Goal: Task Accomplishment & Management: Use online tool/utility

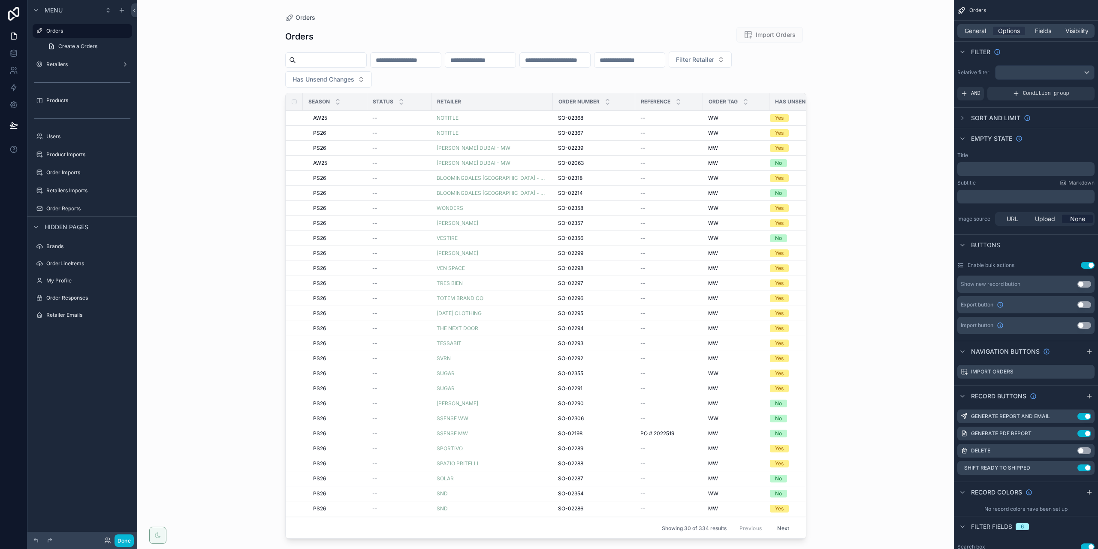
click at [372, 60] on div "scrollable content" at bounding box center [546, 269] width 549 height 539
click at [363, 60] on input "scrollable content" at bounding box center [331, 60] width 70 height 12
paste input "**********"
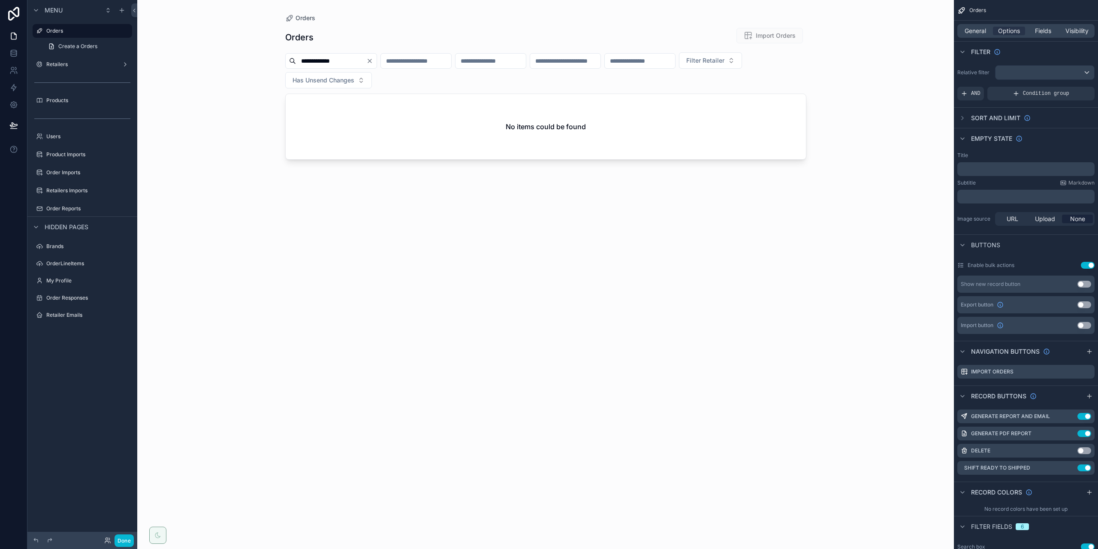
drag, startPoint x: 363, startPoint y: 60, endPoint x: 332, endPoint y: 54, distance: 32.3
click at [332, 55] on input "**********" at bounding box center [331, 61] width 70 height 12
click at [356, 61] on input "********" at bounding box center [331, 61] width 70 height 12
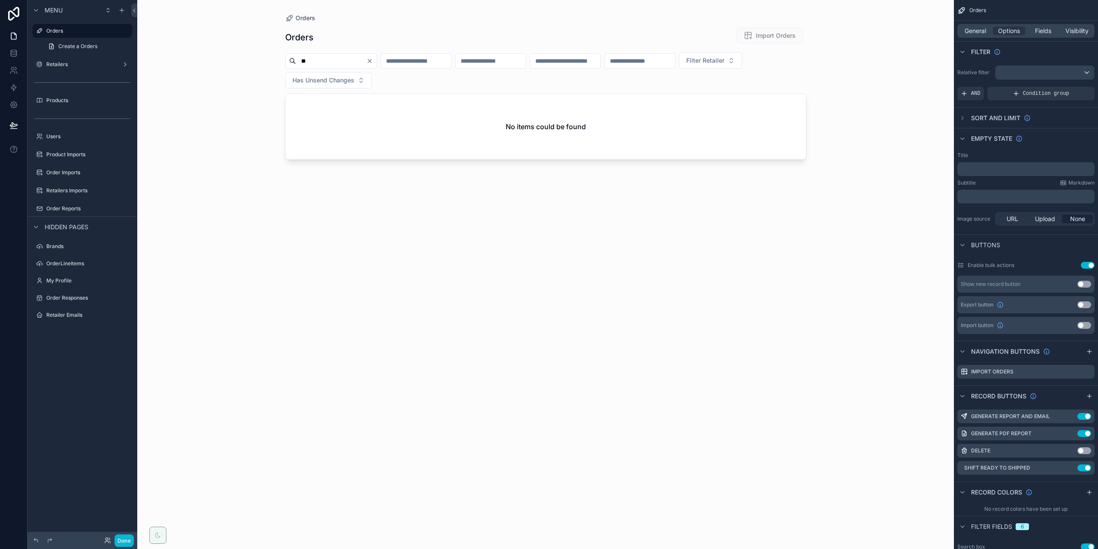
type input "*"
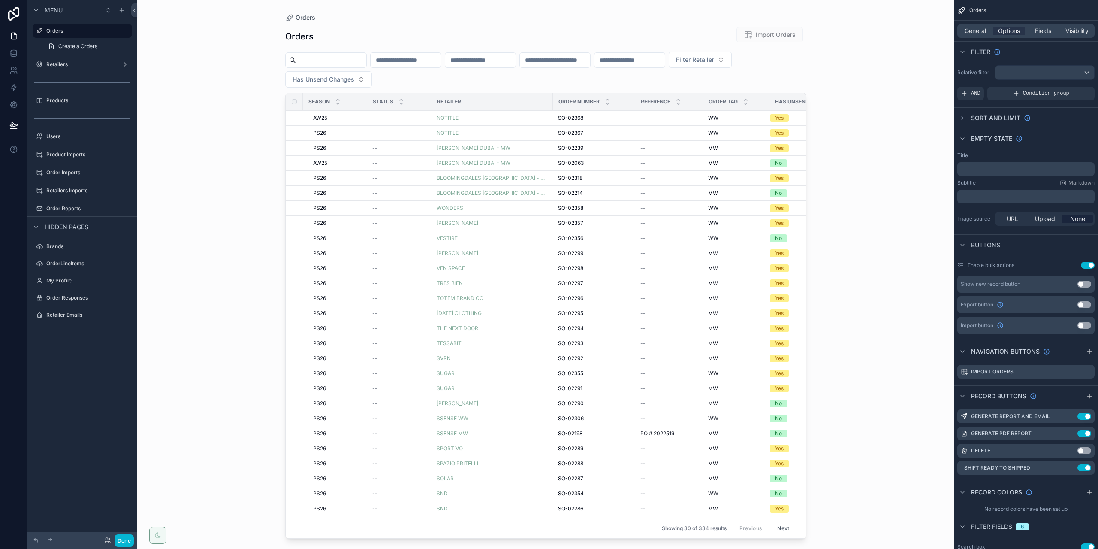
click at [843, 59] on div "Orders Orders Import Orders Filter Retailer Has Unsend Changes Season Status Re…" at bounding box center [545, 274] width 817 height 549
click at [676, 64] on span "Filter Retailer" at bounding box center [695, 59] width 38 height 9
drag, startPoint x: 303, startPoint y: 99, endPoint x: 366, endPoint y: 103, distance: 63.3
click at [366, 103] on div "**********" at bounding box center [316, 97] width 106 height 16
type input "**"
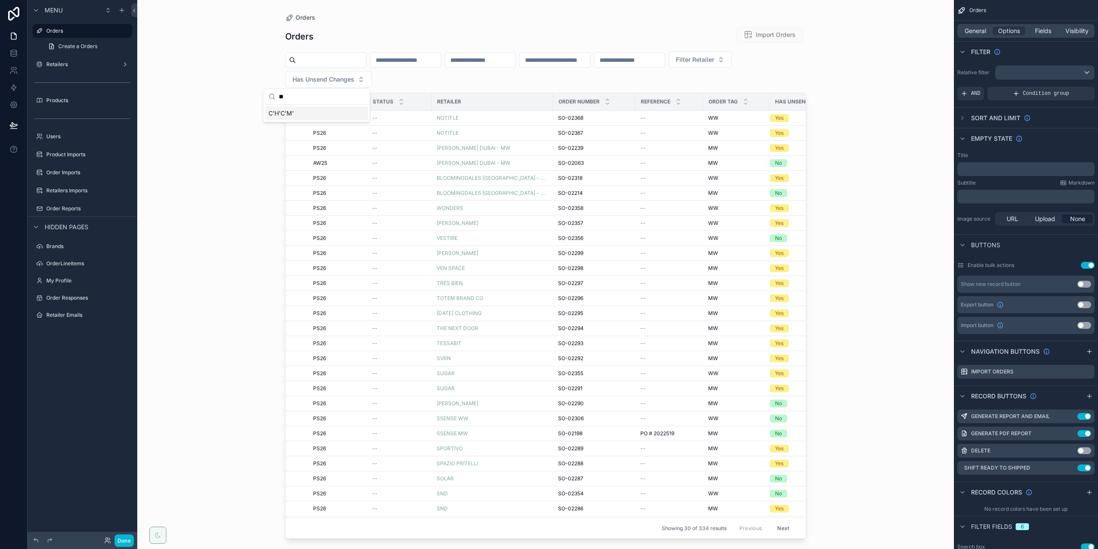
click at [306, 114] on div "C'H'C'M'" at bounding box center [316, 113] width 103 height 14
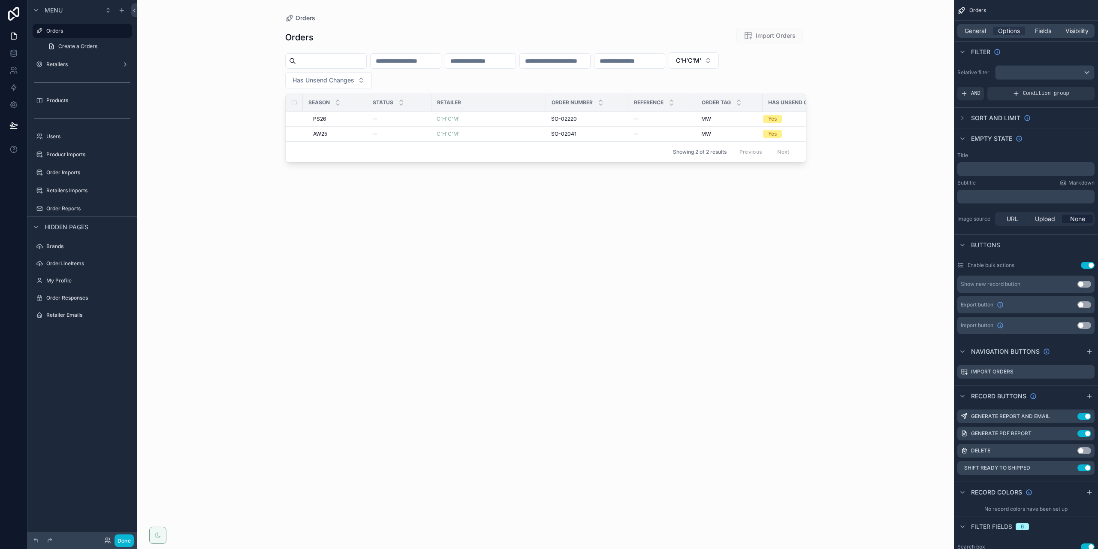
click at [222, 122] on div "Orders Orders Import Orders C'H'C'M' Has Unsend Changes Season Status Retailer …" at bounding box center [545, 274] width 817 height 549
click at [348, 130] on div "AW25 AW25" at bounding box center [337, 133] width 49 height 7
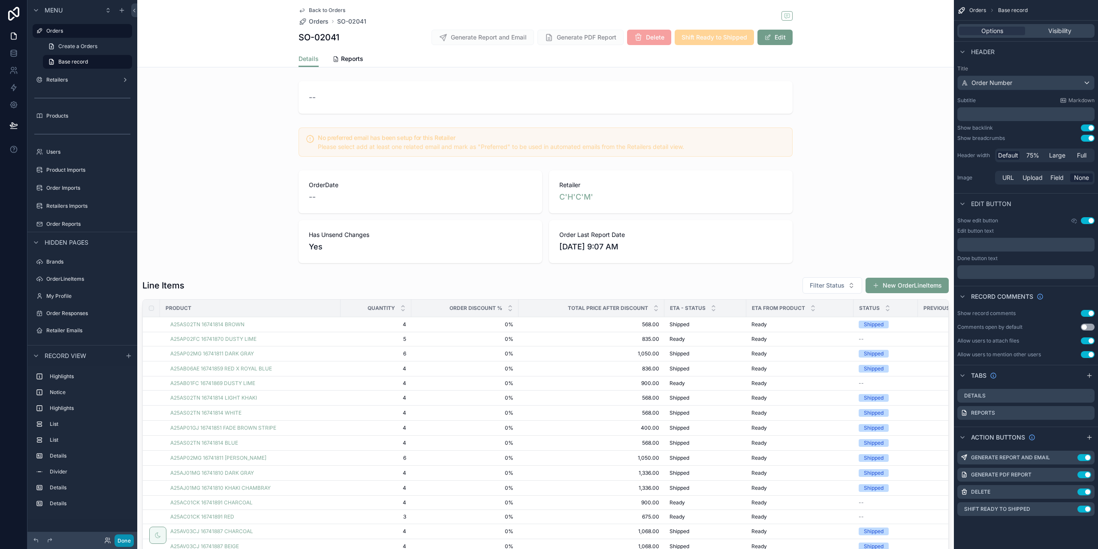
click at [121, 542] on button "Done" at bounding box center [124, 540] width 19 height 12
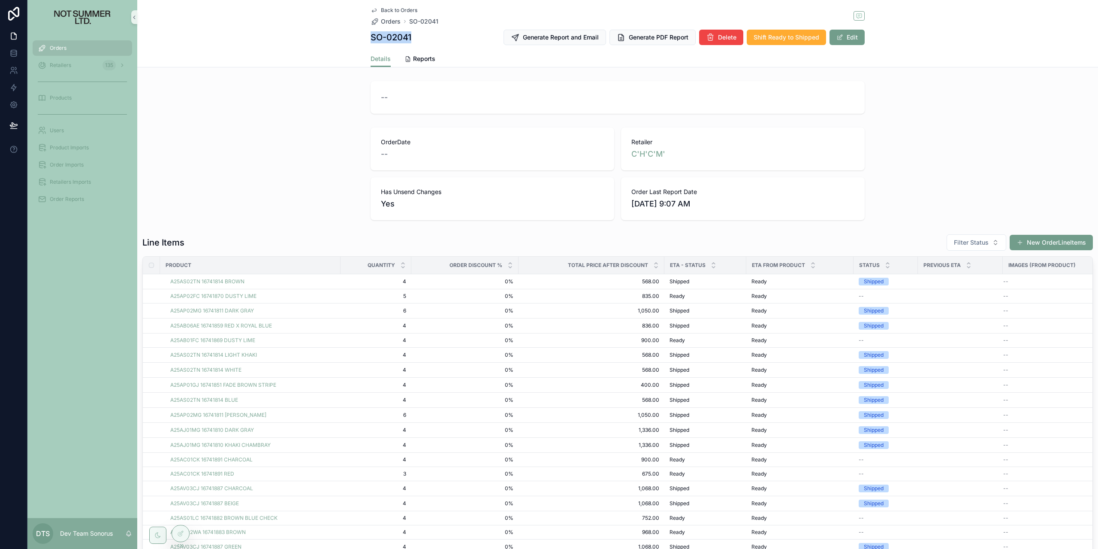
drag, startPoint x: 416, startPoint y: 36, endPoint x: 354, endPoint y: 36, distance: 61.8
click at [354, 36] on div "Back to Orders Orders SO-02041 SO-02041 Generate Report and Email Generate PDF …" at bounding box center [617, 33] width 961 height 67
copy h1 "SO-02041"
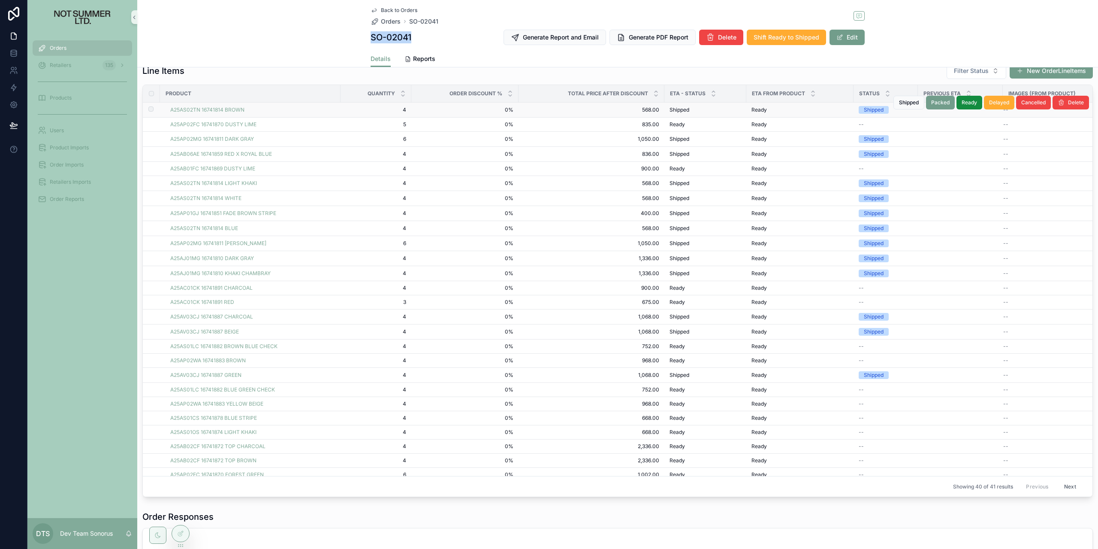
scroll to position [43, 0]
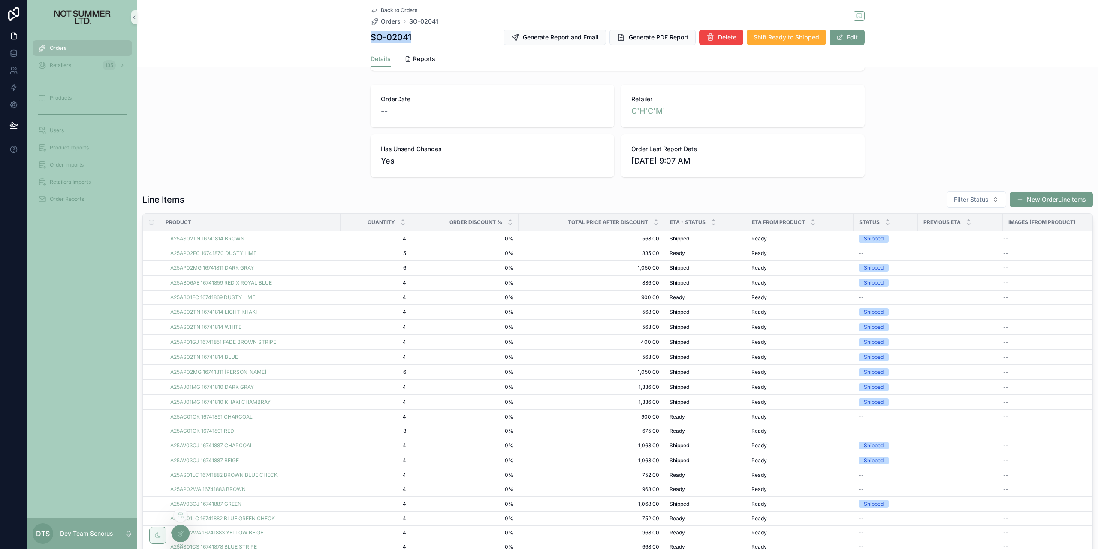
click at [175, 537] on div at bounding box center [180, 533] width 17 height 16
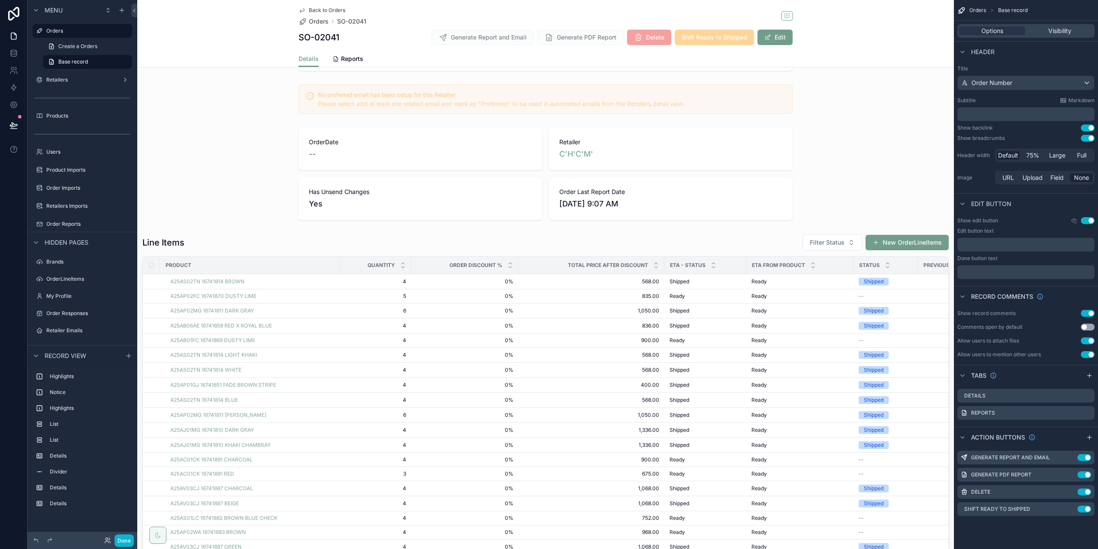
click at [727, 230] on div "scrollable content" at bounding box center [545, 451] width 817 height 442
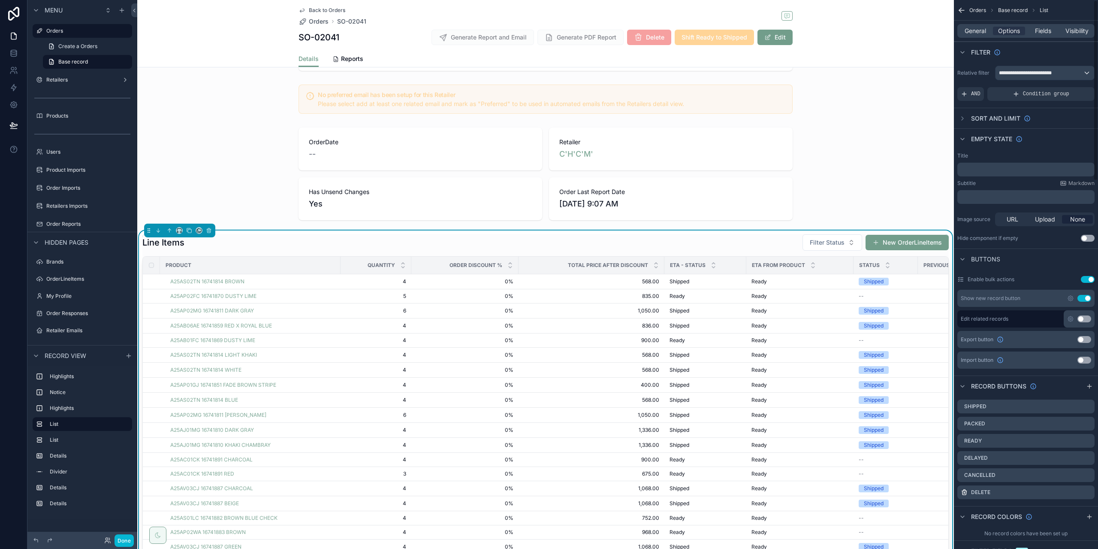
scroll to position [172, 0]
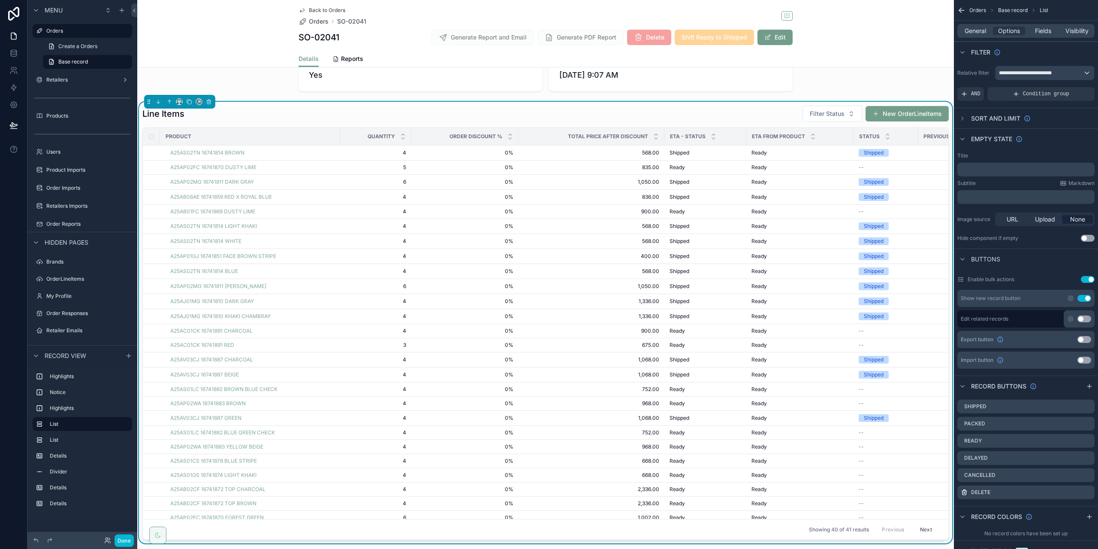
click at [1045, 22] on div "General Options Fields Visibility" at bounding box center [1026, 31] width 144 height 21
click at [1039, 33] on span "Fields" at bounding box center [1043, 31] width 16 height 9
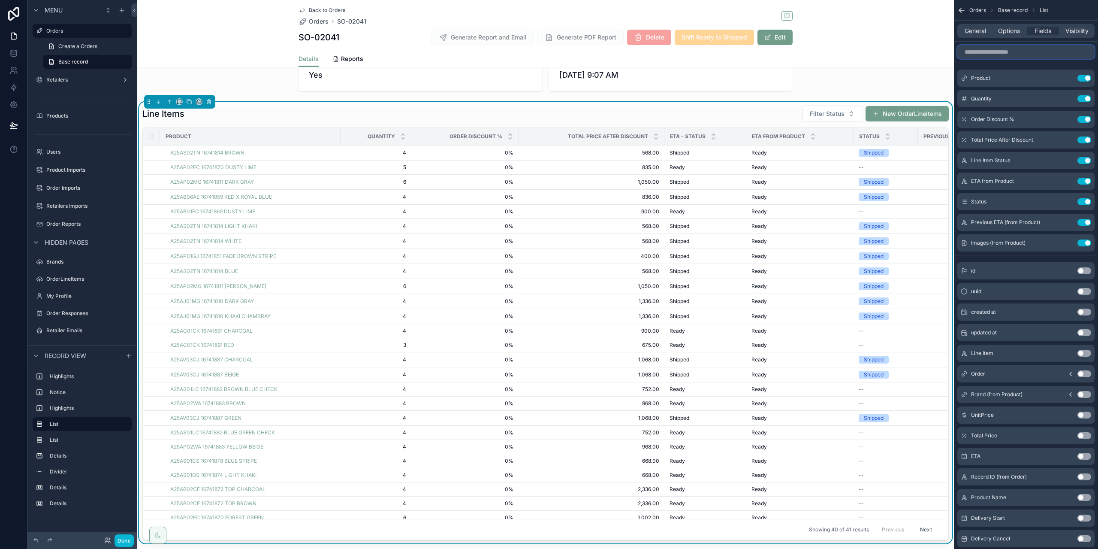
click at [1017, 53] on input "scrollable content" at bounding box center [1026, 52] width 137 height 14
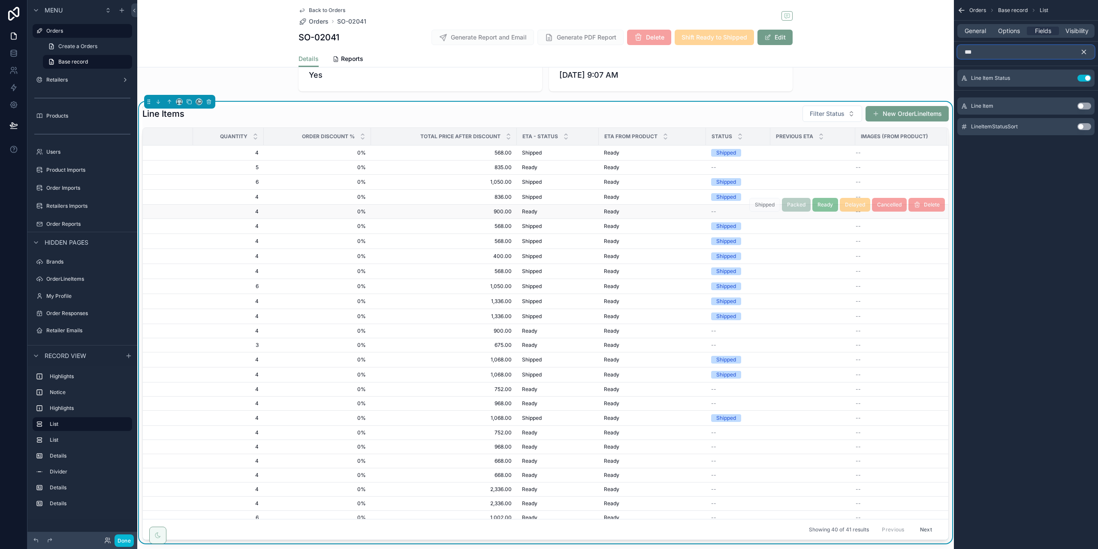
scroll to position [0, 160]
type input "***"
click at [1072, 79] on button "scrollable content" at bounding box center [1068, 78] width 14 height 7
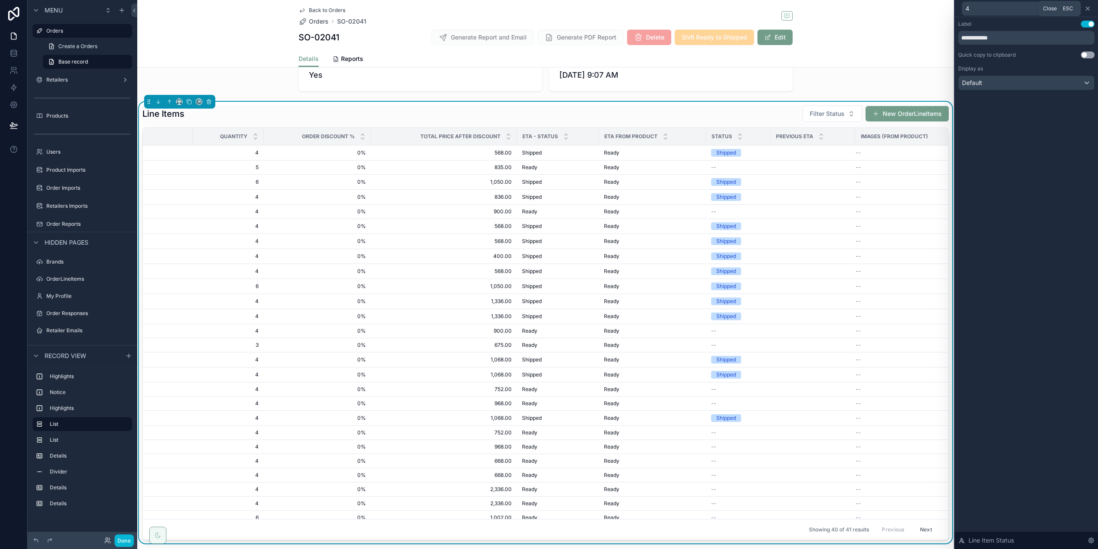
click at [1087, 6] on icon at bounding box center [1088, 8] width 7 height 7
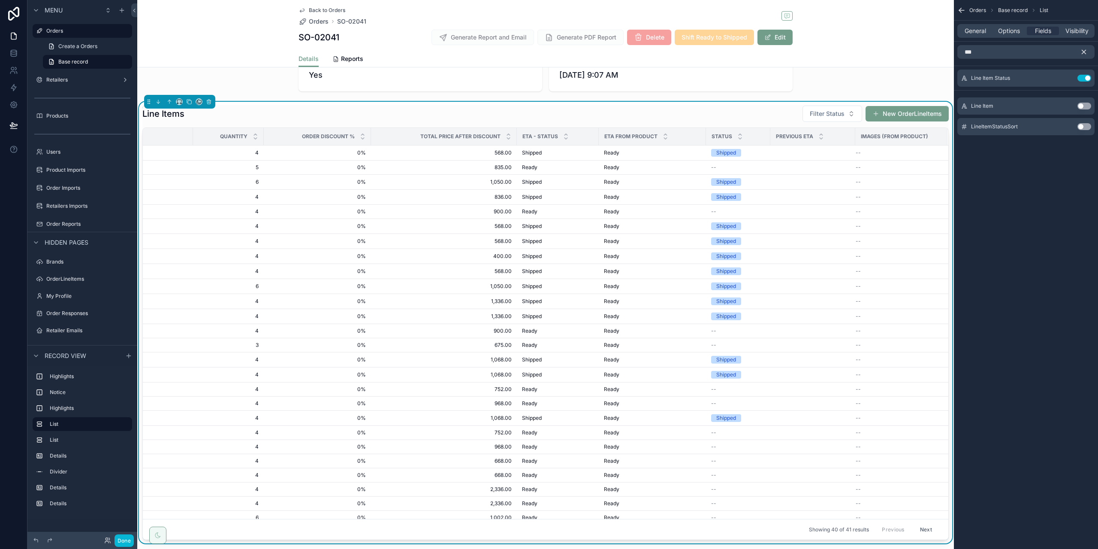
click at [962, 7] on icon "scrollable content" at bounding box center [962, 10] width 9 height 9
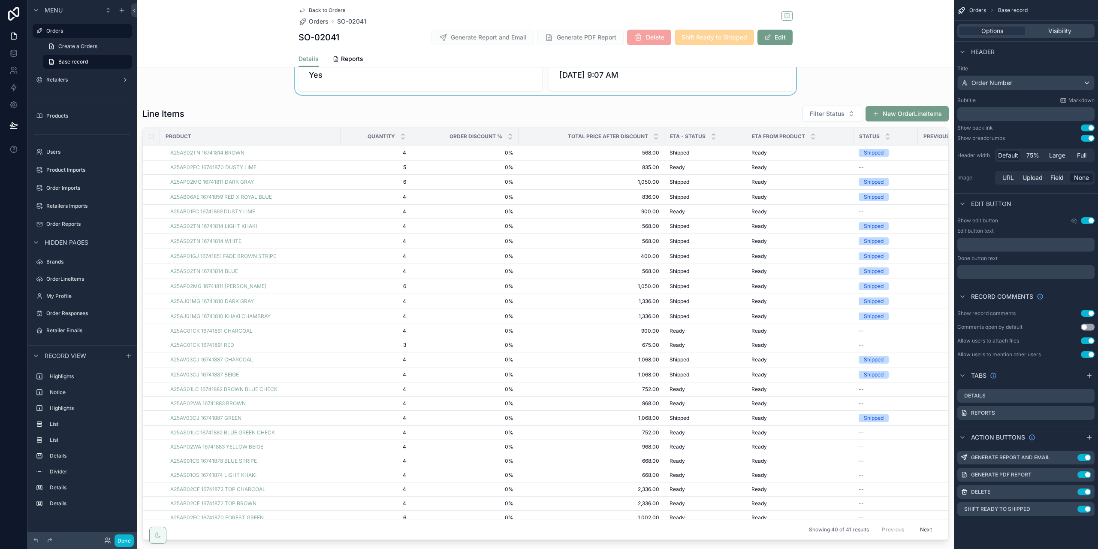
click at [808, 70] on div "scrollable content" at bounding box center [545, 45] width 817 height 100
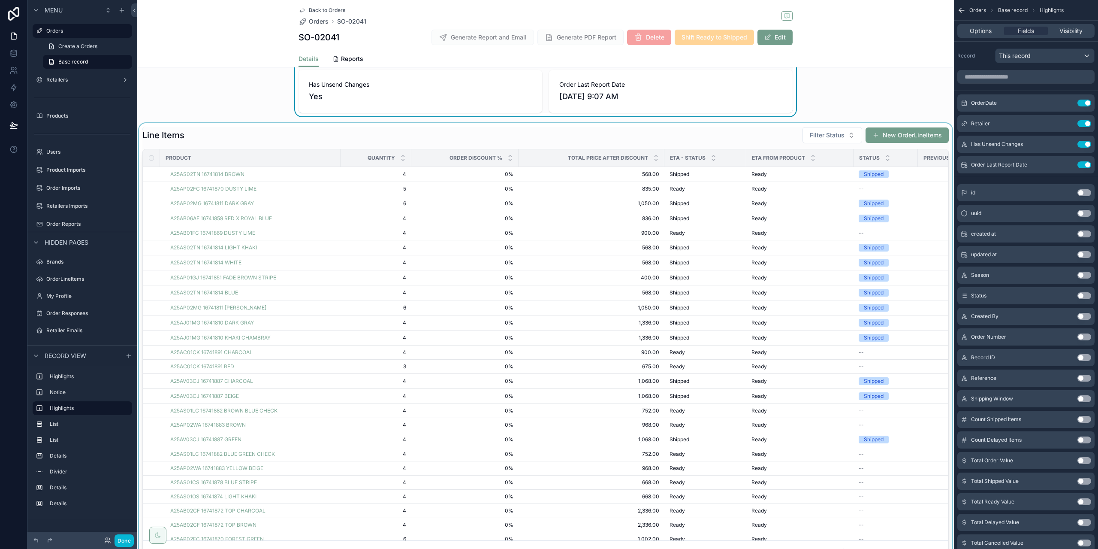
scroll to position [86, 0]
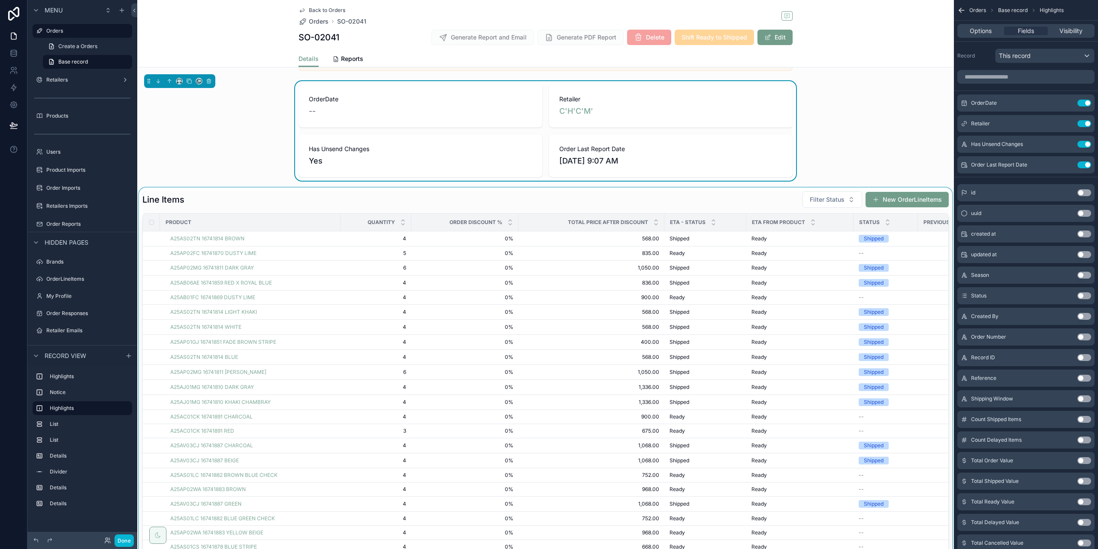
click at [819, 198] on div "scrollable content" at bounding box center [545, 409] width 817 height 442
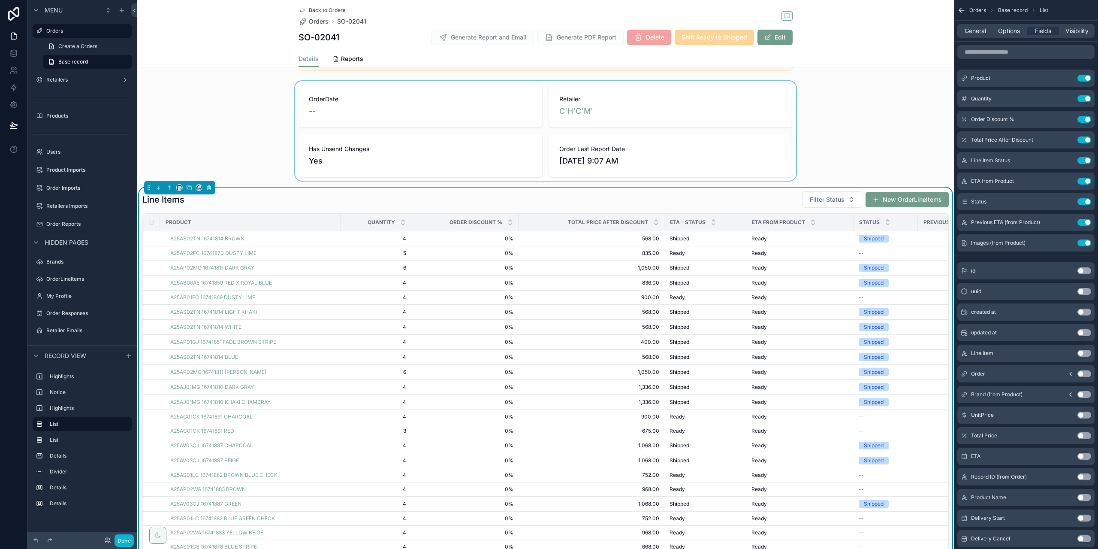
click at [819, 198] on span "Filter Status" at bounding box center [827, 199] width 35 height 9
click at [796, 263] on div "Ready" at bounding box center [826, 262] width 103 height 14
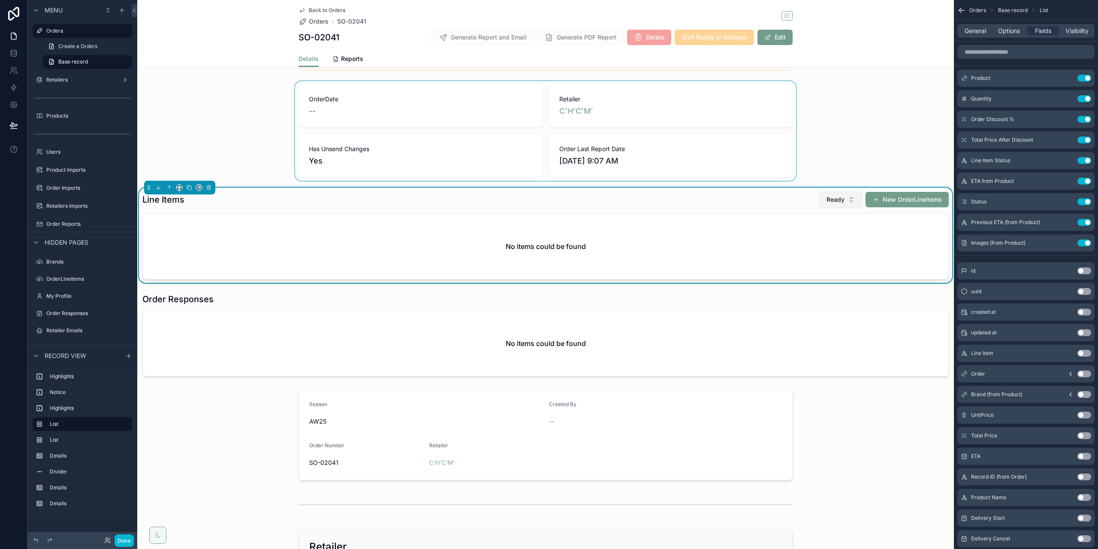
click at [828, 198] on span "Ready" at bounding box center [836, 199] width 18 height 9
click at [805, 248] on div "Shipped" at bounding box center [835, 248] width 103 height 14
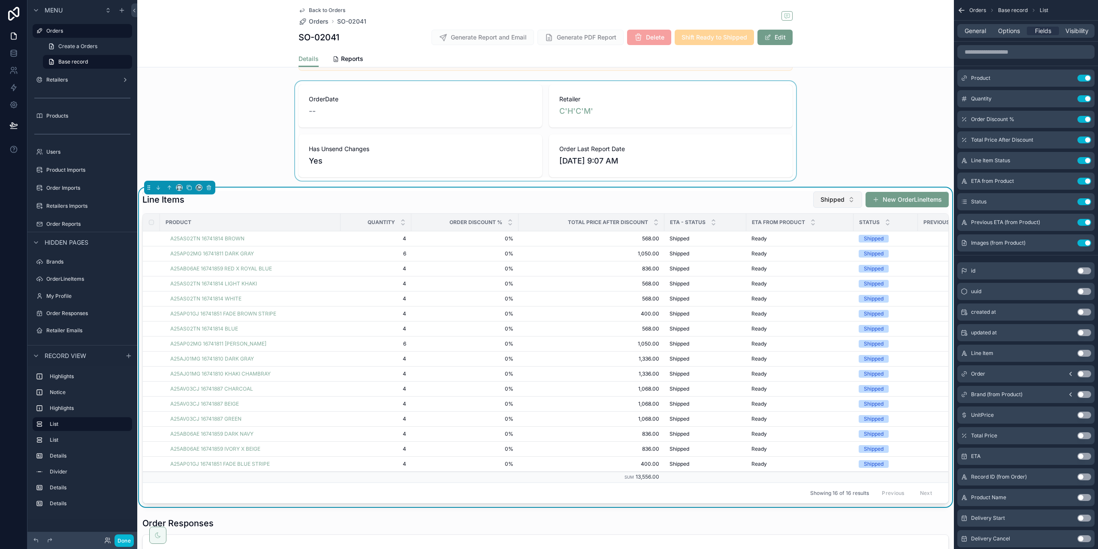
click at [829, 198] on span "Shipped" at bounding box center [833, 199] width 24 height 9
click at [817, 233] on div "None" at bounding box center [832, 234] width 103 height 14
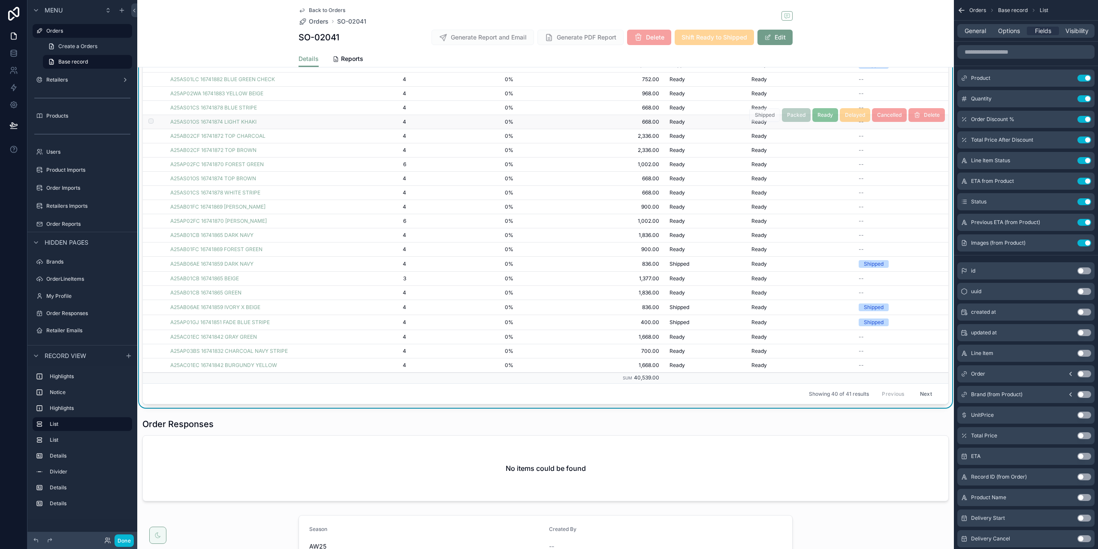
scroll to position [343, 0]
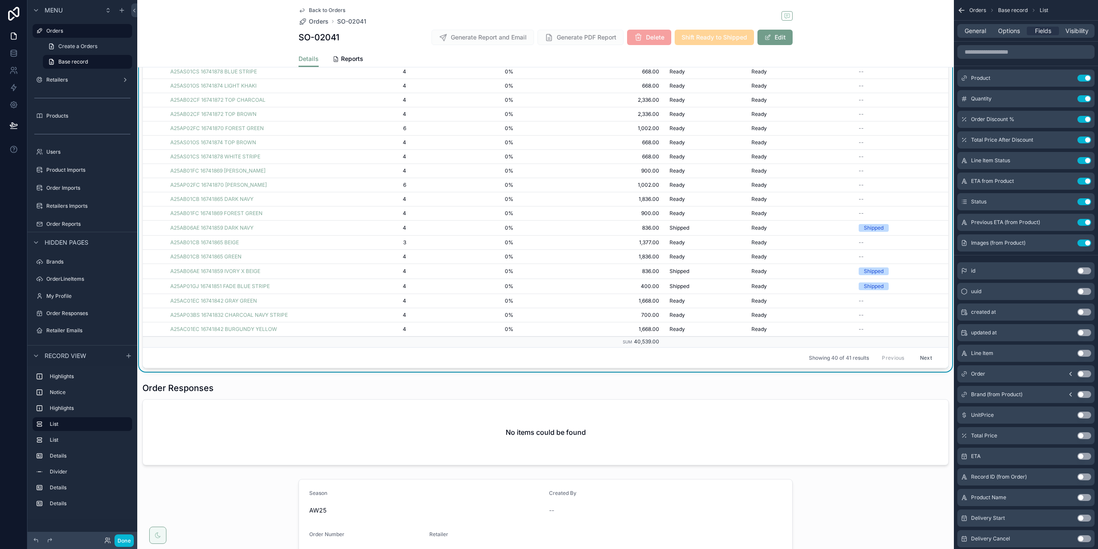
click at [914, 351] on button "Next" at bounding box center [926, 357] width 24 height 13
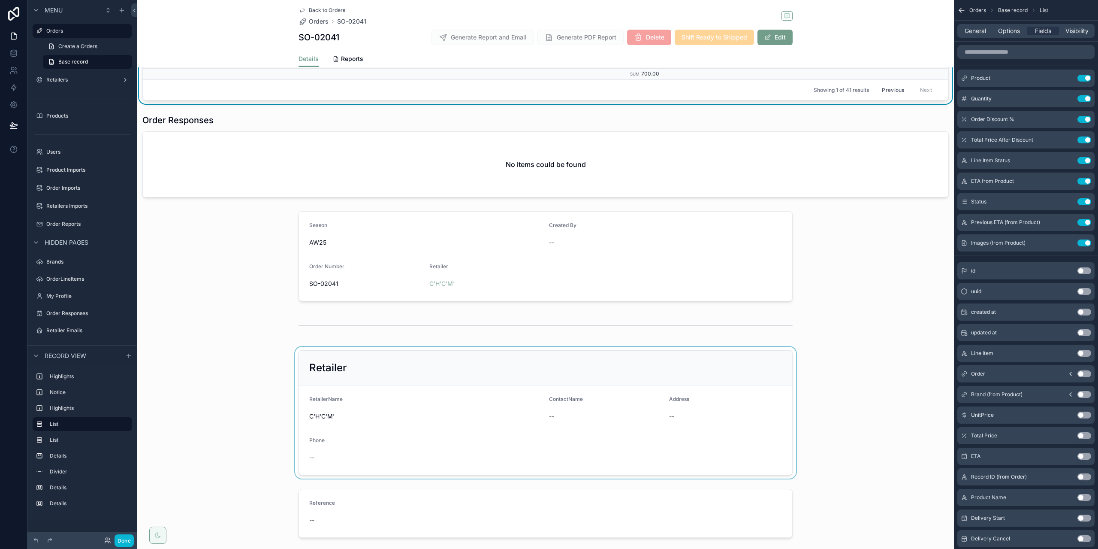
scroll to position [215, 0]
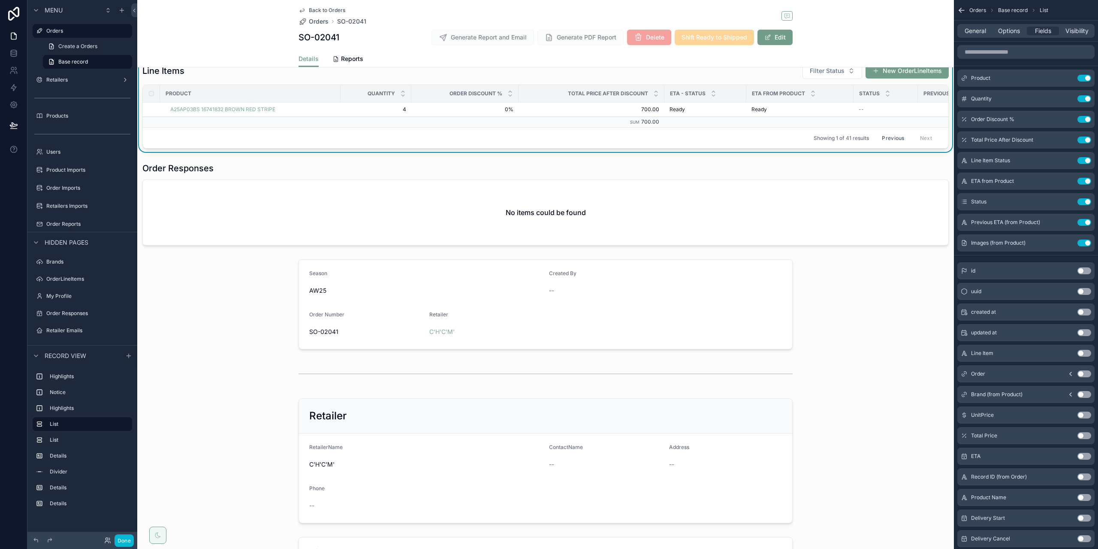
click at [789, 130] on div "Showing 1 of 41 results Previous Next" at bounding box center [546, 137] width 806 height 21
click at [1004, 29] on span "Options" at bounding box center [1009, 31] width 22 height 9
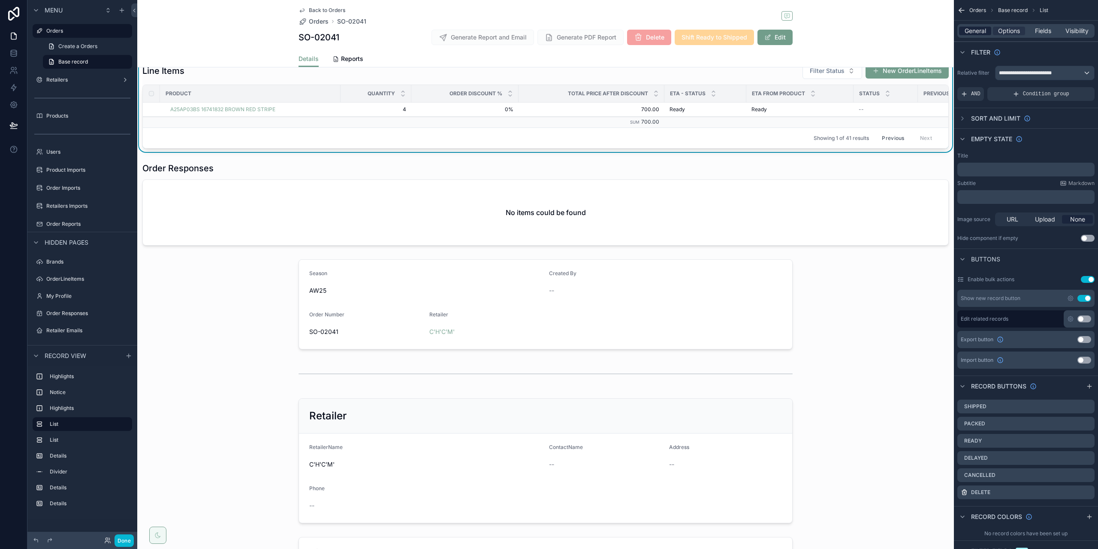
click at [975, 31] on span "General" at bounding box center [975, 31] width 21 height 9
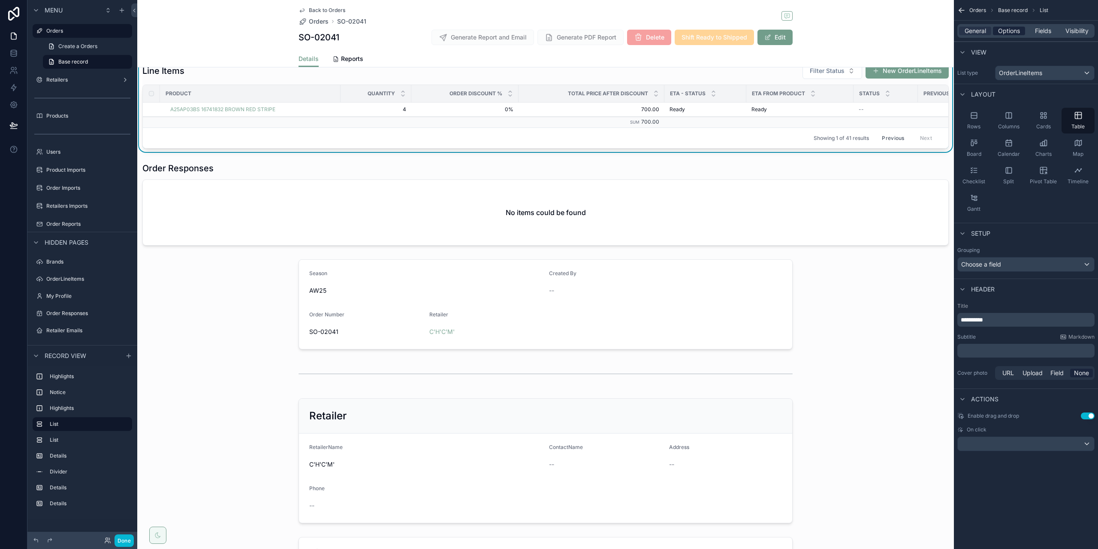
click at [1011, 33] on span "Options" at bounding box center [1009, 31] width 22 height 9
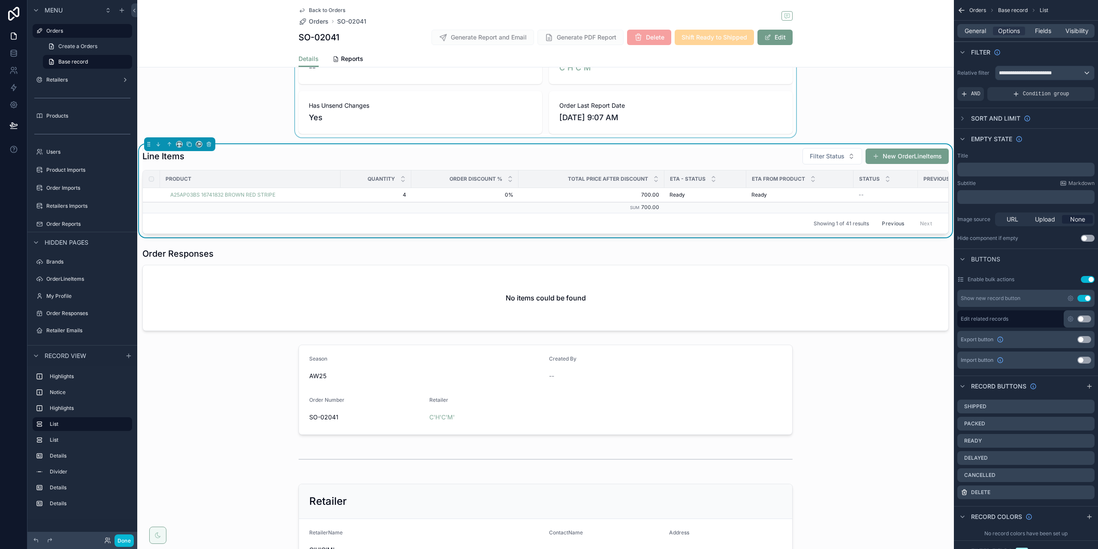
scroll to position [0, 0]
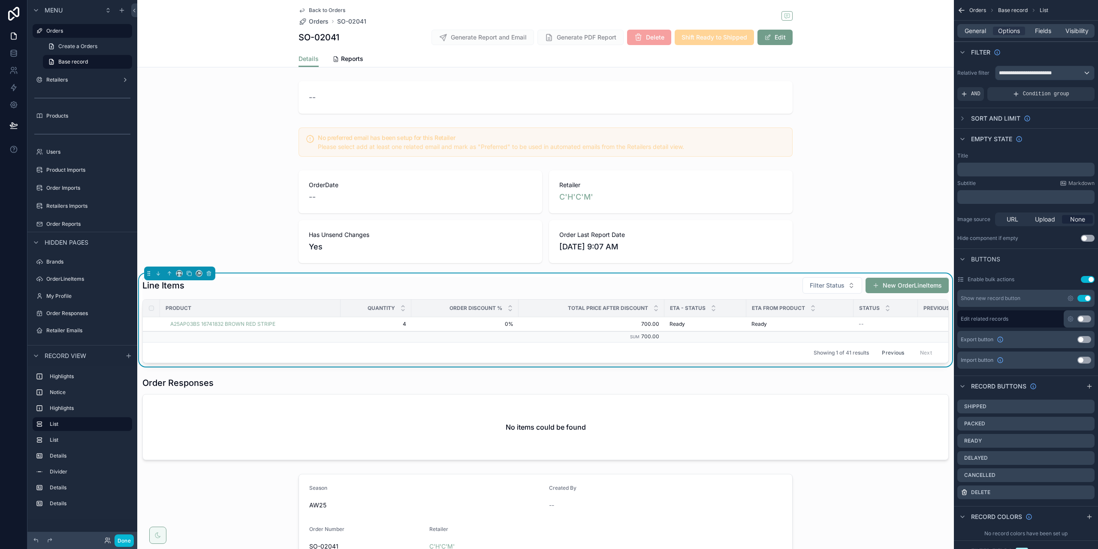
click at [769, 286] on div "Line Items Filter Status New OrderLineItems" at bounding box center [545, 285] width 807 height 17
click at [1038, 33] on span "Fields" at bounding box center [1043, 31] width 16 height 9
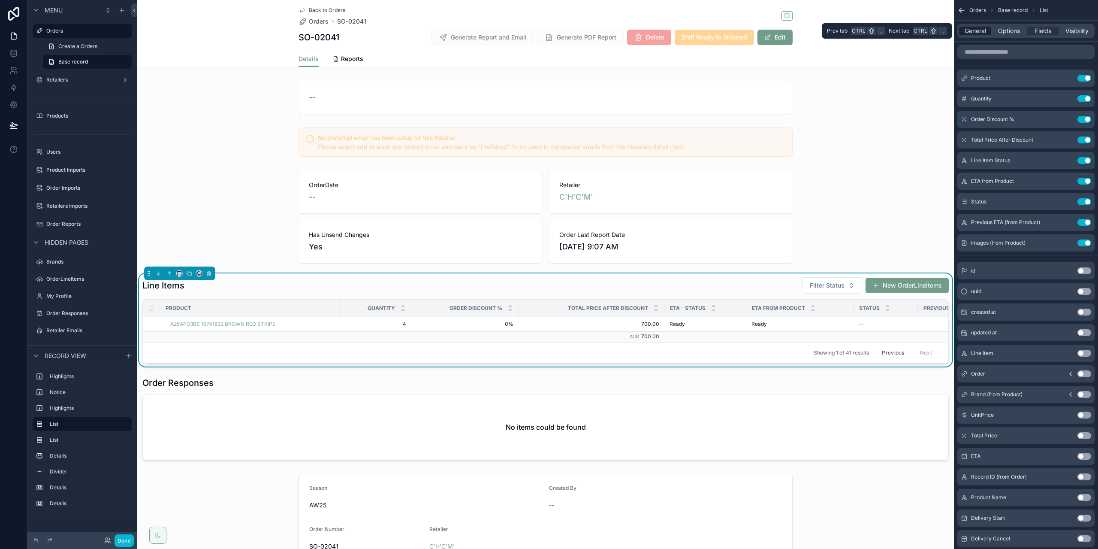
click at [974, 29] on span "General" at bounding box center [975, 31] width 21 height 9
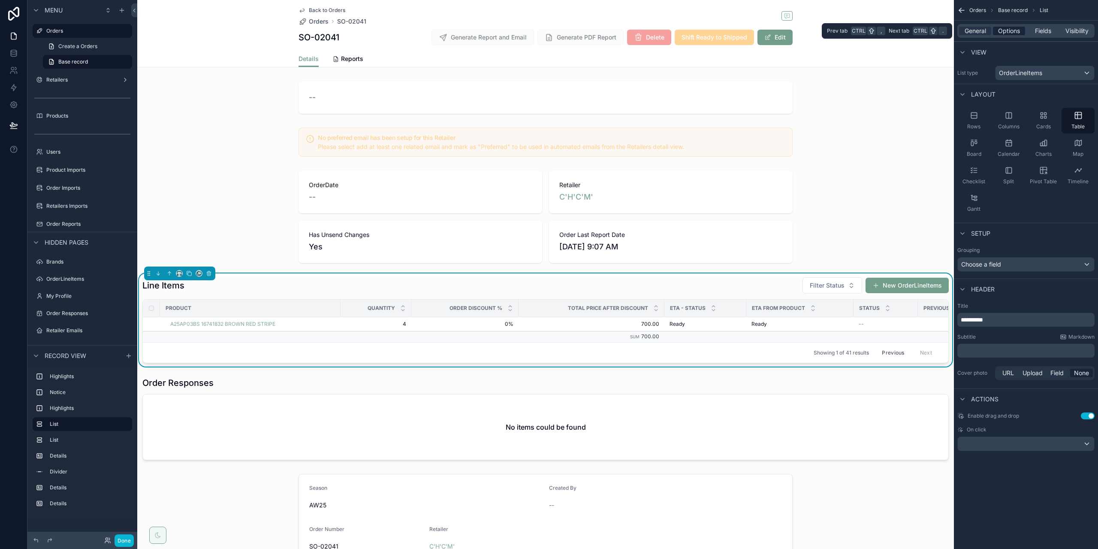
click at [1003, 28] on span "Options" at bounding box center [1009, 31] width 22 height 9
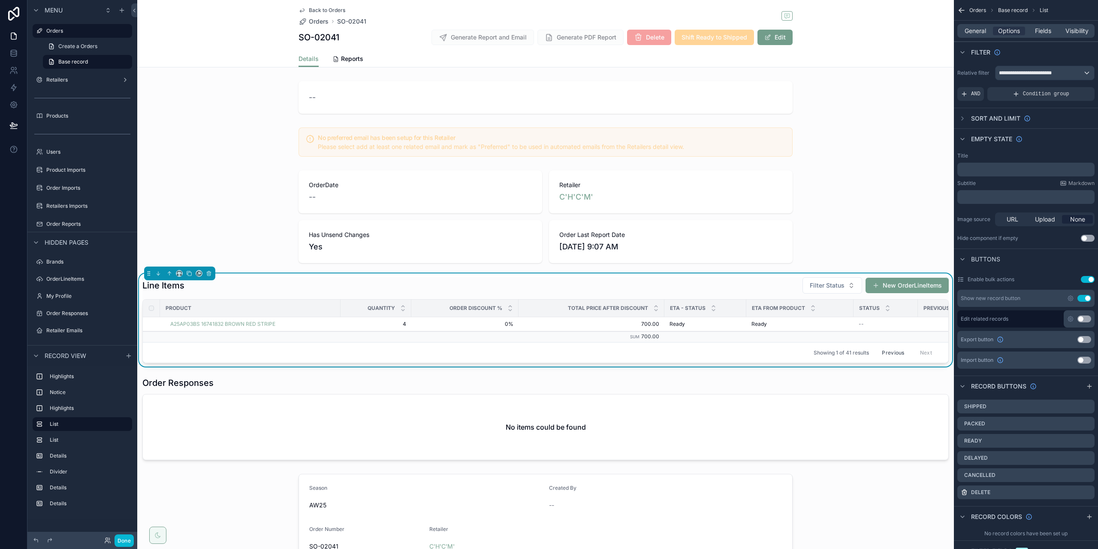
click at [962, 127] on div "Sort And Limit" at bounding box center [1026, 118] width 144 height 21
click at [962, 114] on div "scrollable content" at bounding box center [963, 118] width 10 height 10
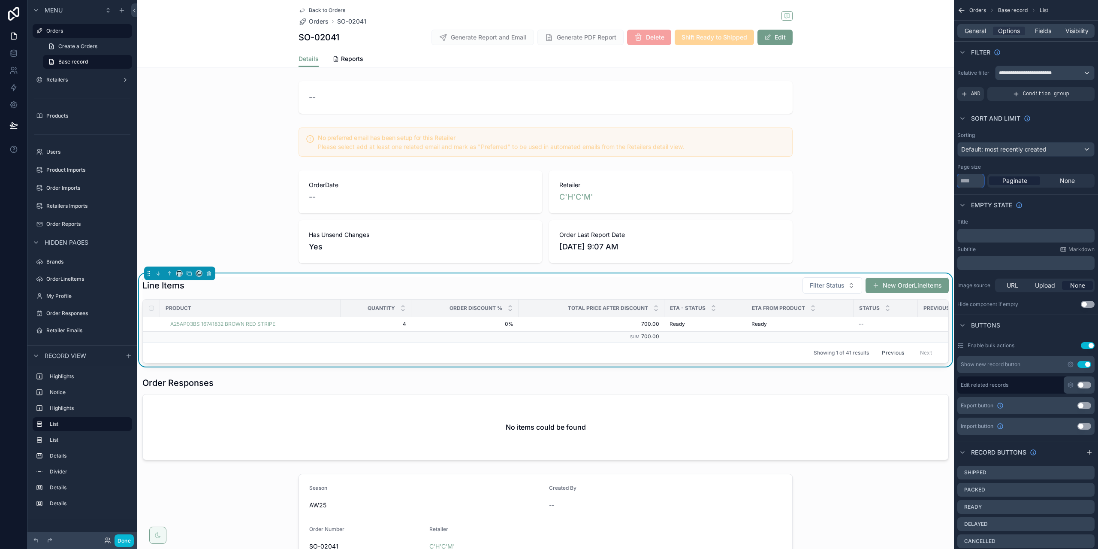
click at [968, 179] on input "**" at bounding box center [971, 181] width 27 height 14
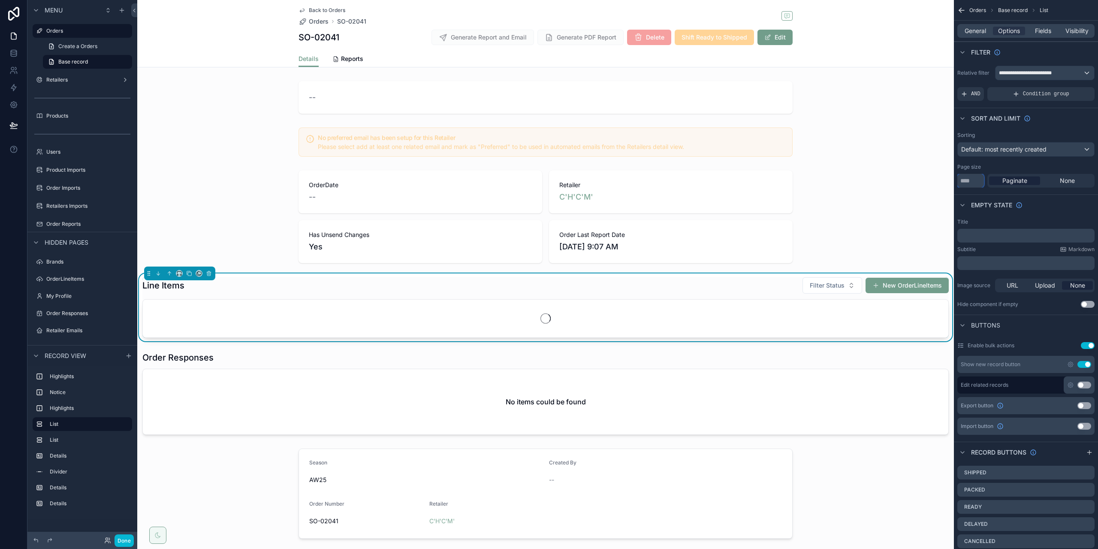
type input "**"
drag, startPoint x: 1056, startPoint y: 214, endPoint x: 1050, endPoint y: 202, distance: 13.6
click at [1056, 214] on div "Empty state" at bounding box center [1026, 204] width 144 height 21
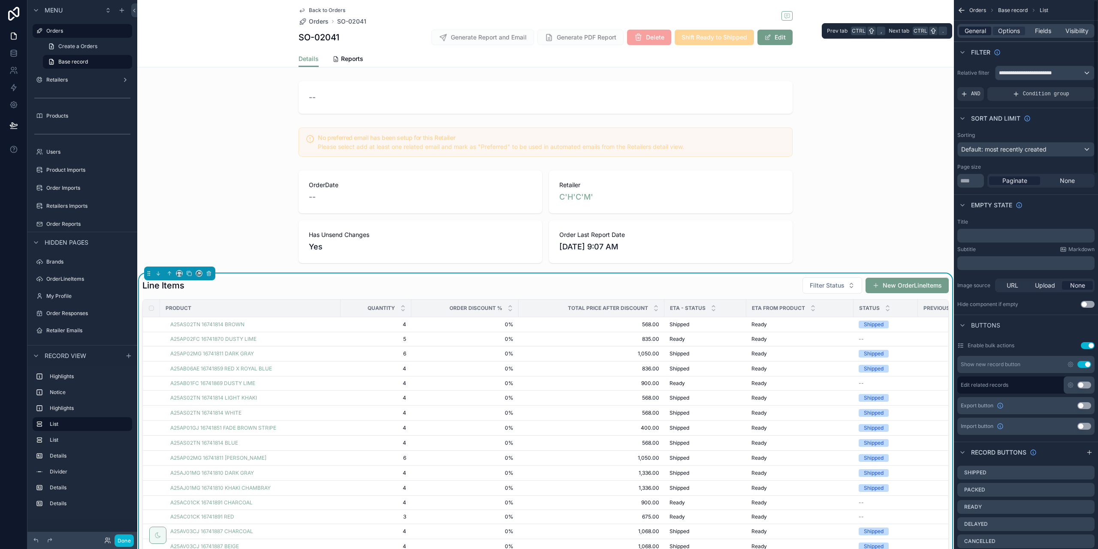
click at [981, 35] on span "General" at bounding box center [975, 31] width 21 height 9
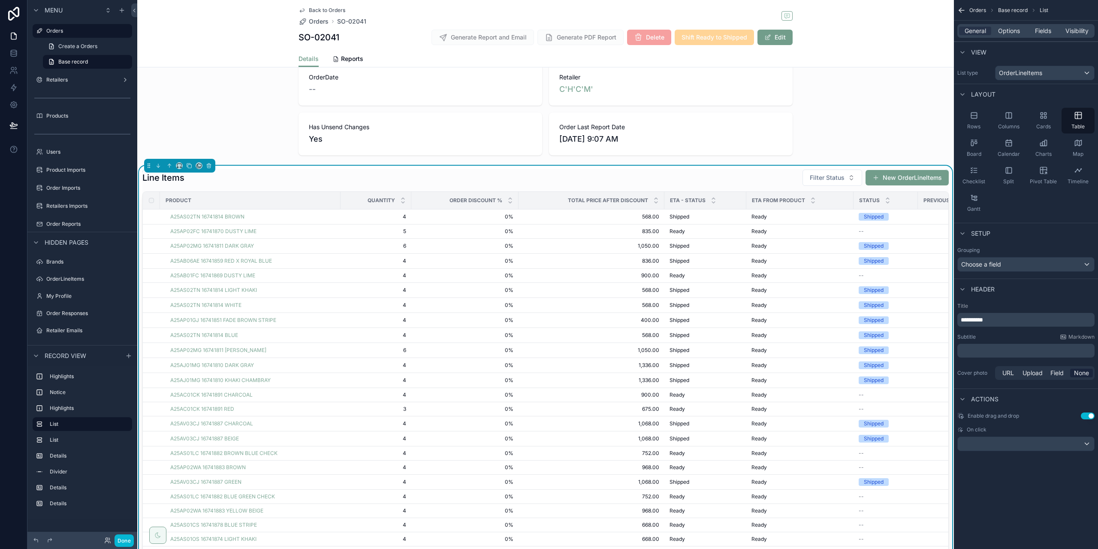
scroll to position [43, 0]
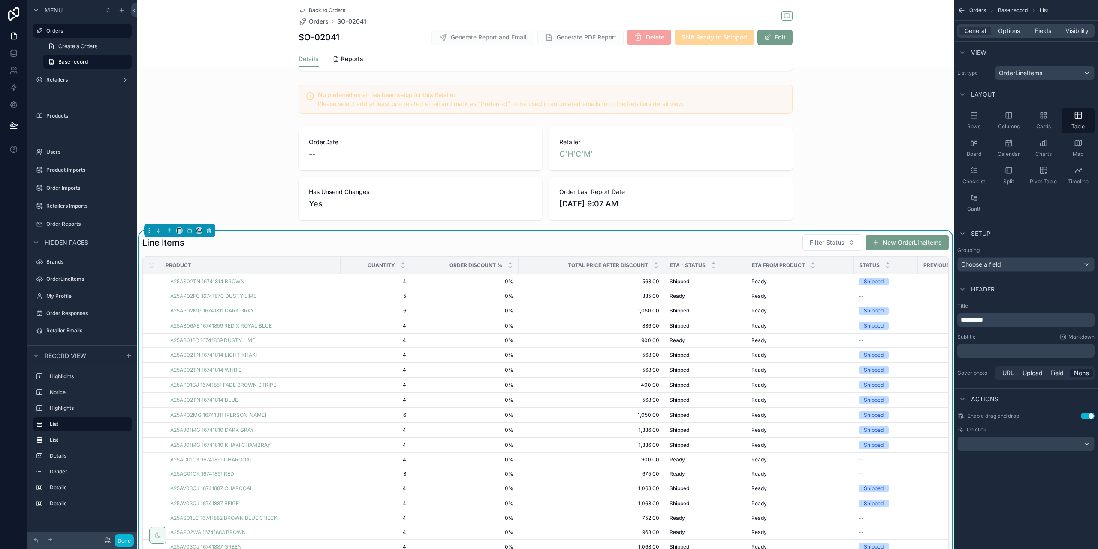
click at [712, 240] on div "Line Items Filter Status New OrderLineItems" at bounding box center [545, 242] width 807 height 17
click at [1041, 28] on span "Fields" at bounding box center [1043, 31] width 16 height 9
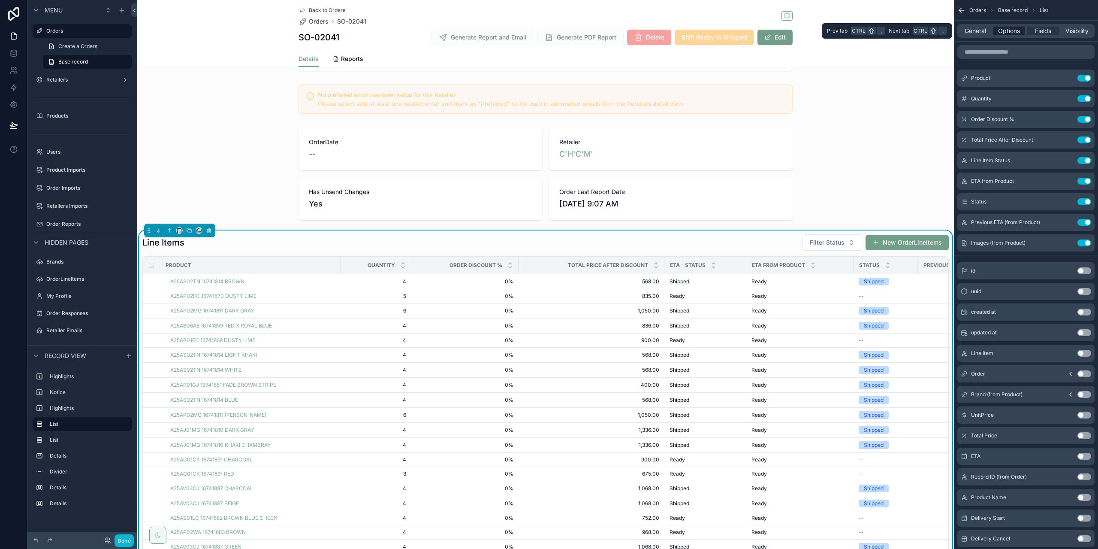
click at [1017, 30] on span "Options" at bounding box center [1009, 31] width 22 height 9
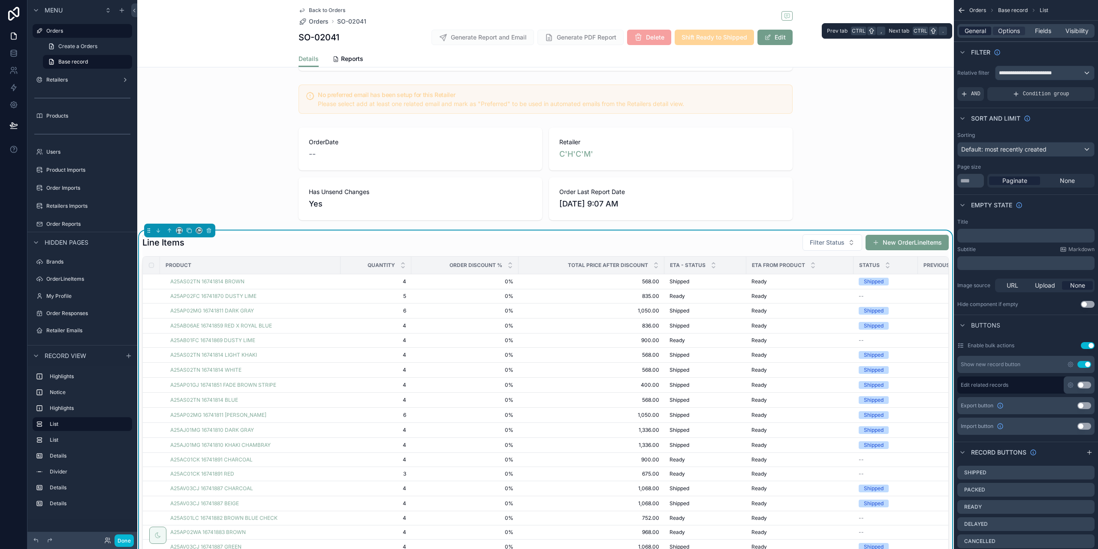
click at [983, 28] on span "General" at bounding box center [975, 31] width 21 height 9
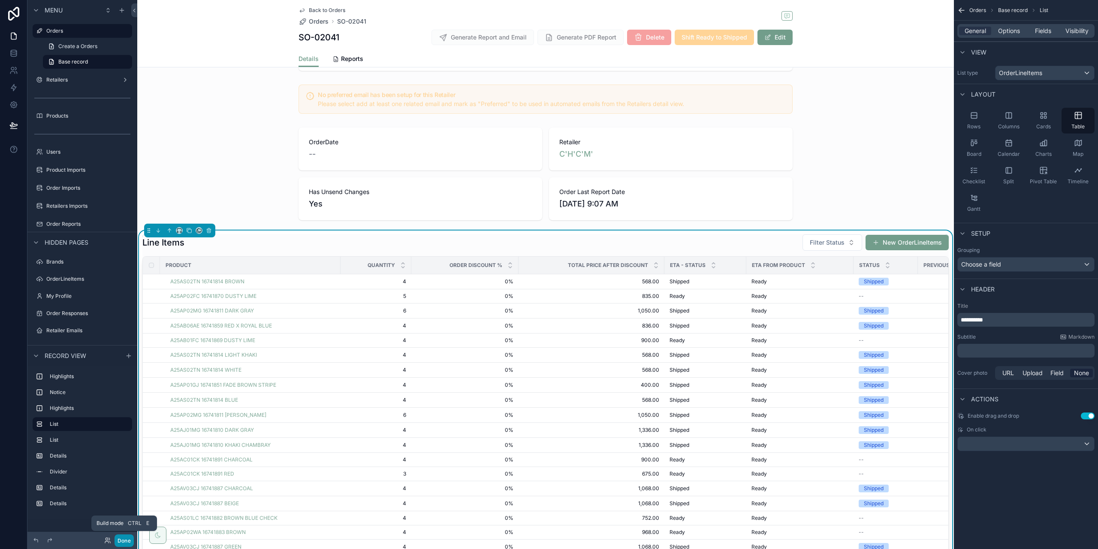
click at [120, 539] on button "Done" at bounding box center [124, 540] width 19 height 12
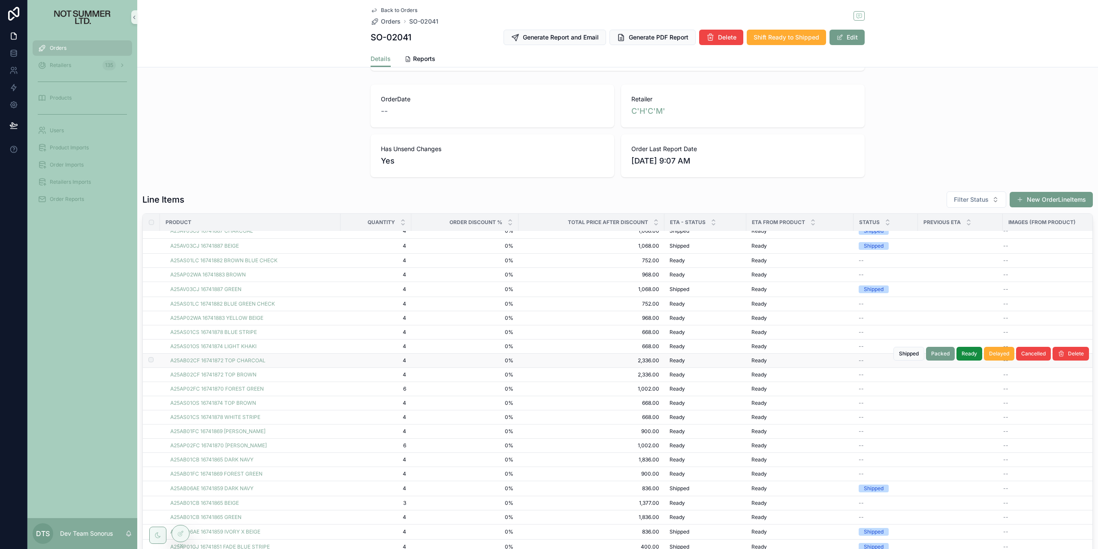
scroll to position [238, 0]
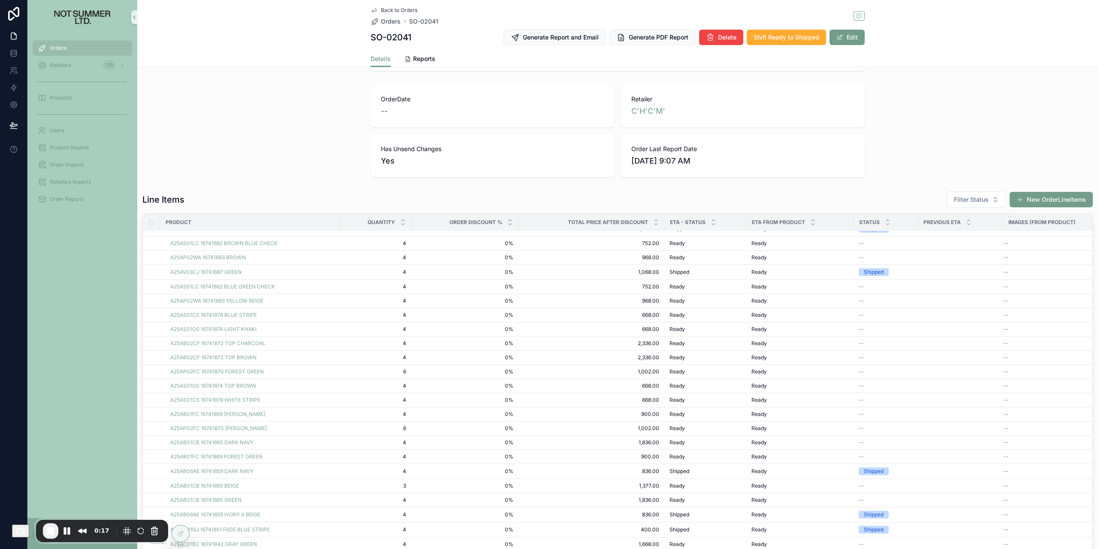
click at [675, 216] on div "Eta - Status" at bounding box center [705, 222] width 81 height 16
drag, startPoint x: 671, startPoint y: 219, endPoint x: 702, endPoint y: 220, distance: 30.5
click at [702, 220] on span "Eta - Status" at bounding box center [688, 222] width 36 height 7
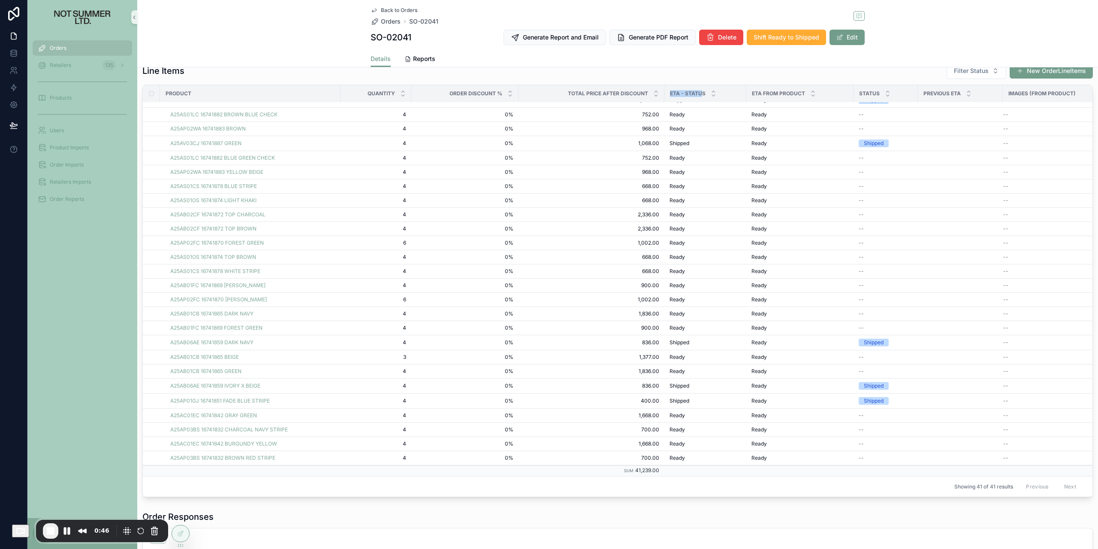
scroll to position [67, 0]
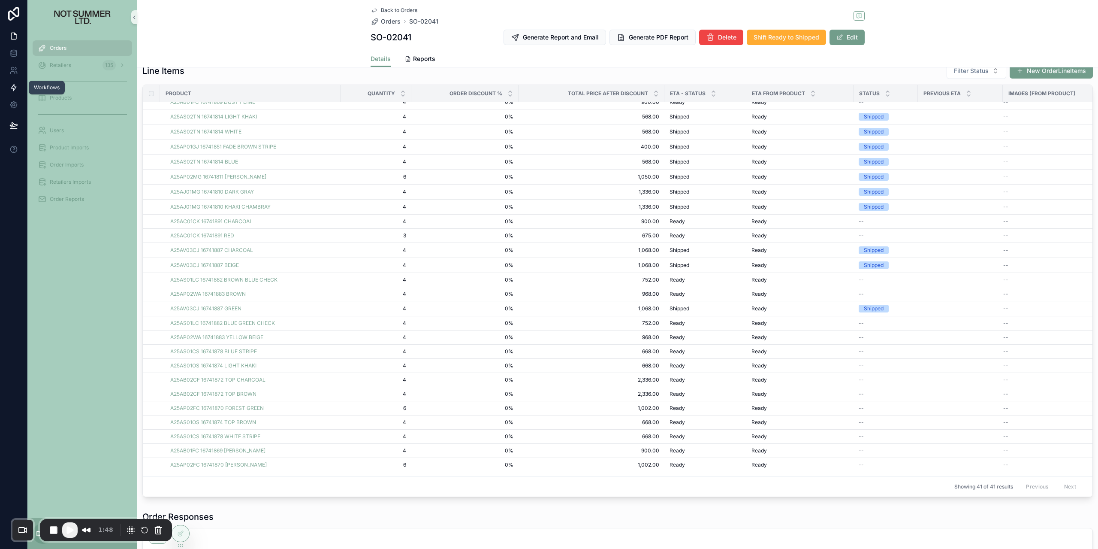
click at [14, 89] on icon at bounding box center [13, 88] width 5 height 6
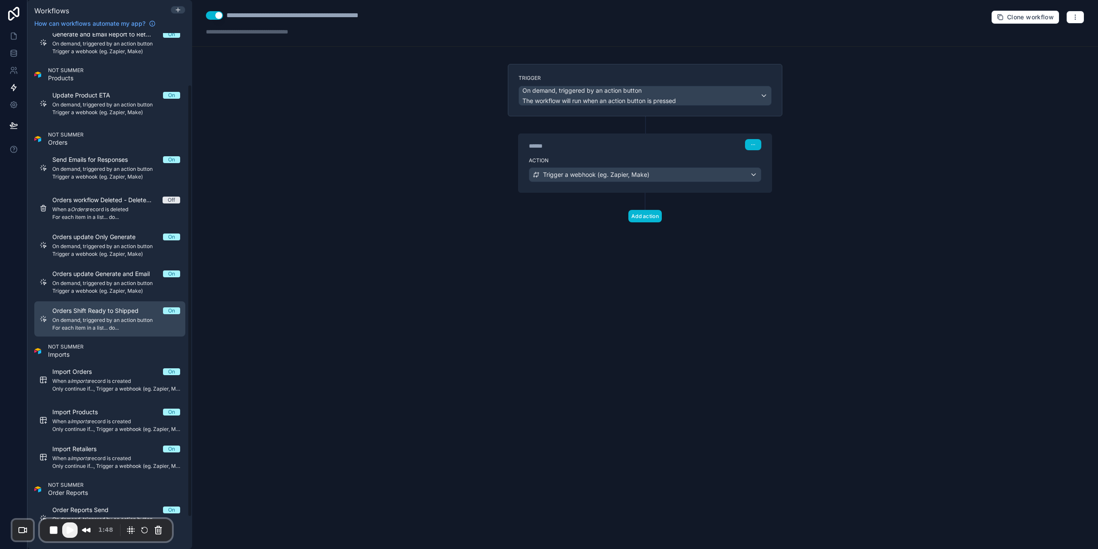
scroll to position [100, 0]
click at [124, 310] on span "Orders Shift Ready to Shipped" at bounding box center [100, 310] width 97 height 9
click at [618, 154] on div "Action For each item in a list... do..." at bounding box center [645, 173] width 253 height 39
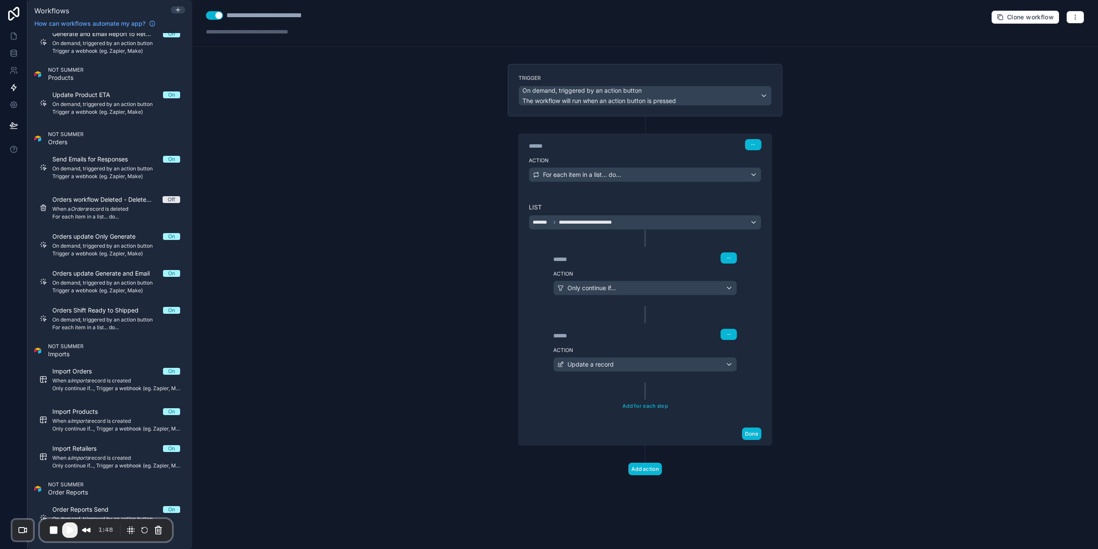
click at [594, 210] on label "List" at bounding box center [645, 207] width 233 height 9
click at [620, 259] on div "******" at bounding box center [618, 259] width 129 height 9
click at [614, 273] on label "Action" at bounding box center [646, 273] width 184 height 7
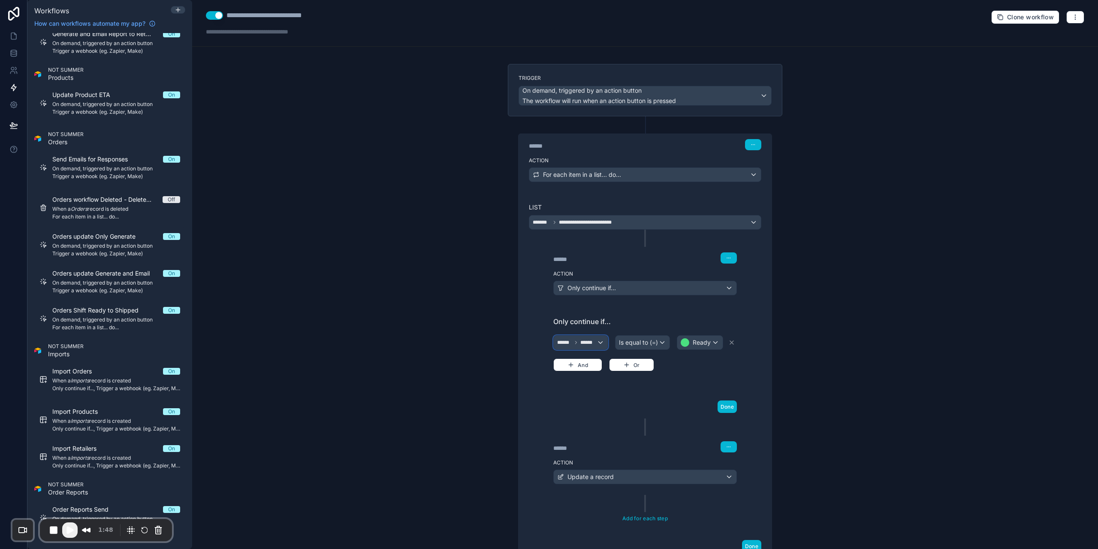
click at [578, 338] on div "****** ******" at bounding box center [581, 343] width 54 height 14
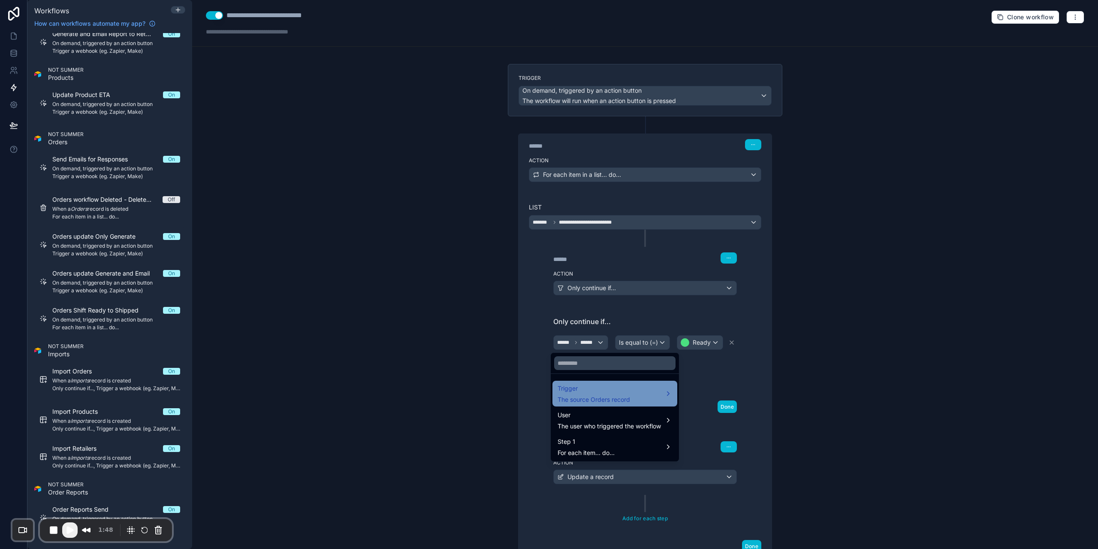
click at [594, 389] on span "Trigger" at bounding box center [594, 388] width 73 height 10
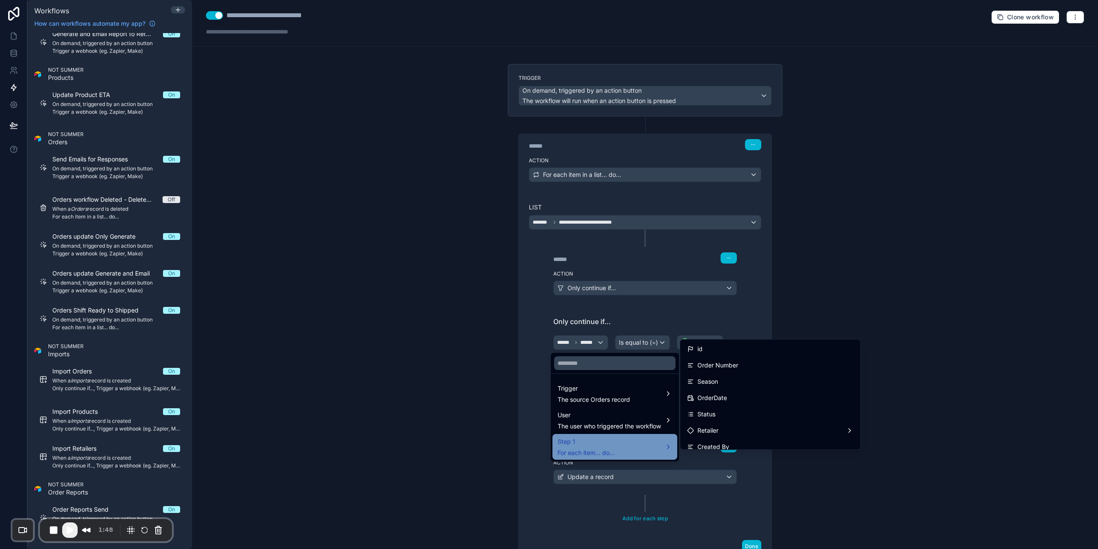
click at [623, 444] on div "Step 1 For each item... do..." at bounding box center [615, 446] width 115 height 21
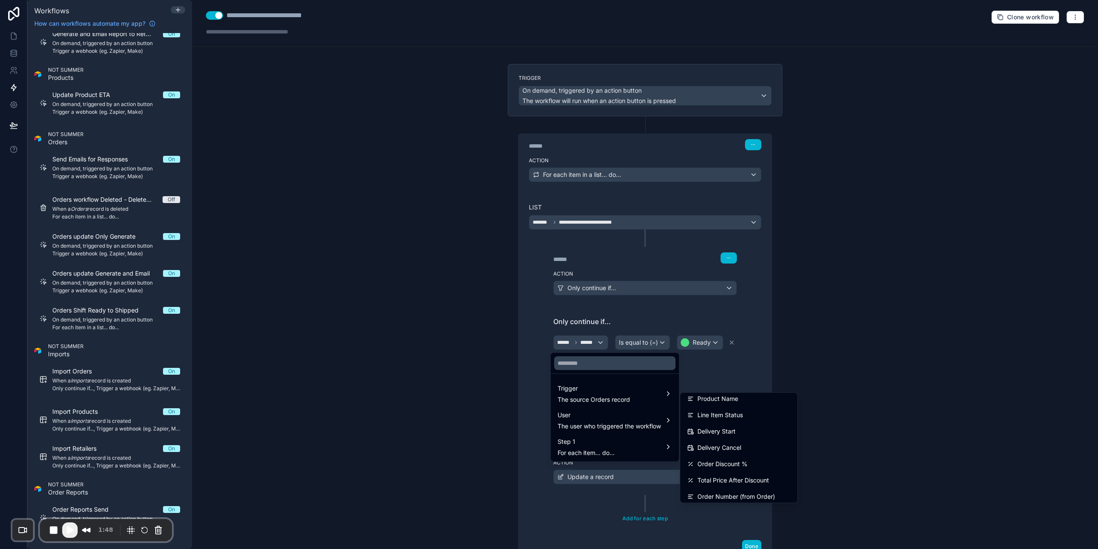
scroll to position [215, 0]
click at [742, 400] on span "Line Item Status" at bounding box center [720, 399] width 45 height 10
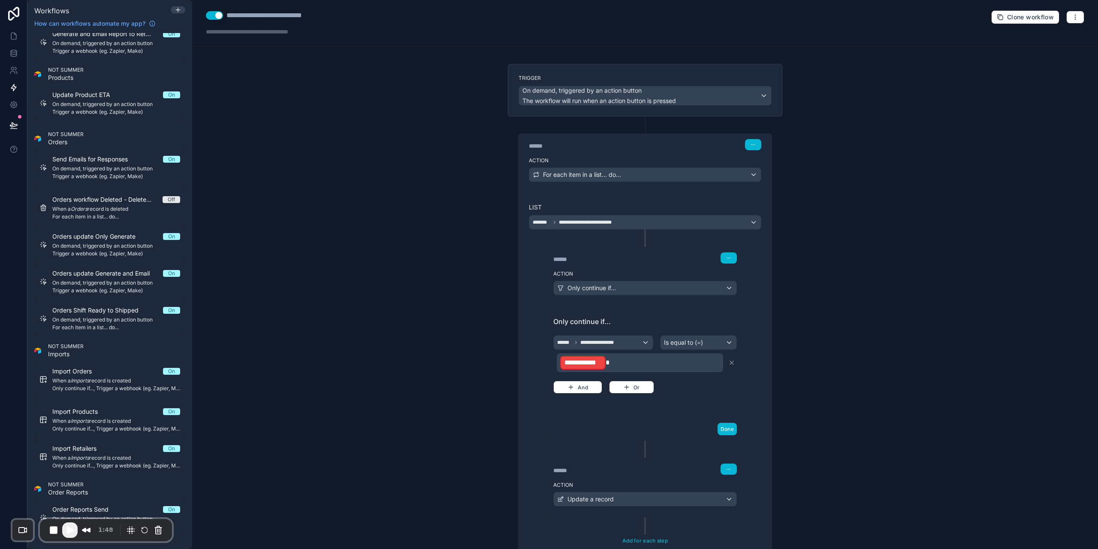
click at [641, 369] on p "**********" at bounding box center [640, 362] width 161 height 15
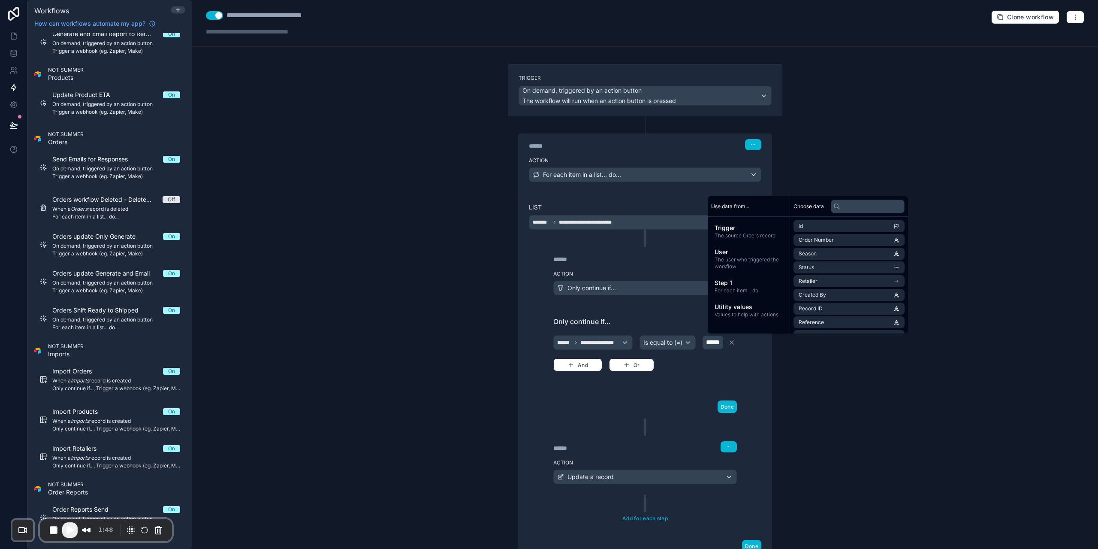
click at [782, 367] on div "**********" at bounding box center [645, 339] width 288 height 551
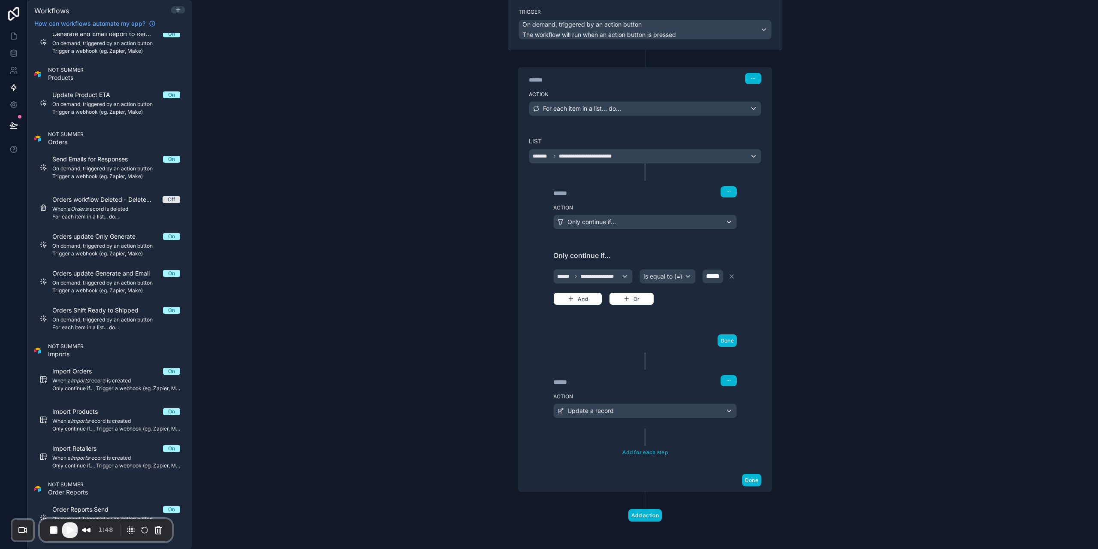
scroll to position [83, 0]
click at [695, 413] on div "Update a record" at bounding box center [645, 411] width 183 height 14
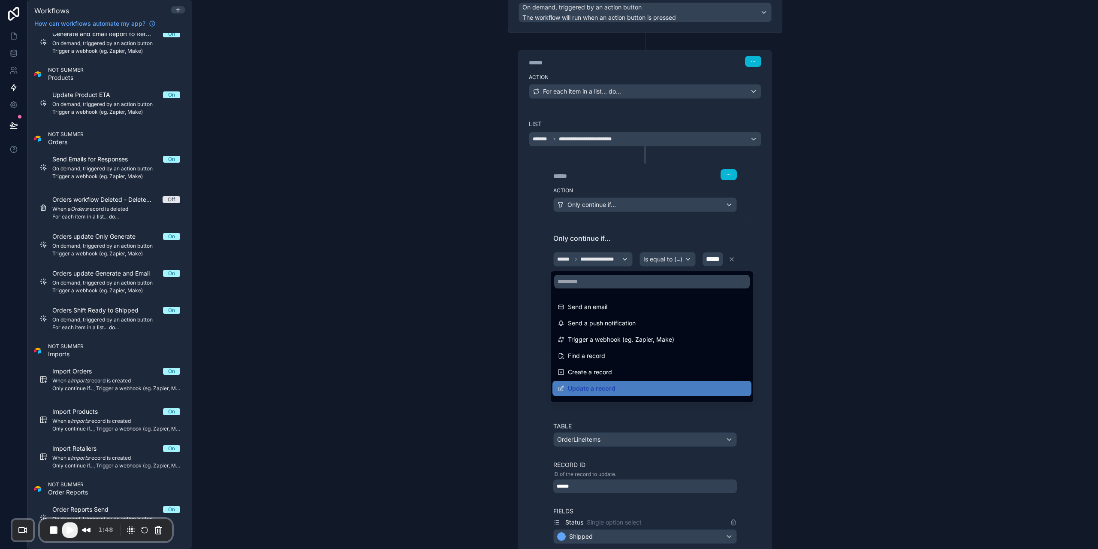
click at [763, 442] on div at bounding box center [549, 274] width 1098 height 549
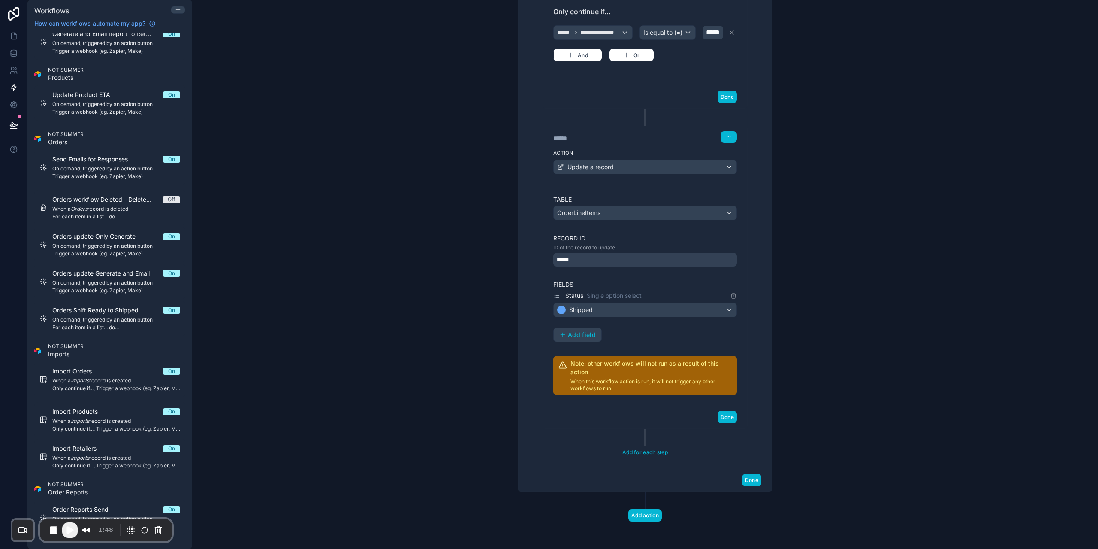
click at [757, 436] on div "**********" at bounding box center [645, 189] width 233 height 539
click at [729, 414] on button "Done" at bounding box center [727, 417] width 19 height 12
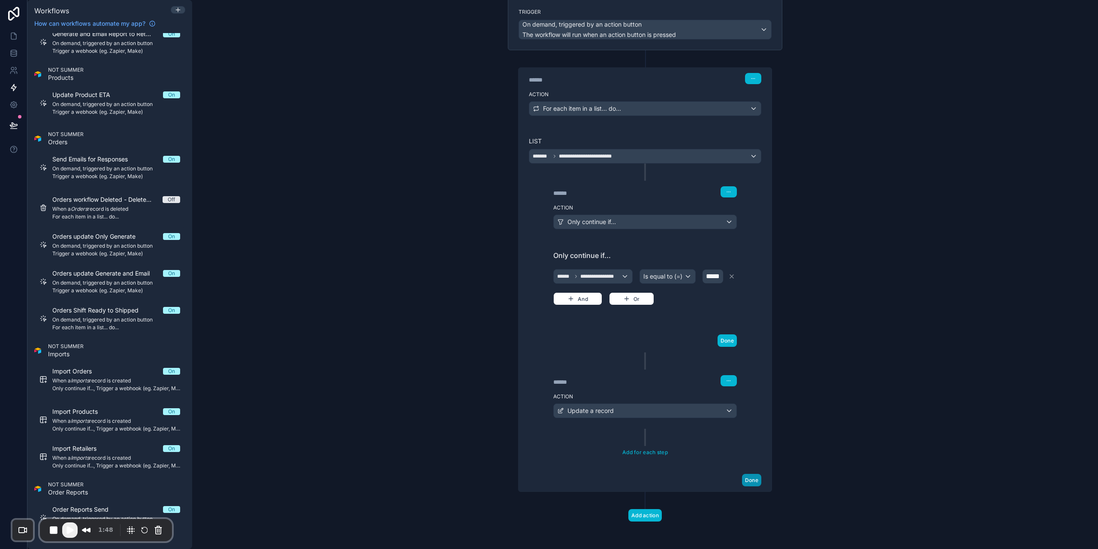
click at [751, 475] on button "Done" at bounding box center [751, 480] width 19 height 12
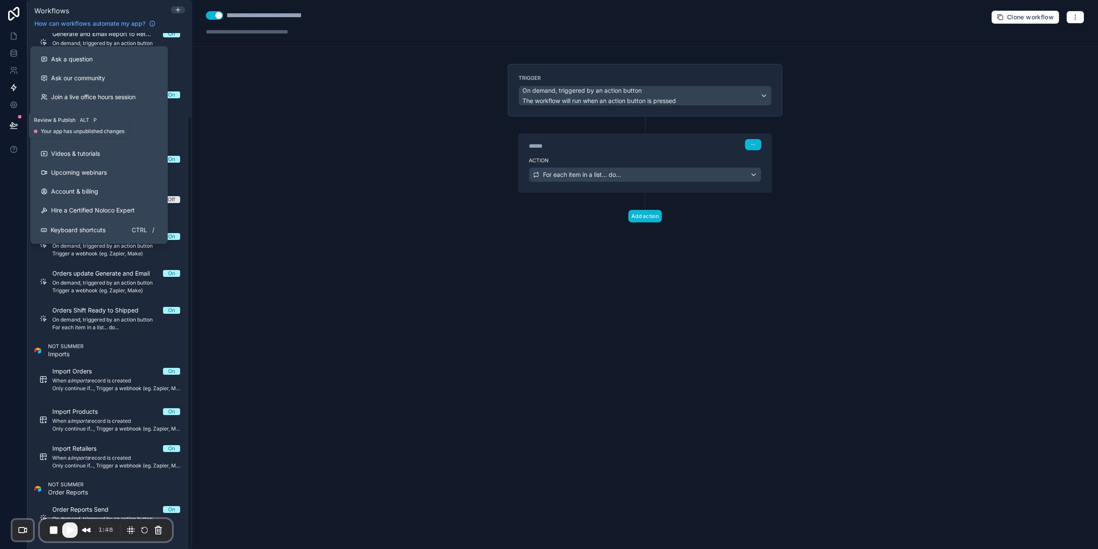
click at [14, 122] on icon at bounding box center [13, 125] width 9 height 9
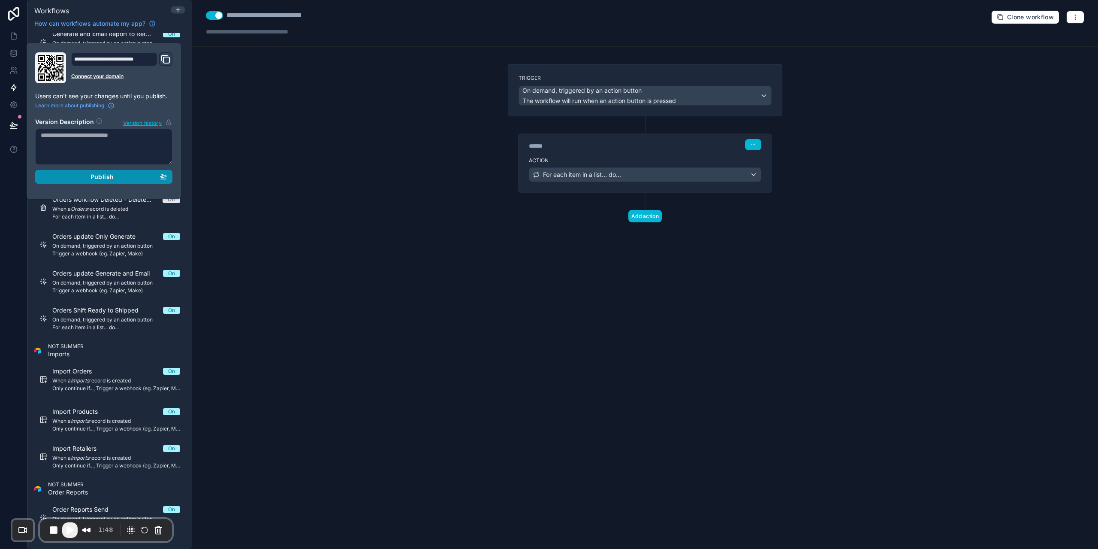
click at [81, 179] on div "Publish" at bounding box center [104, 177] width 126 height 8
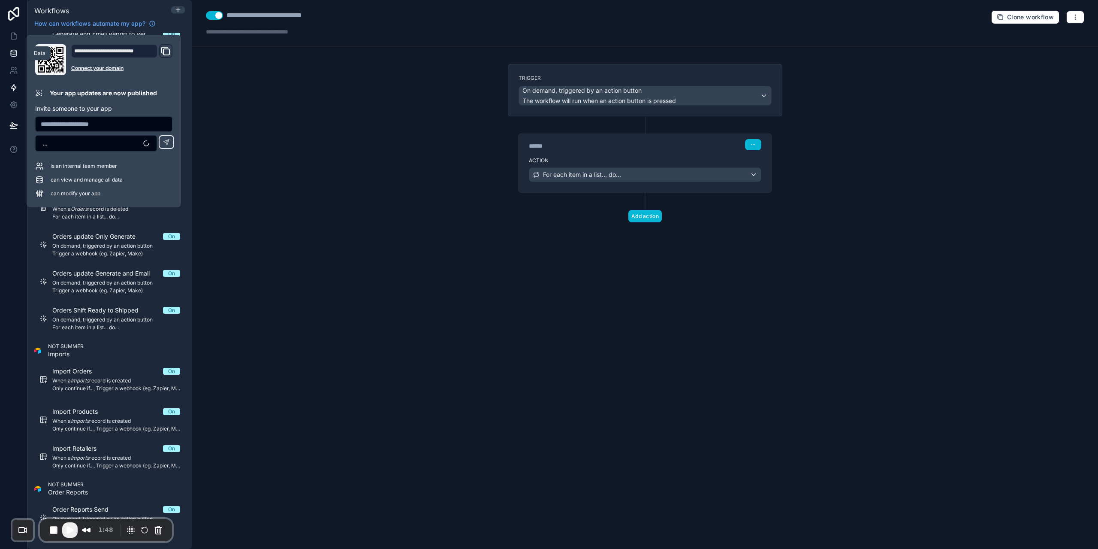
click at [8, 53] on link at bounding box center [13, 53] width 27 height 17
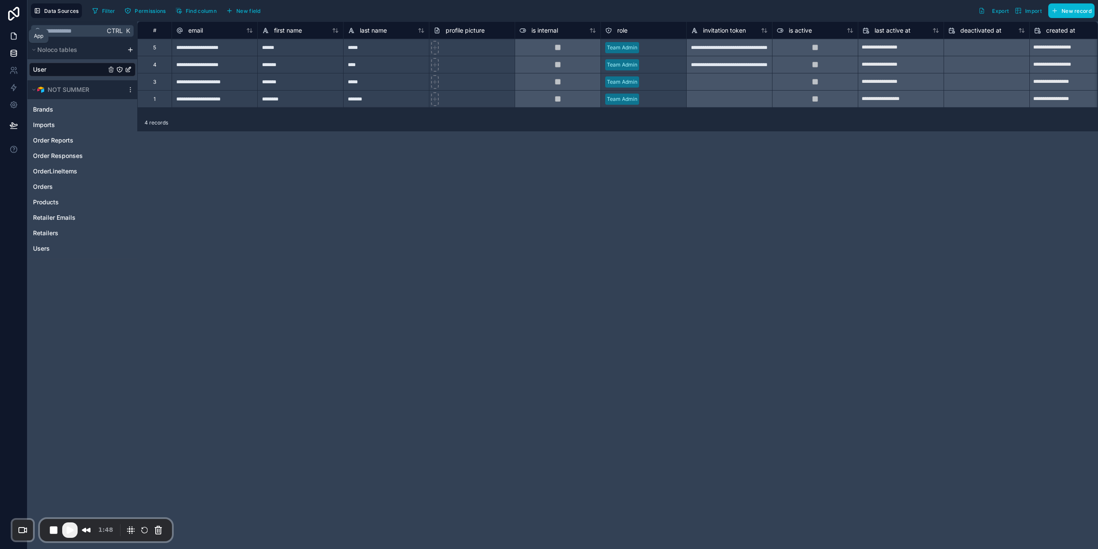
click at [11, 38] on icon at bounding box center [13, 36] width 5 height 6
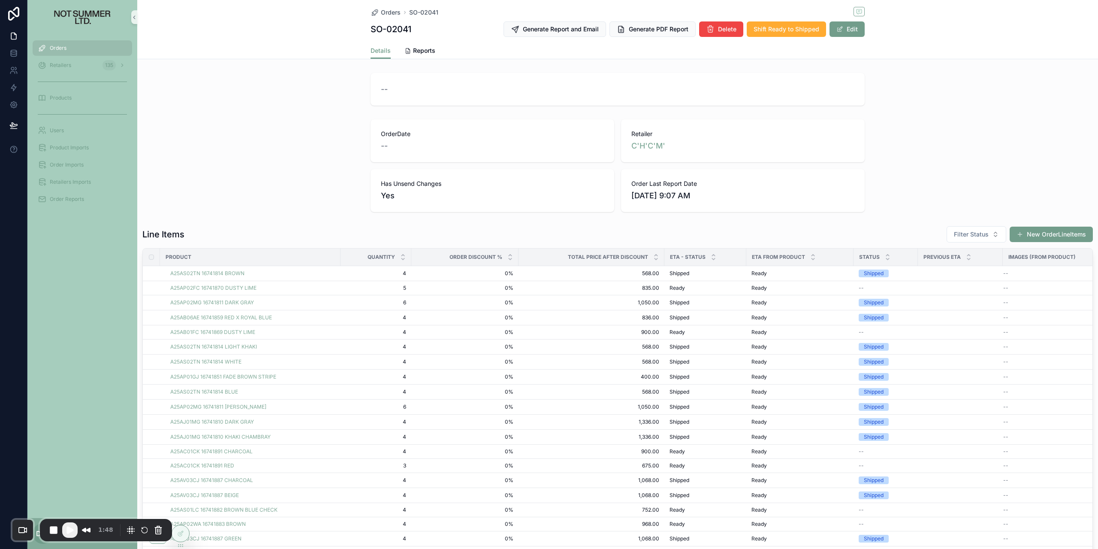
click at [71, 530] on span "Play Recording" at bounding box center [70, 530] width 10 height 10
click at [330, 194] on div "OrderDate -- Retailer C'H'C'M' Has Unsend Changes Yes Order Last Report Date [D…" at bounding box center [617, 166] width 961 height 100
click at [786, 31] on span "Shift Ready to Shipped" at bounding box center [787, 29] width 66 height 9
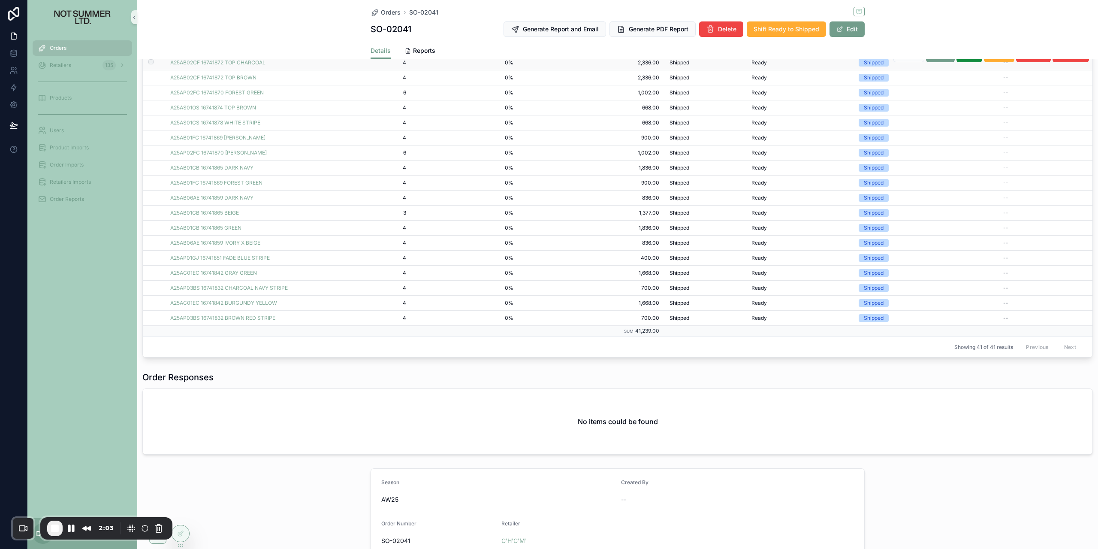
scroll to position [343, 0]
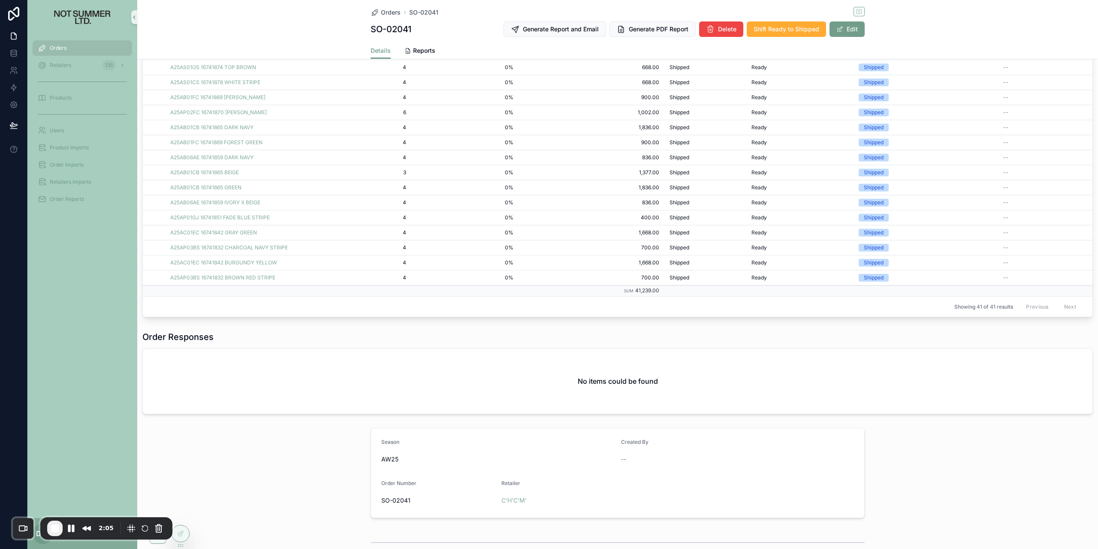
click at [807, 320] on div "Line Items Filter Status New OrderLineItems Product Quantity Order Discount % T…" at bounding box center [617, 100] width 961 height 442
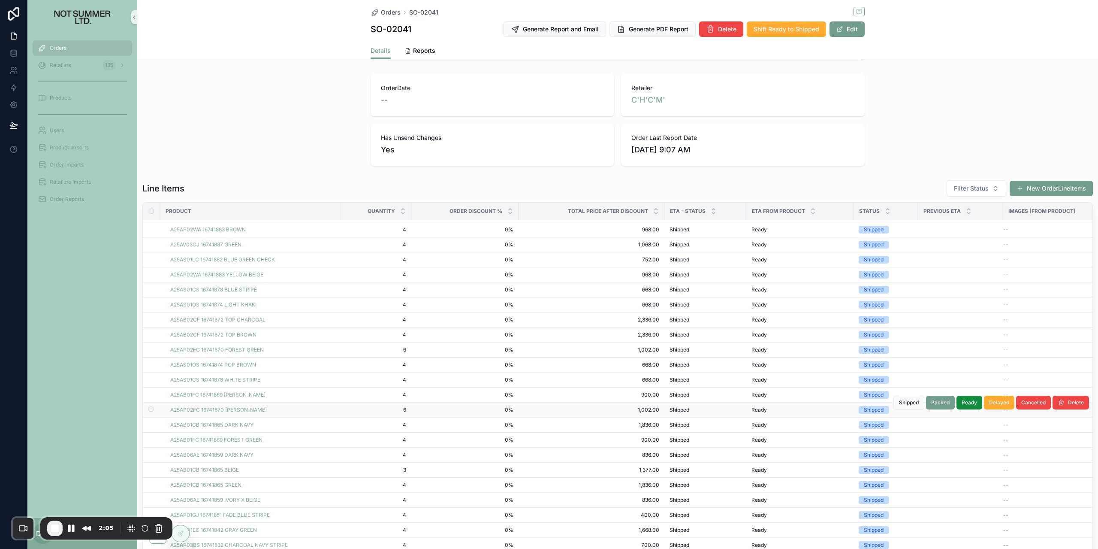
scroll to position [0, 0]
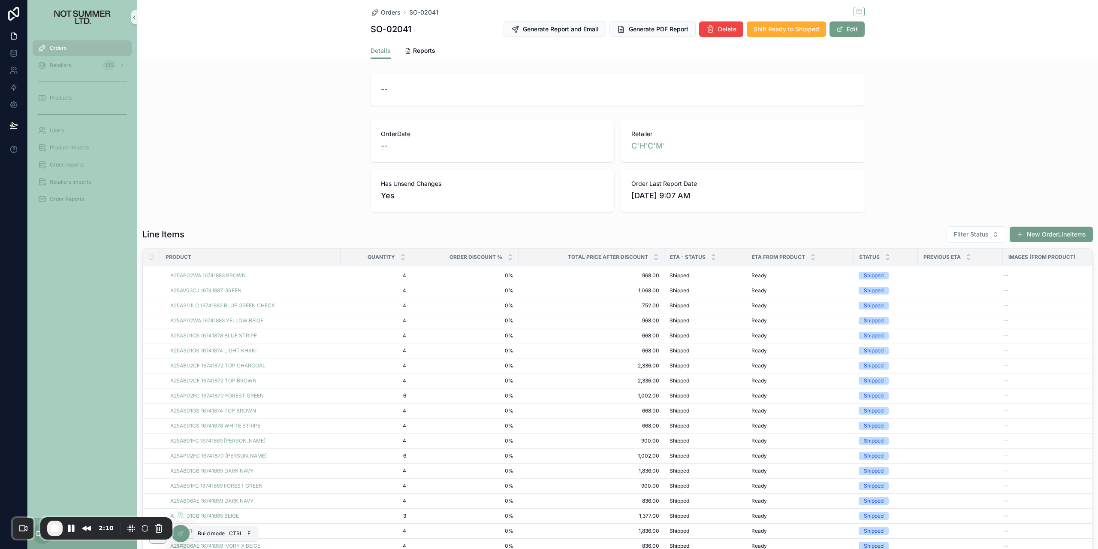
click at [184, 528] on div at bounding box center [180, 533] width 17 height 16
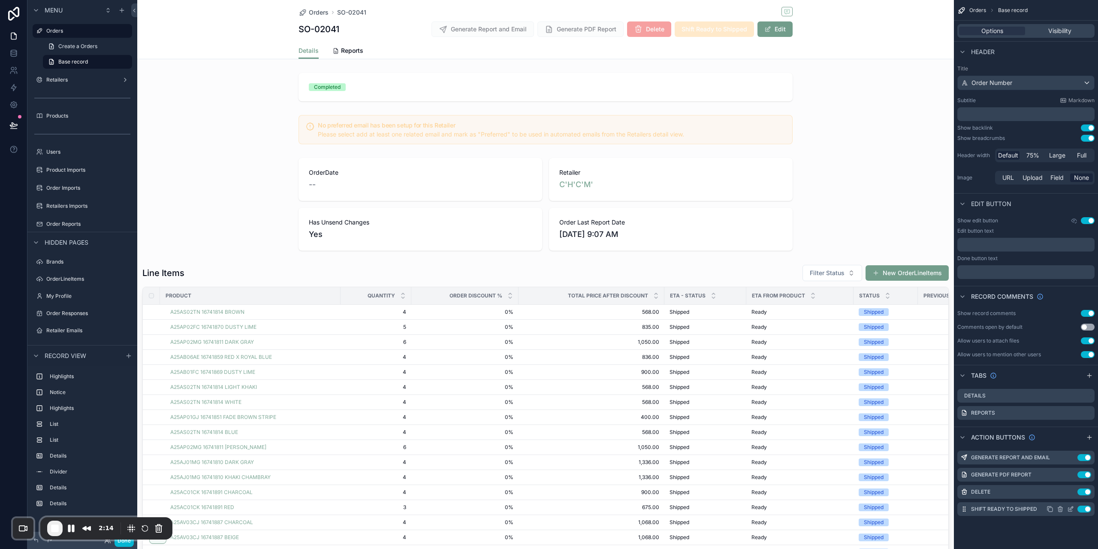
click at [1069, 509] on icon "scrollable content" at bounding box center [1071, 508] width 7 height 7
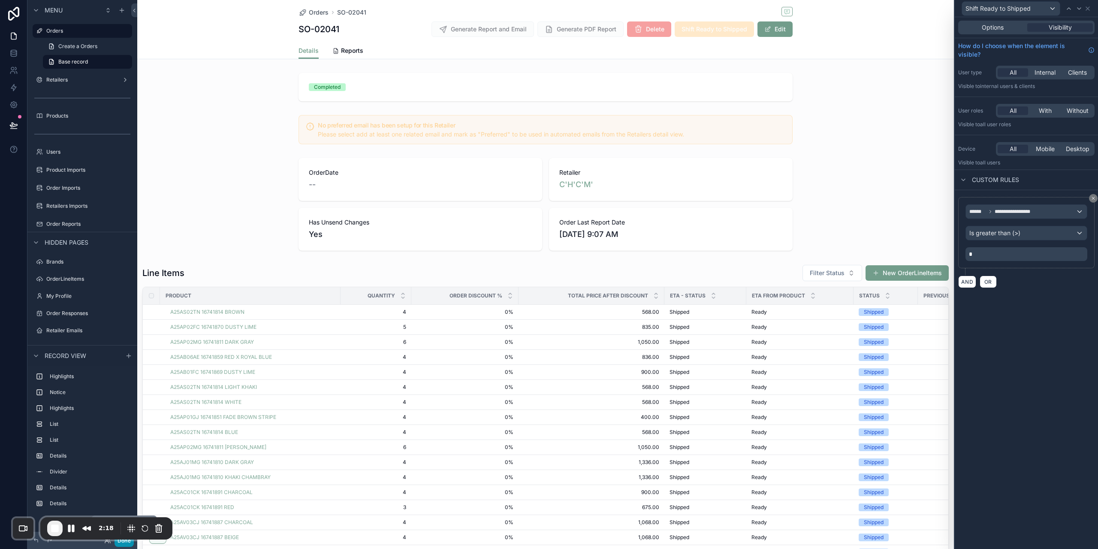
click at [125, 543] on button "Done" at bounding box center [124, 540] width 19 height 12
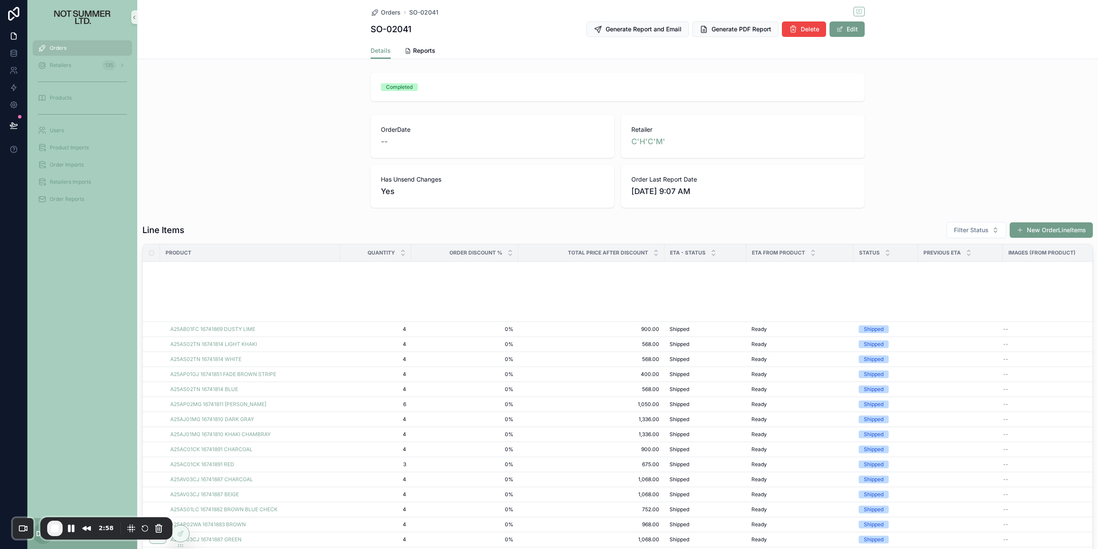
scroll to position [215, 0]
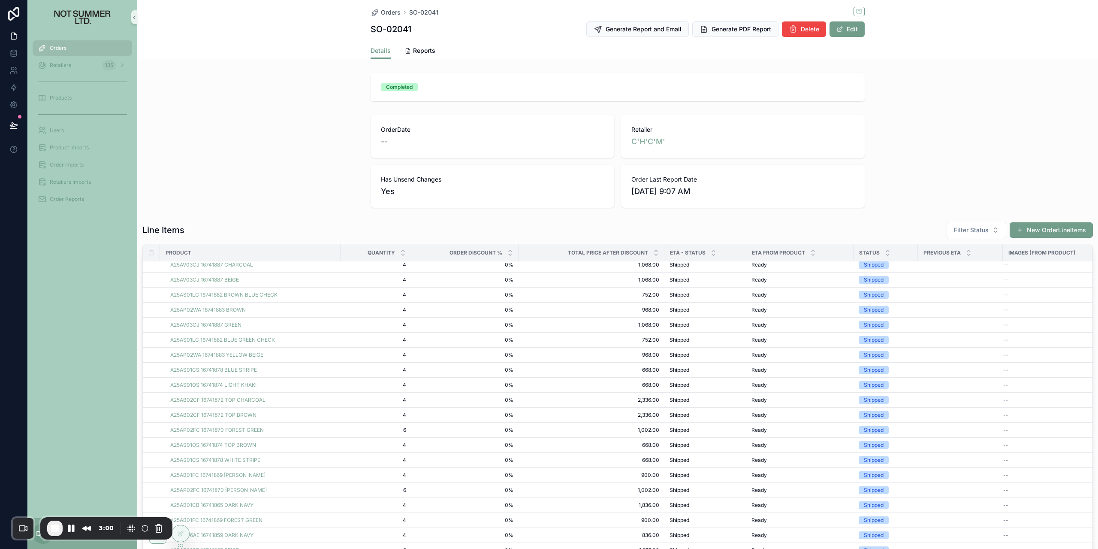
click at [78, 45] on div "Orders" at bounding box center [82, 48] width 89 height 14
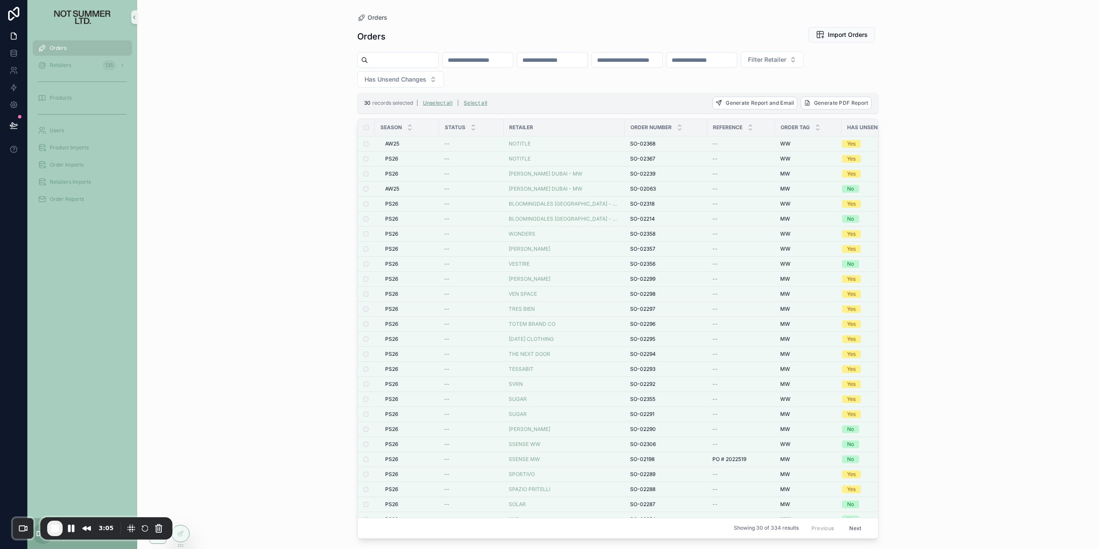
click at [368, 122] on th "scrollable content" at bounding box center [366, 127] width 17 height 17
click at [366, 122] on th "scrollable content" at bounding box center [366, 127] width 17 height 17
click at [364, 130] on th "scrollable content" at bounding box center [366, 127] width 17 height 17
click at [362, 127] on th "scrollable content" at bounding box center [366, 127] width 17 height 17
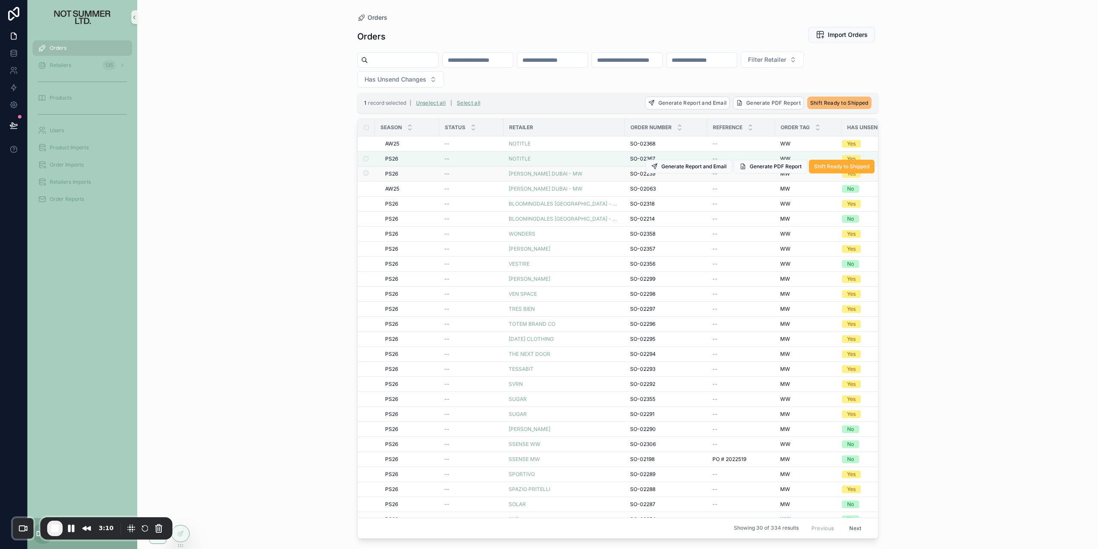
click at [363, 174] on label "scrollable content" at bounding box center [360, 173] width 5 height 7
drag, startPoint x: 264, startPoint y: 169, endPoint x: 268, endPoint y: 175, distance: 7.5
click at [268, 182] on div "Orders Orders Import Orders Filter Retailer Has Unsend Changes 2 records select…" at bounding box center [617, 274] width 961 height 549
click at [366, 130] on th "scrollable content" at bounding box center [366, 127] width 17 height 17
click at [443, 101] on button "Unselect all" at bounding box center [435, 103] width 36 height 14
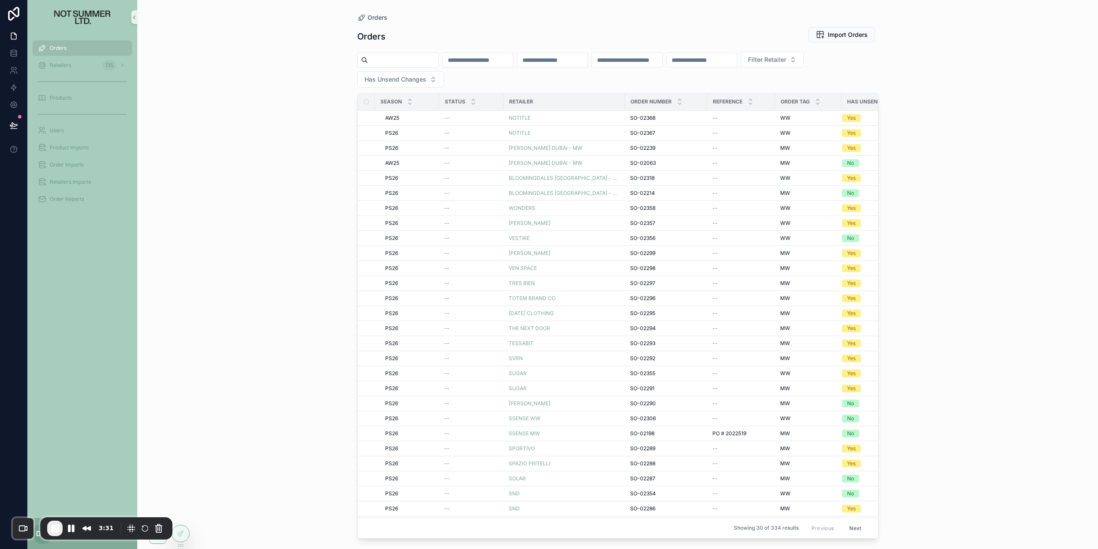
click at [273, 93] on div "Orders Orders Import Orders Filter Retailer Has Unsend Changes Season Status Re…" at bounding box center [617, 274] width 961 height 549
click at [76, 529] on button "Pause Recording" at bounding box center [71, 528] width 14 height 14
click at [391, 164] on span "AW25" at bounding box center [392, 163] width 14 height 7
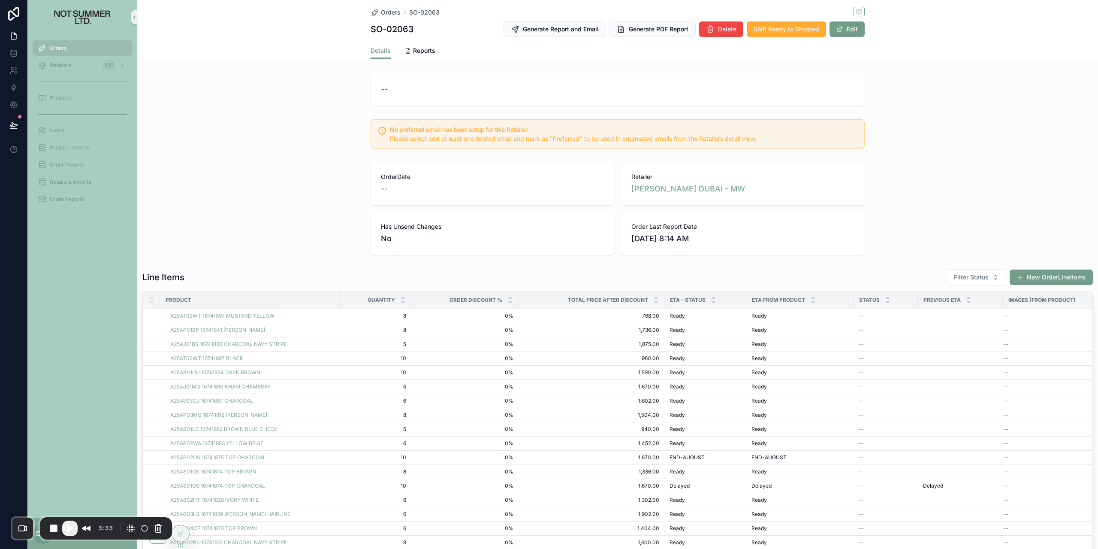
click at [436, 169] on div "OrderDate --" at bounding box center [493, 183] width 244 height 43
click at [183, 528] on div at bounding box center [180, 533] width 17 height 16
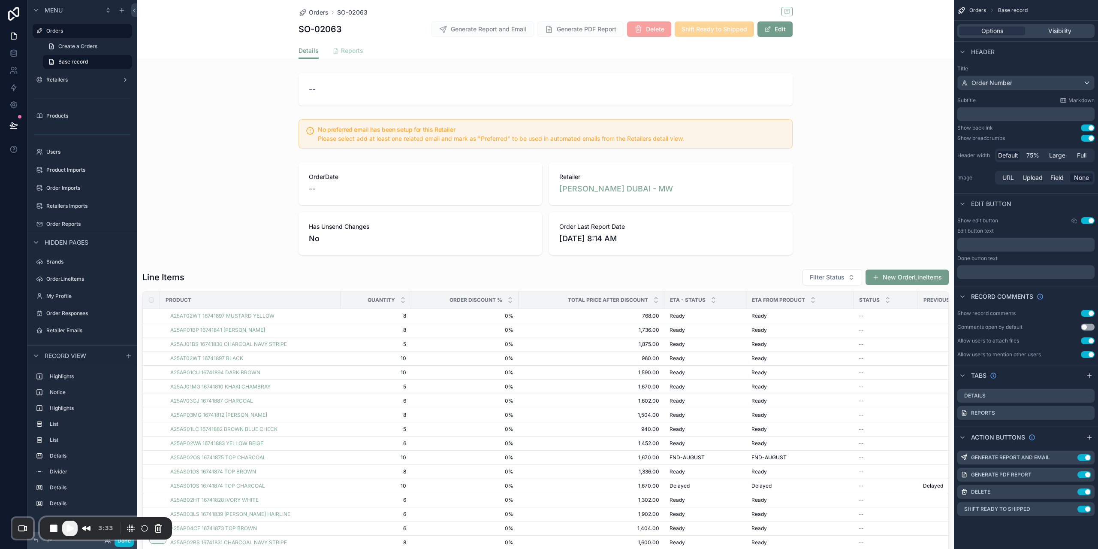
click at [343, 51] on span "Reports" at bounding box center [352, 50] width 22 height 9
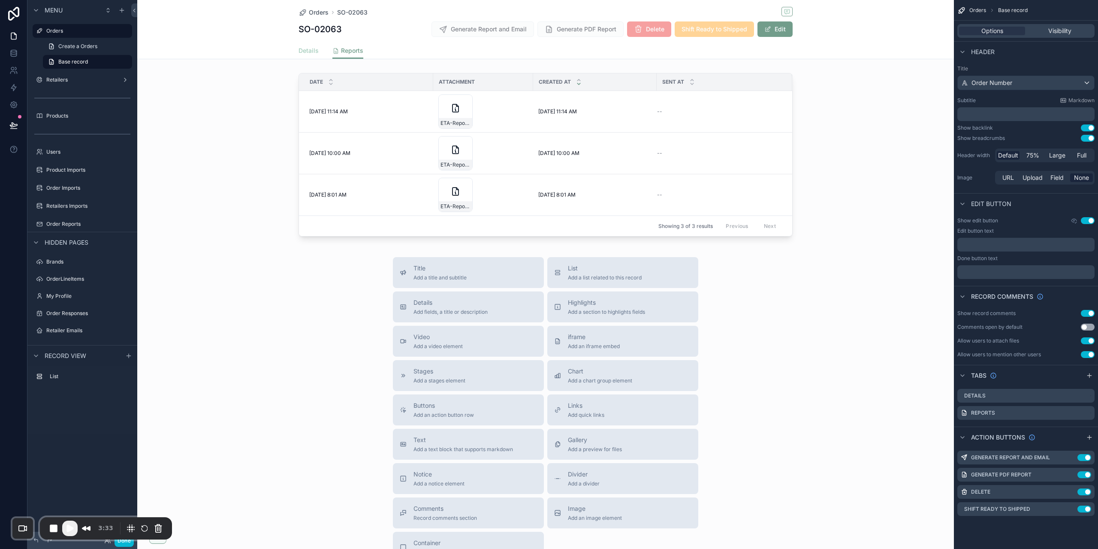
click at [311, 55] on link "Details" at bounding box center [309, 51] width 20 height 17
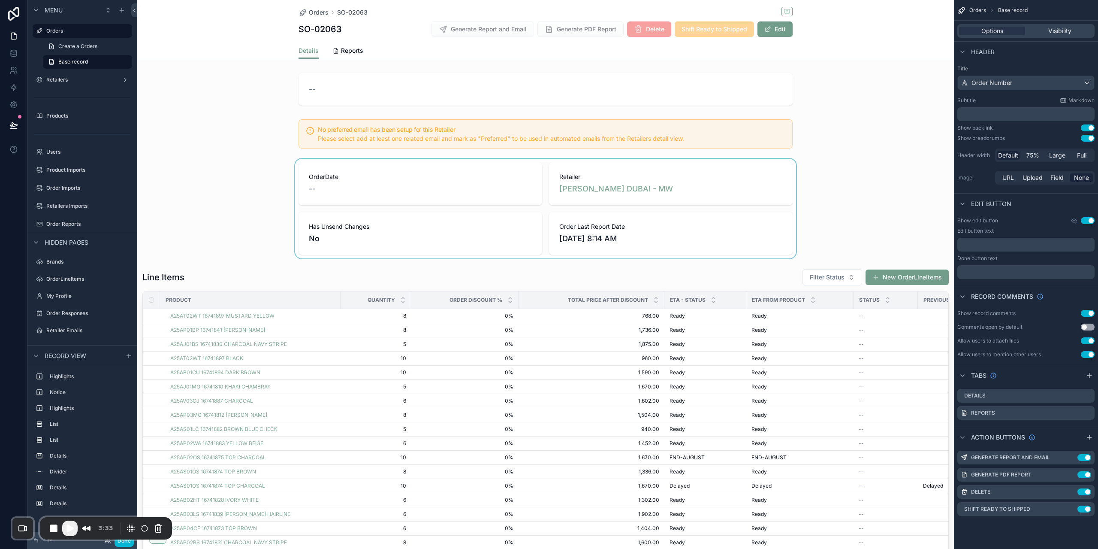
click at [424, 221] on div "scrollable content" at bounding box center [545, 209] width 817 height 100
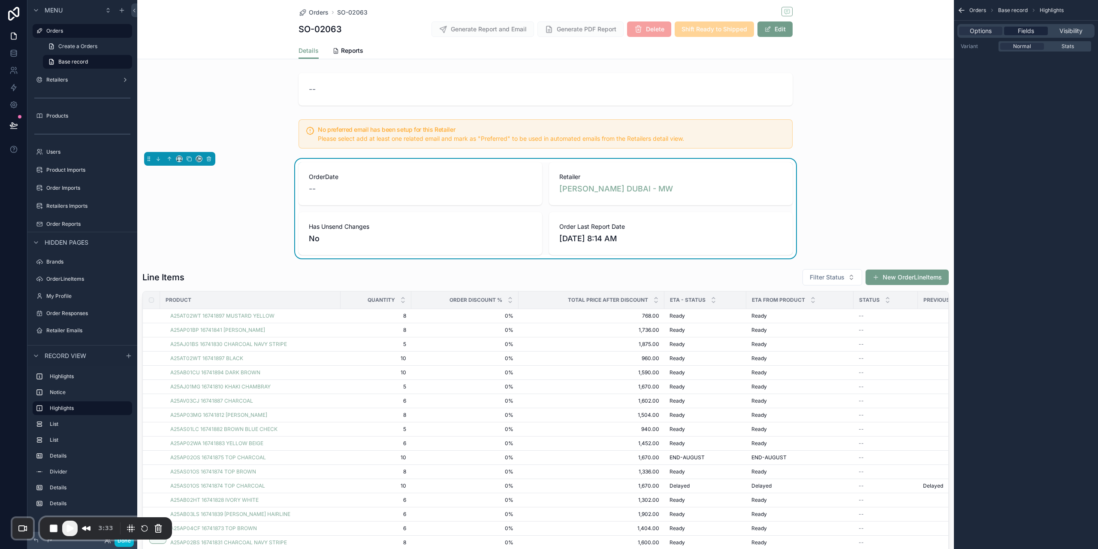
click at [1016, 29] on div "Fields" at bounding box center [1026, 31] width 43 height 9
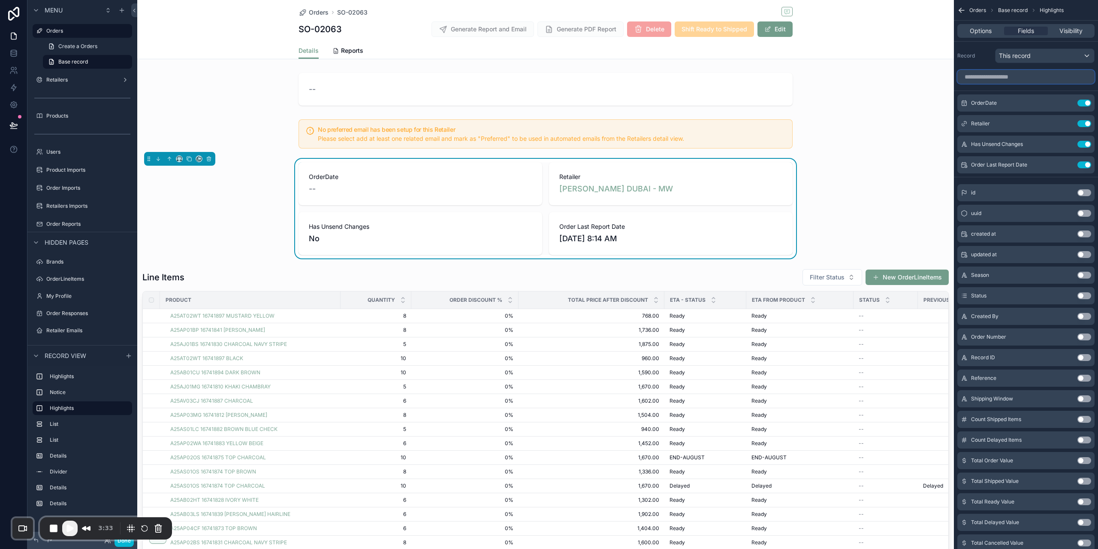
click at [1007, 74] on input "scrollable content" at bounding box center [1026, 77] width 137 height 14
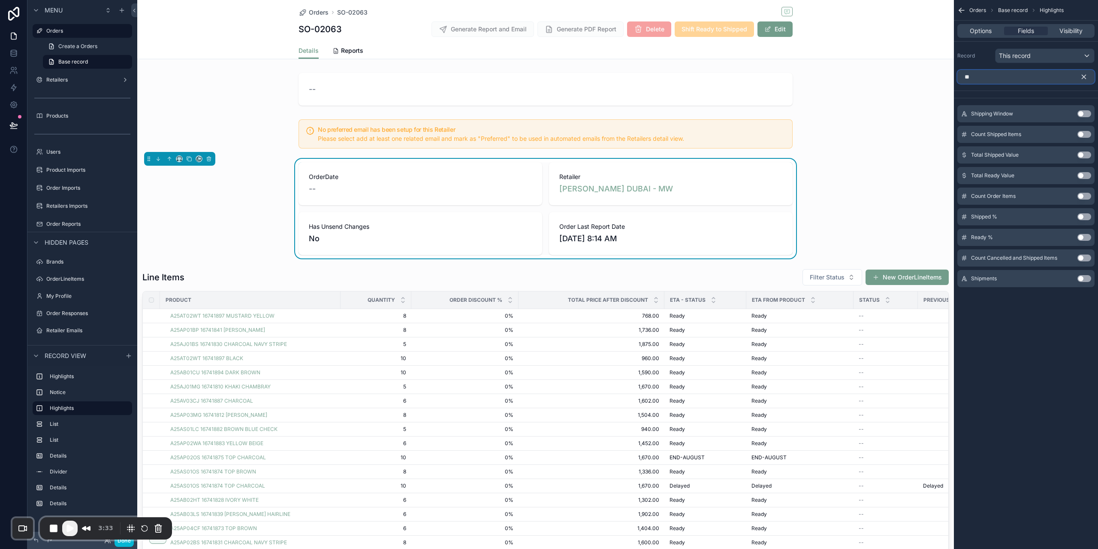
type input "**"
click at [1085, 218] on button "Use setting" at bounding box center [1085, 216] width 14 height 7
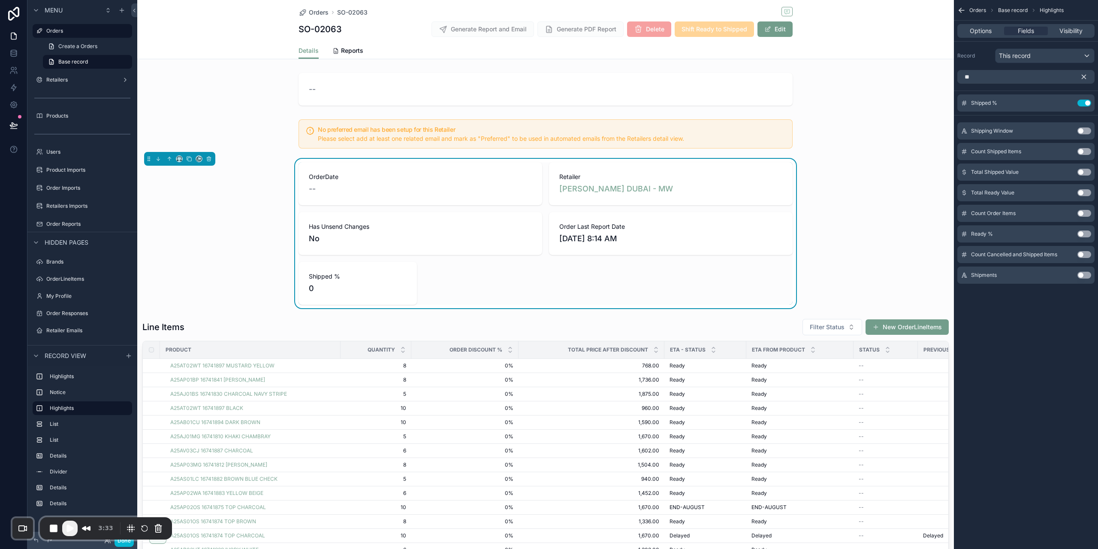
click at [1089, 233] on button "Use setting" at bounding box center [1085, 233] width 14 height 7
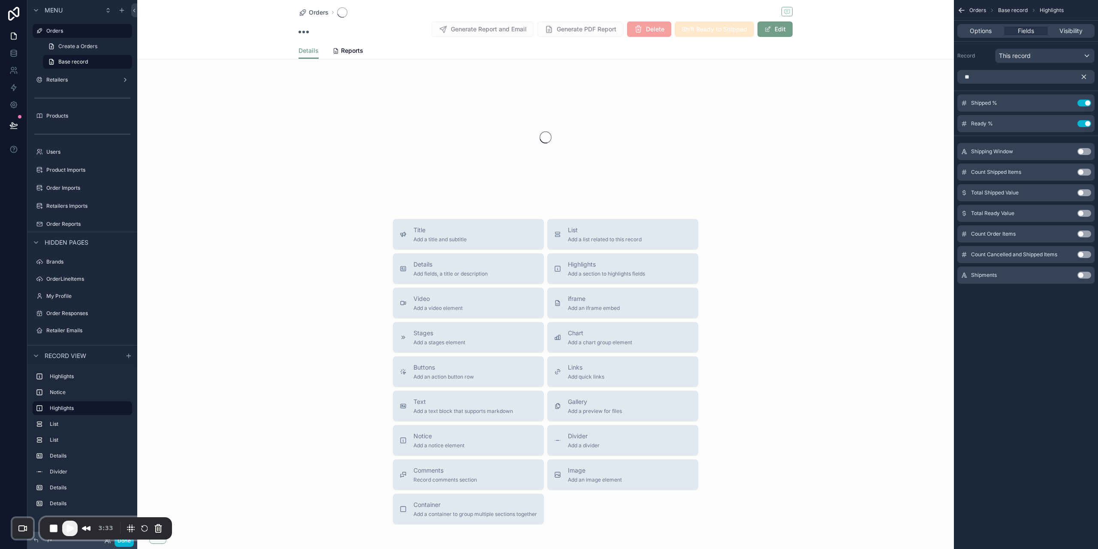
click at [1084, 79] on icon "scrollable content" at bounding box center [1084, 77] width 8 height 8
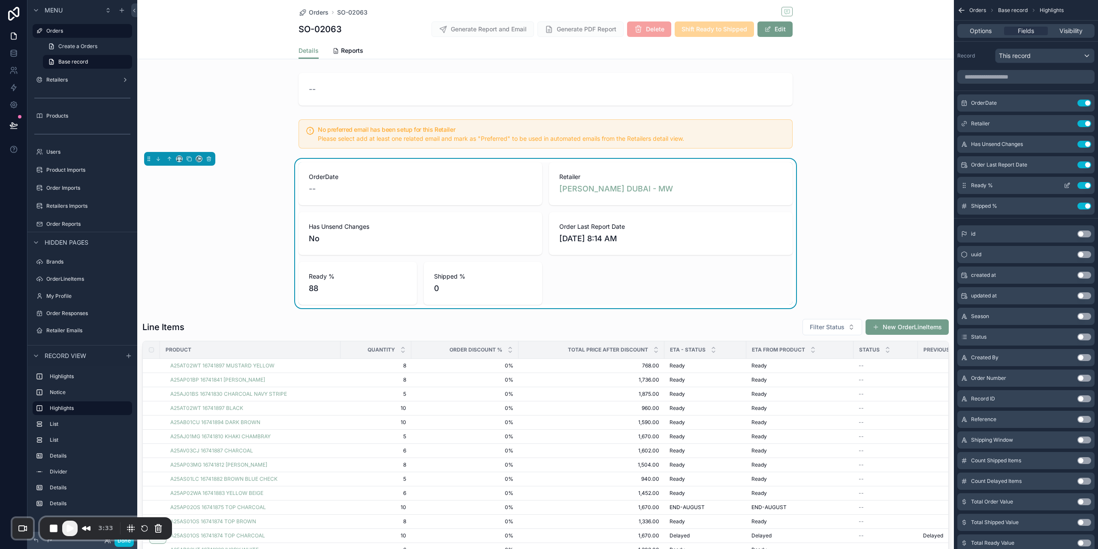
click at [1066, 184] on icon "scrollable content" at bounding box center [1067, 186] width 4 height 4
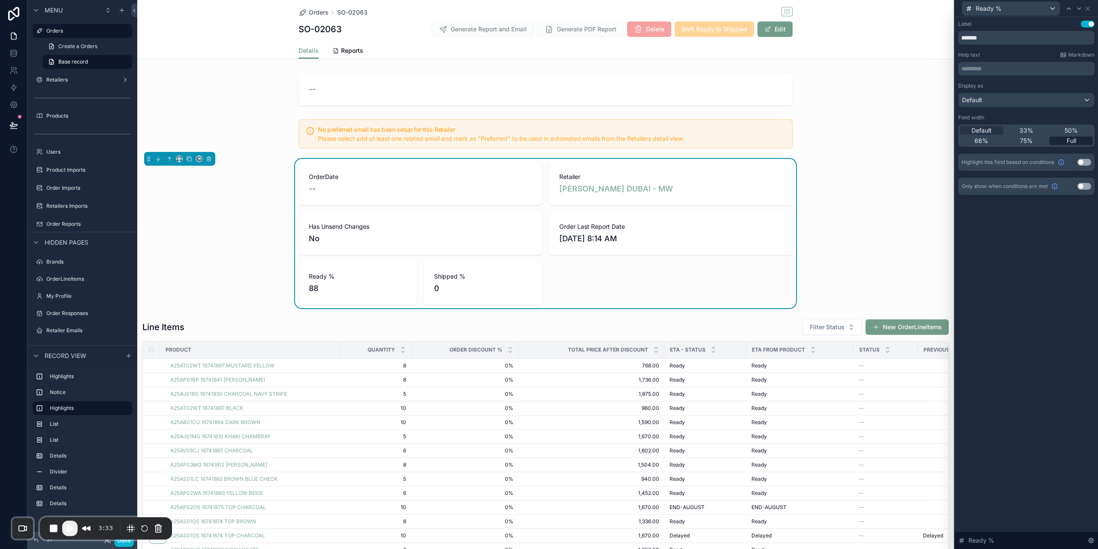
click at [1061, 141] on div "Full" at bounding box center [1071, 140] width 43 height 9
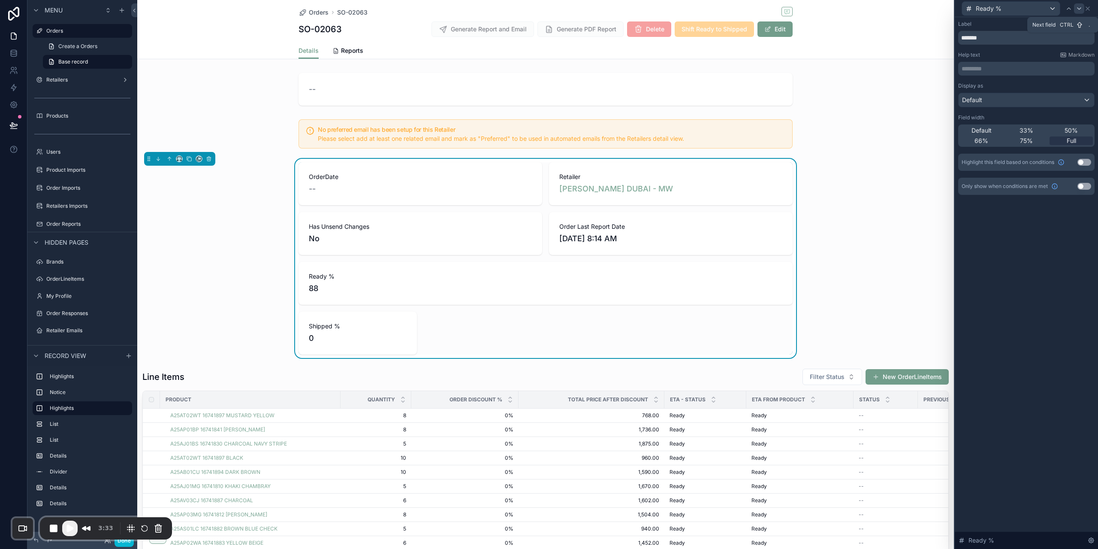
click at [1080, 10] on icon at bounding box center [1079, 8] width 7 height 7
click at [1064, 145] on div "Default 33% 50% 66% 75% Full" at bounding box center [1027, 135] width 136 height 22
click at [1069, 128] on span "50%" at bounding box center [1071, 130] width 13 height 9
click at [1081, 7] on icon at bounding box center [1079, 8] width 7 height 7
click at [1056, 129] on div "50%" at bounding box center [1071, 130] width 43 height 9
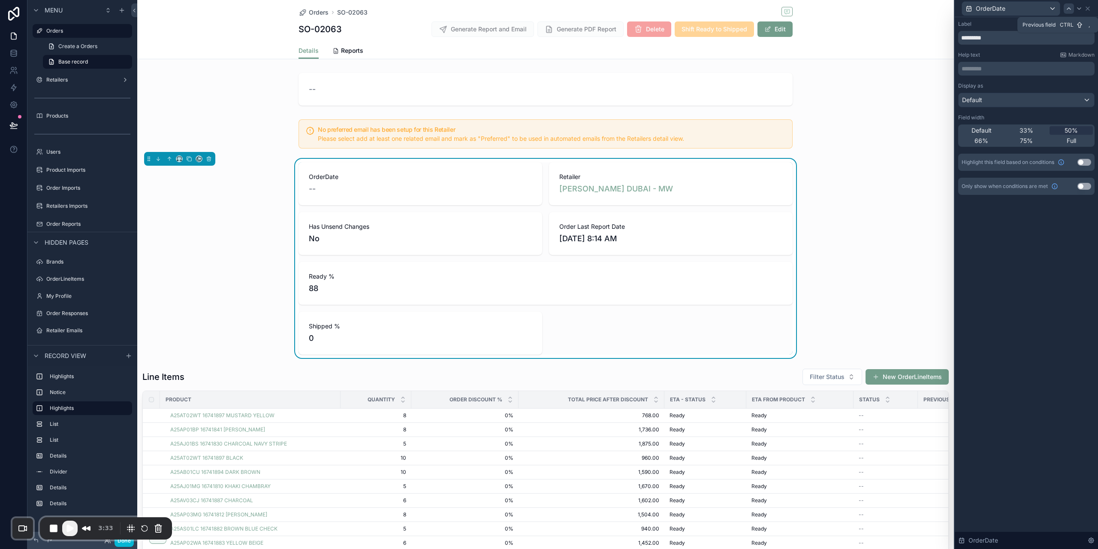
click at [1070, 9] on icon at bounding box center [1069, 9] width 3 height 2
click at [1062, 135] on div "Default 33% 50% 66% 75% Full" at bounding box center [1027, 135] width 136 height 22
click at [1064, 127] on div "50%" at bounding box center [1071, 130] width 43 height 9
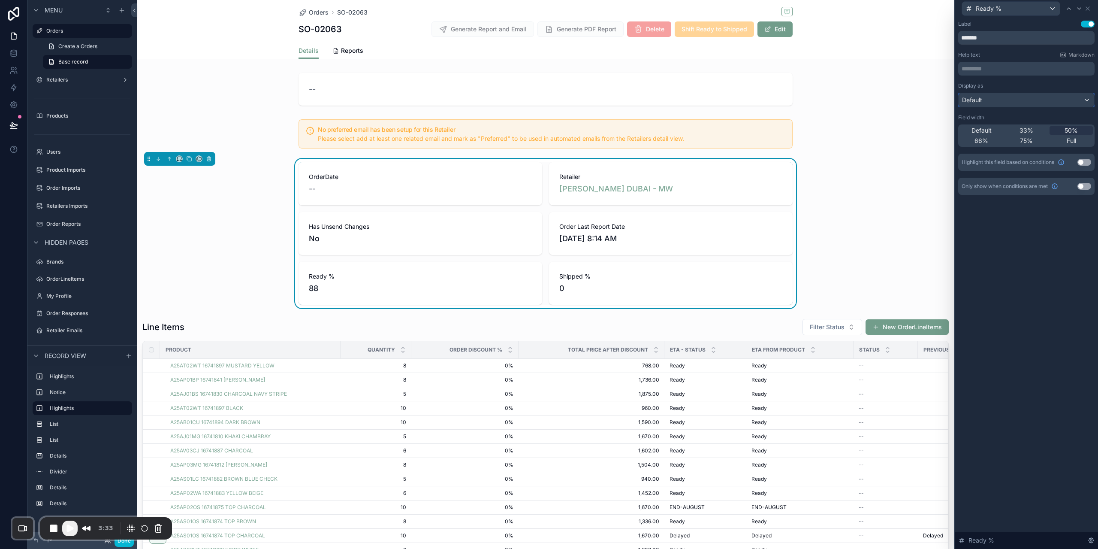
click at [973, 105] on div "Default" at bounding box center [1027, 100] width 136 height 14
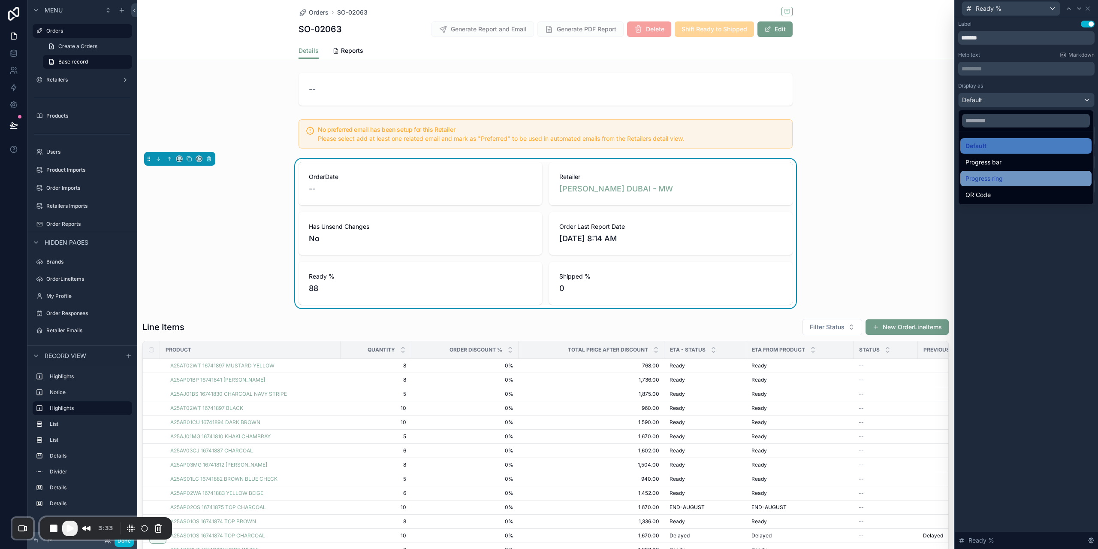
click at [1005, 178] on div "Progress ring" at bounding box center [1026, 178] width 121 height 10
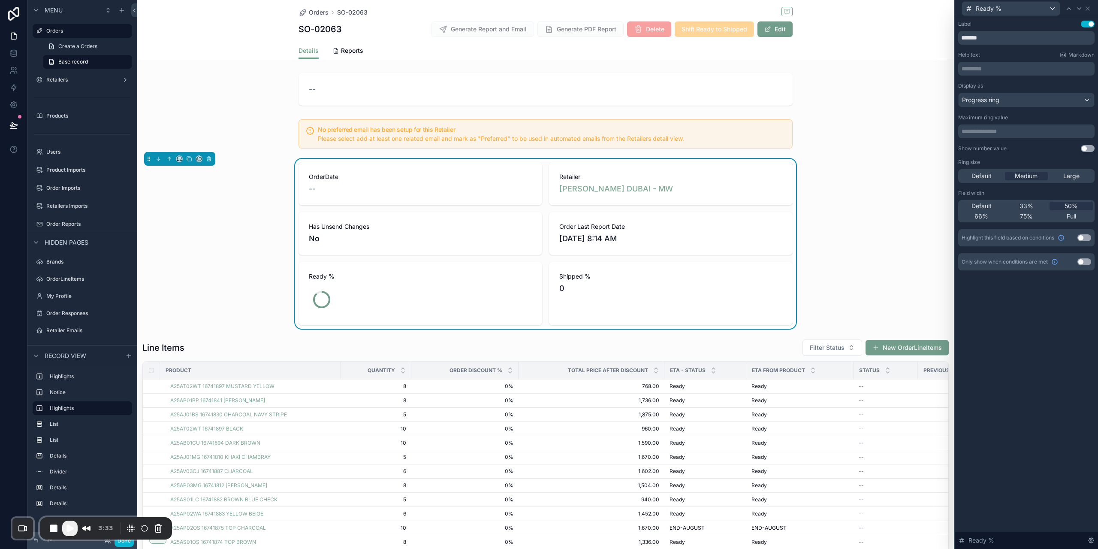
click at [1083, 150] on button "Use setting" at bounding box center [1088, 148] width 14 height 7
click at [1080, 5] on icon at bounding box center [1079, 8] width 7 height 7
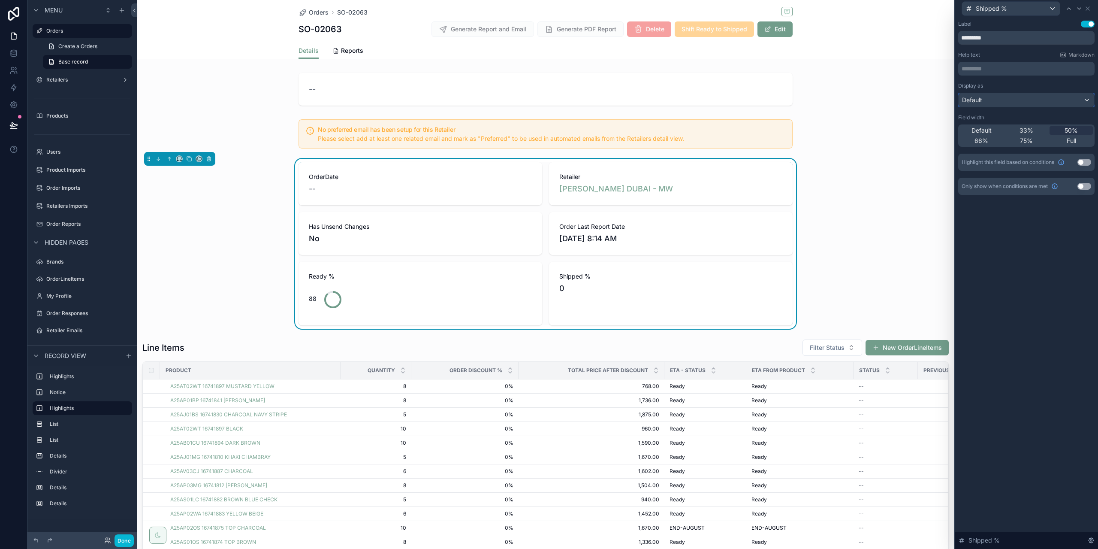
click at [1035, 100] on div "Default" at bounding box center [1027, 100] width 136 height 14
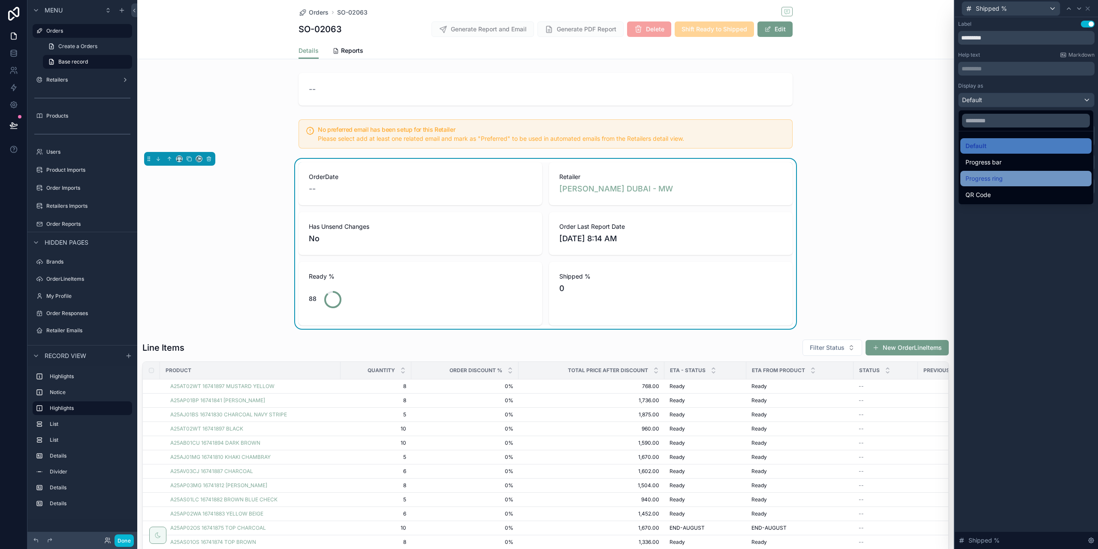
click at [1002, 180] on span "Progress ring" at bounding box center [984, 178] width 37 height 10
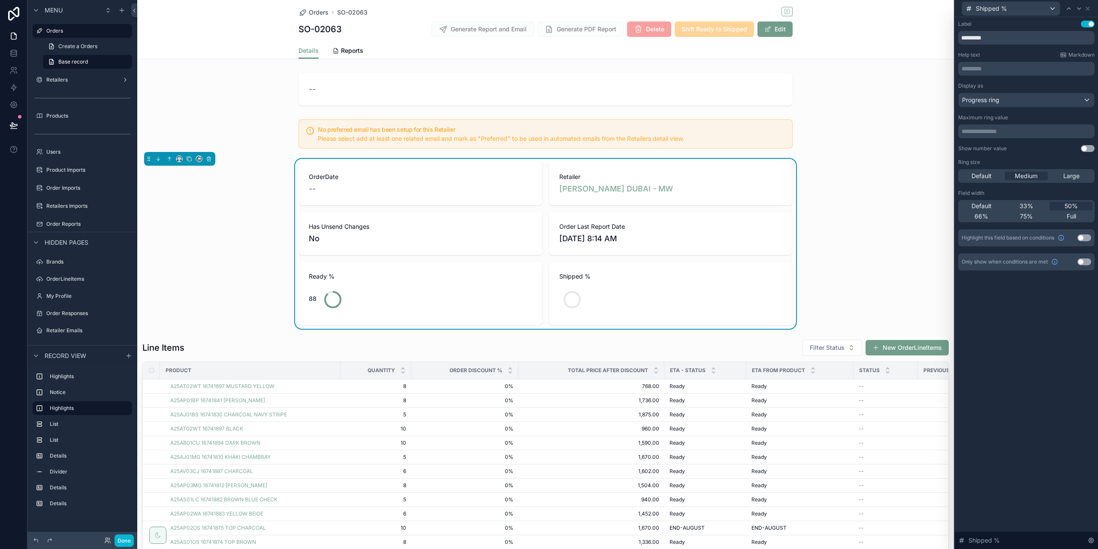
click at [1087, 148] on button "Use setting" at bounding box center [1088, 148] width 14 height 7
click at [1048, 153] on div "**********" at bounding box center [1027, 164] width 136 height 164
click at [974, 132] on p "**********" at bounding box center [1027, 131] width 131 height 9
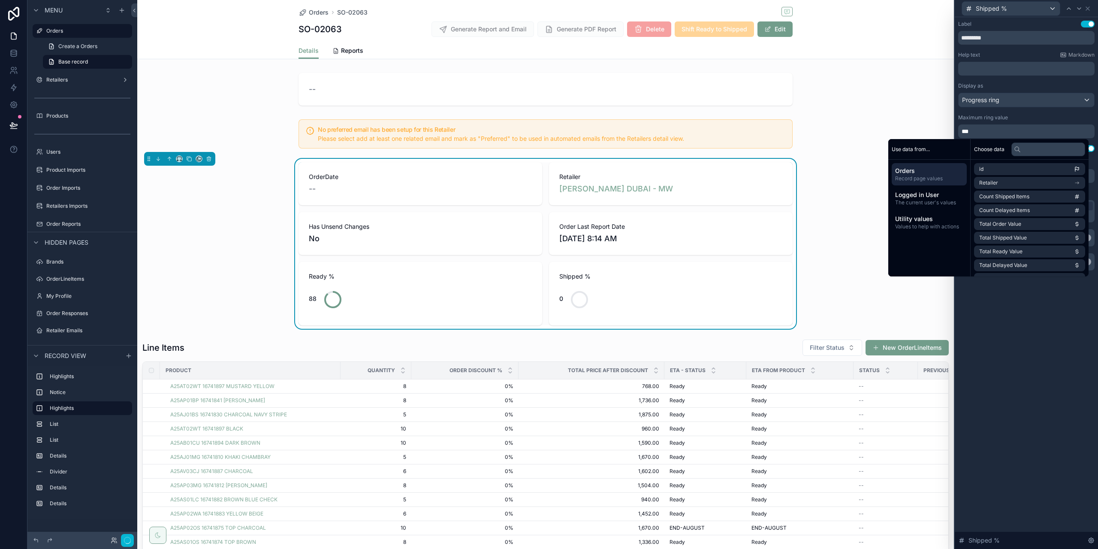
click at [1052, 359] on div "Label Use setting ********* Help text Markdown ﻿ Display as Progress ring Maxim…" at bounding box center [1026, 283] width 143 height 532
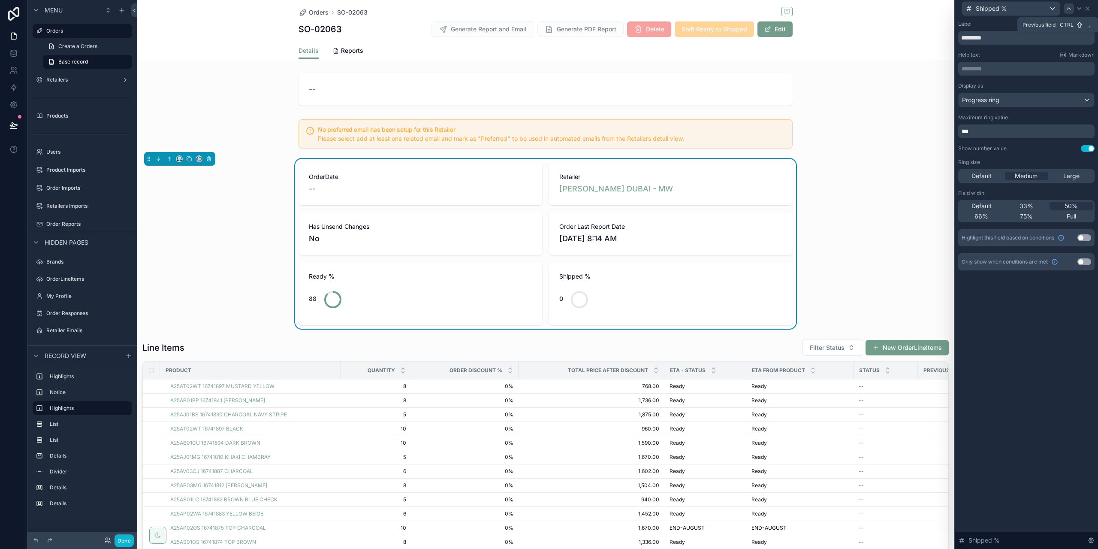
click at [1071, 11] on icon at bounding box center [1069, 8] width 7 height 7
click at [987, 129] on p "**********" at bounding box center [1027, 131] width 131 height 9
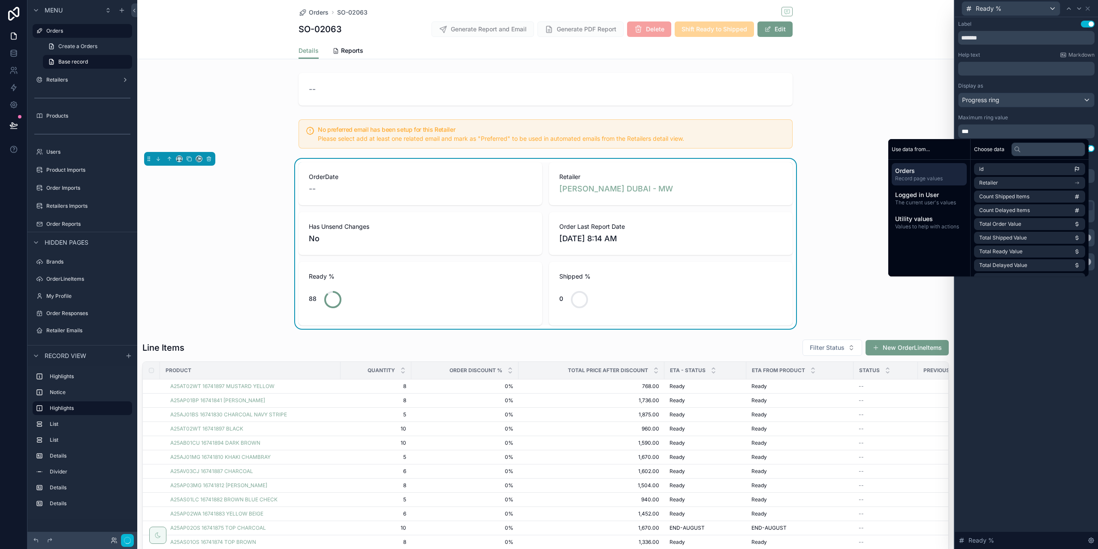
click at [1035, 351] on div "Label Use setting ******* Help text Markdown ﻿ Display as Progress ring Maximum…" at bounding box center [1026, 283] width 143 height 532
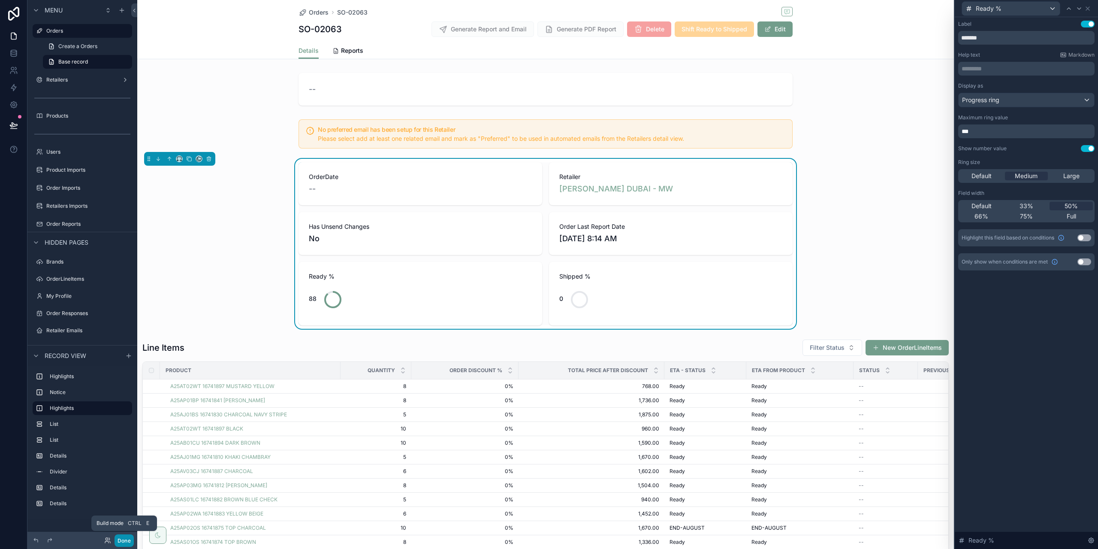
click at [124, 542] on button "Done" at bounding box center [124, 540] width 19 height 12
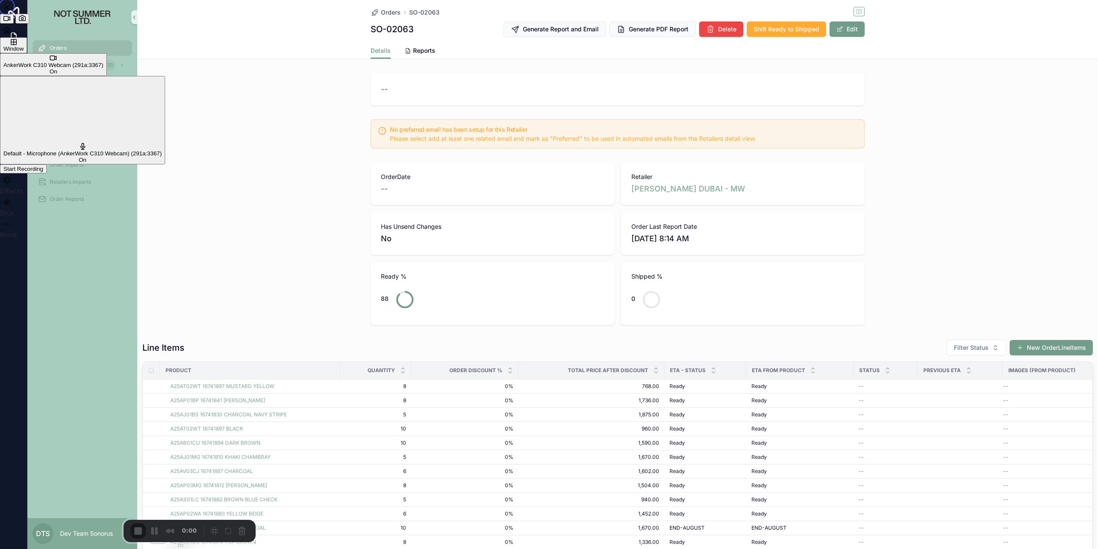
click at [103, 68] on span "AnkerWork C310 Webcam (291a:3367)" at bounding box center [53, 65] width 100 height 6
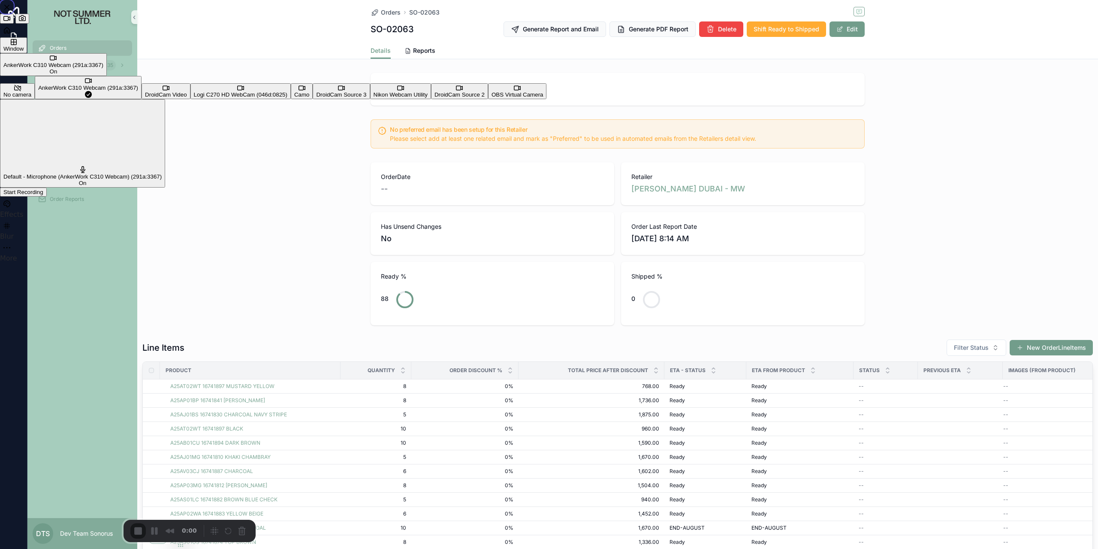
click at [31, 91] on div "No camera" at bounding box center [17, 94] width 28 height 6
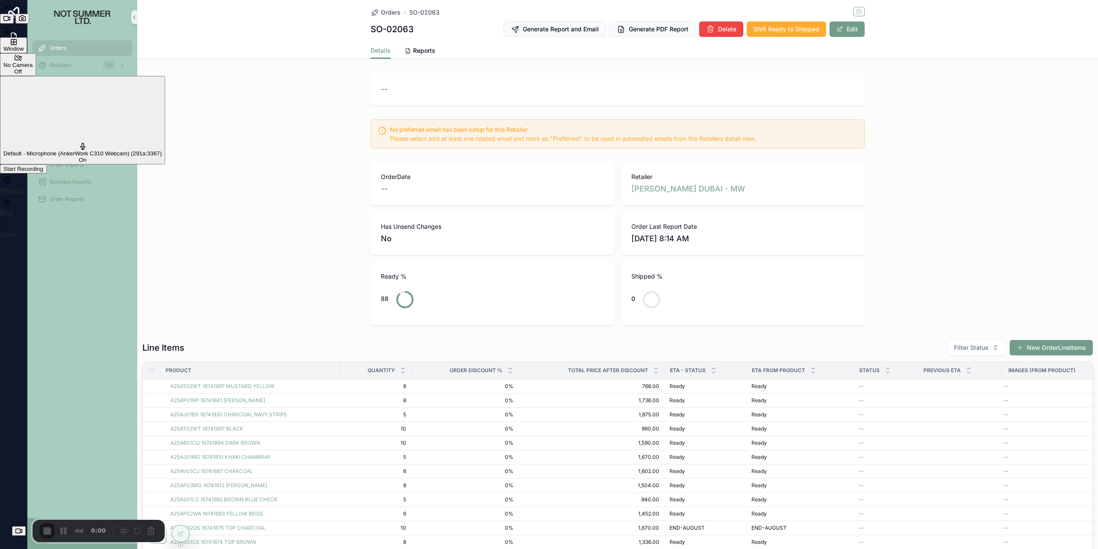
click at [24, 52] on div "Window" at bounding box center [13, 46] width 20 height 14
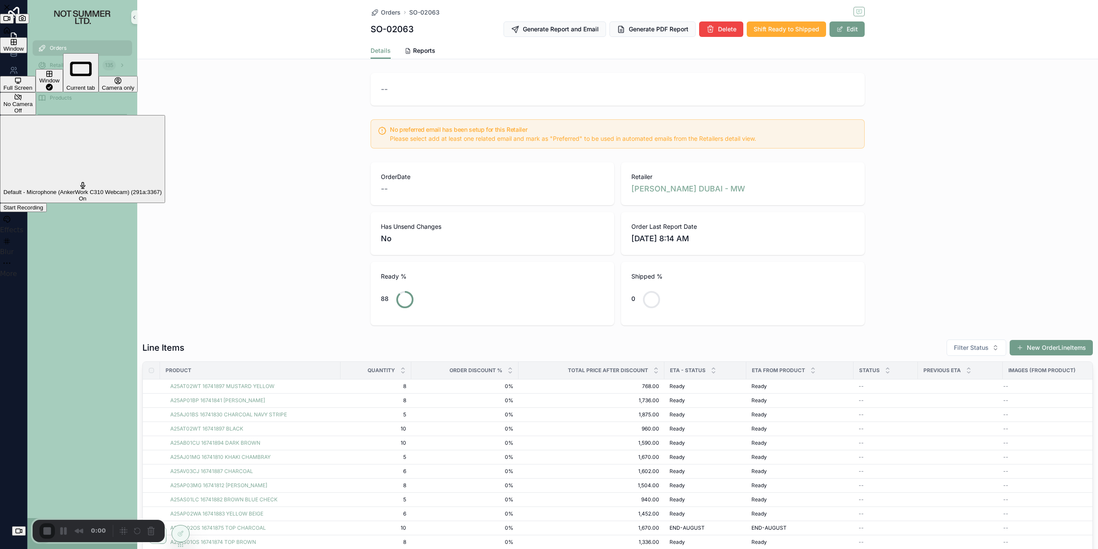
click at [32, 85] on div "Full Screen" at bounding box center [17, 88] width 29 height 6
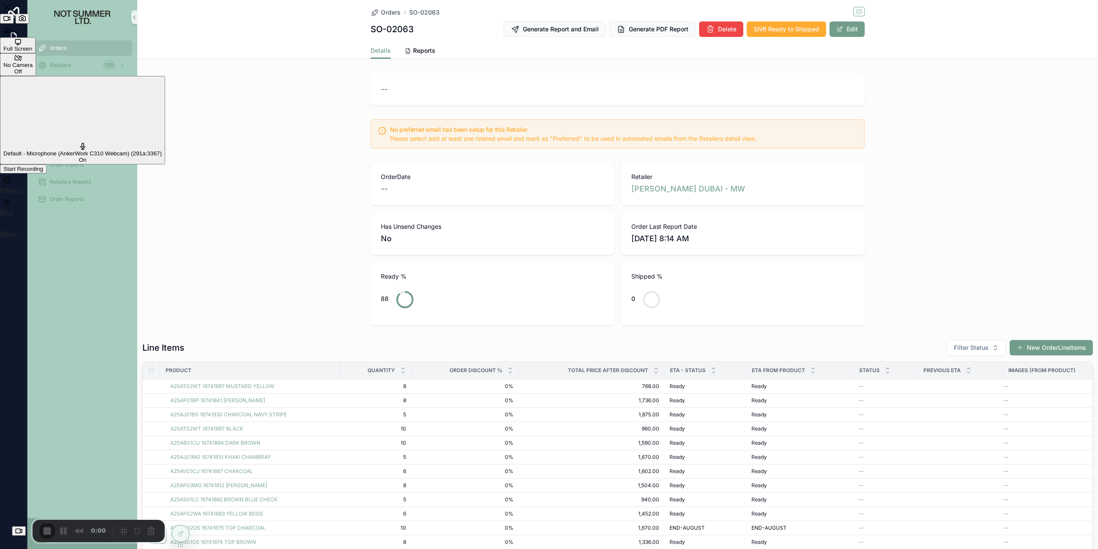
click at [162, 150] on span "Default - Microphone (AnkerWork C310 Webcam) (291a:3367)" at bounding box center [82, 153] width 158 height 6
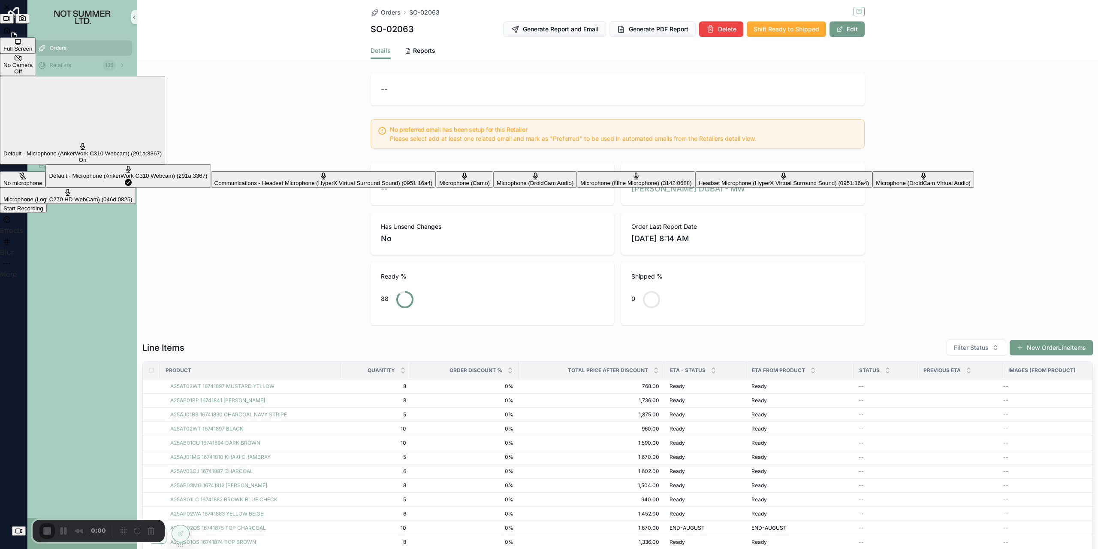
scroll to position [86, 0]
click at [695, 171] on \(3142\ "Microphone (fifine Microphone) (3142:0688)" at bounding box center [636, 179] width 118 height 16
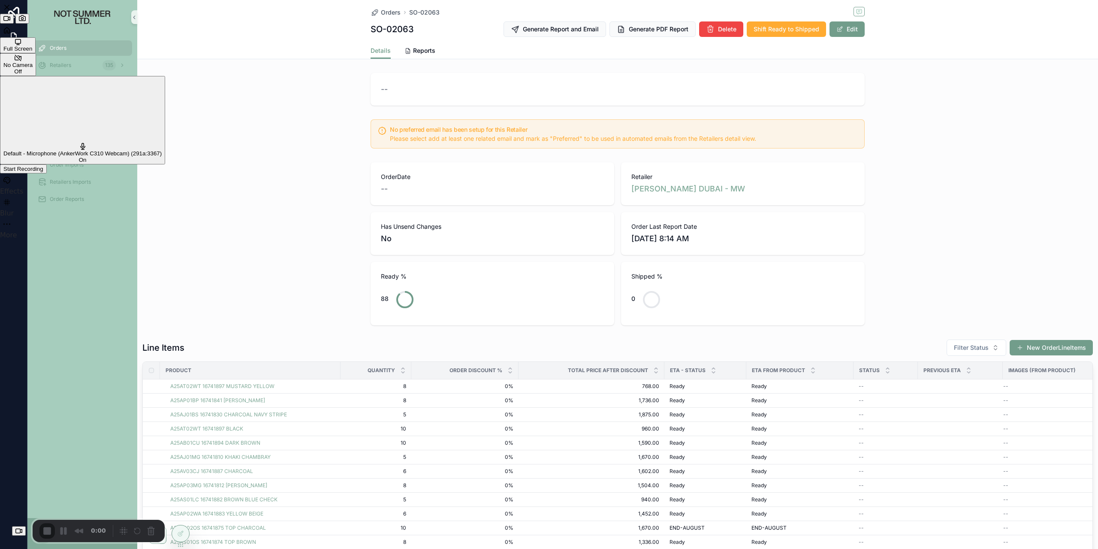
scroll to position [0, 0]
click at [43, 166] on span "Start Recording" at bounding box center [23, 169] width 40 height 6
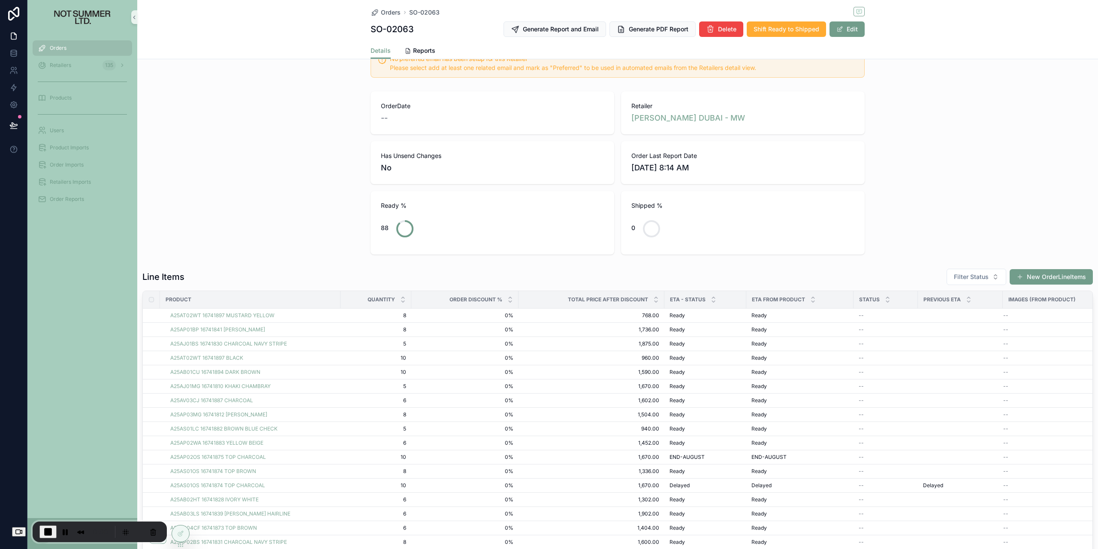
scroll to position [86, 0]
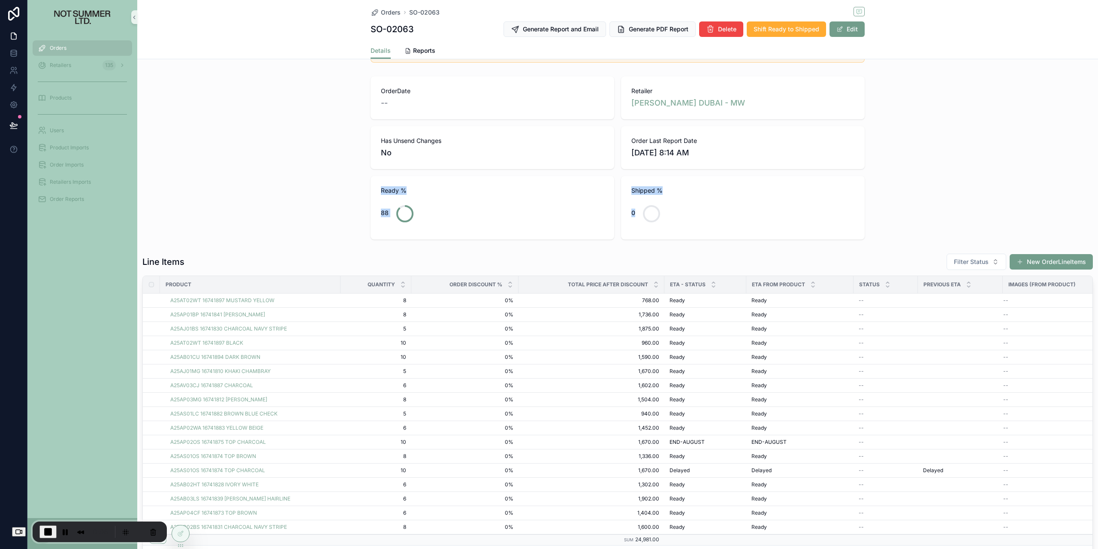
drag, startPoint x: 589, startPoint y: 172, endPoint x: 251, endPoint y: 195, distance: 339.3
click at [251, 195] on div "OrderDate -- Retailer HARVEY NICHOLS DUBAI - MW Has Unsend Changes No Order Las…" at bounding box center [617, 158] width 961 height 170
click at [372, 198] on div "Ready % 88" at bounding box center [493, 208] width 244 height 64
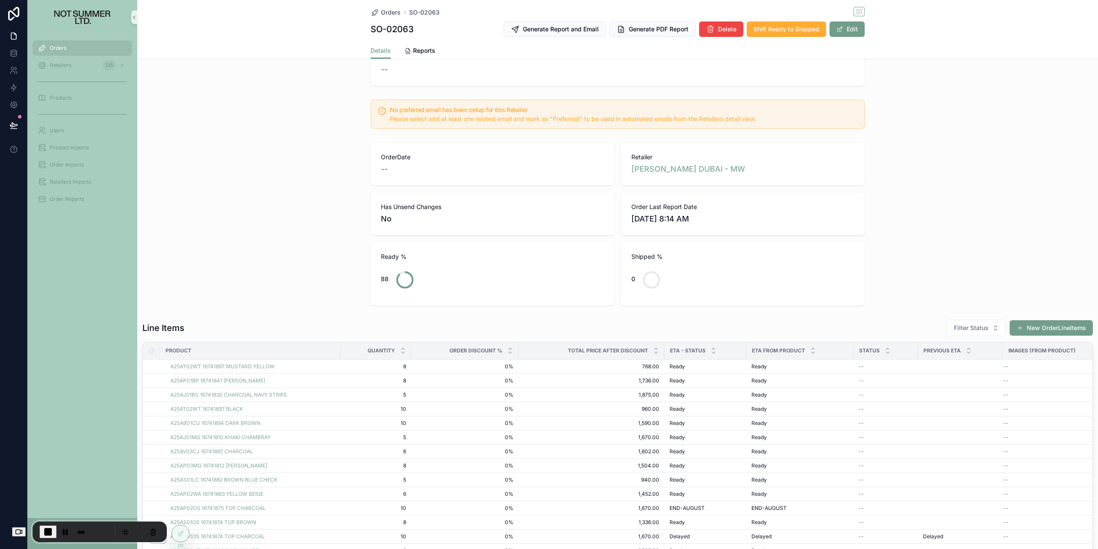
scroll to position [0, 0]
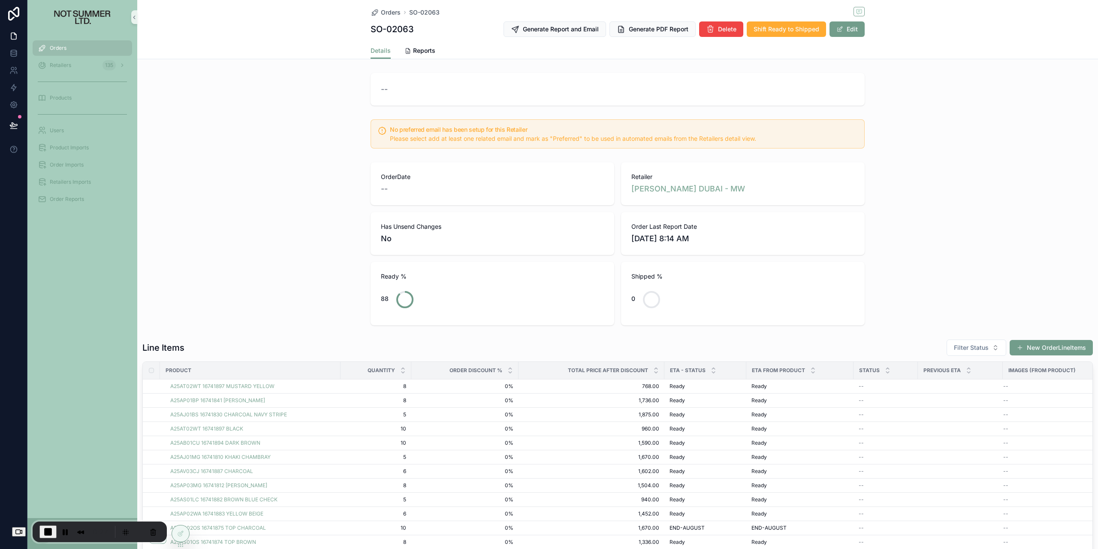
click at [111, 46] on div "Orders" at bounding box center [82, 48] width 89 height 14
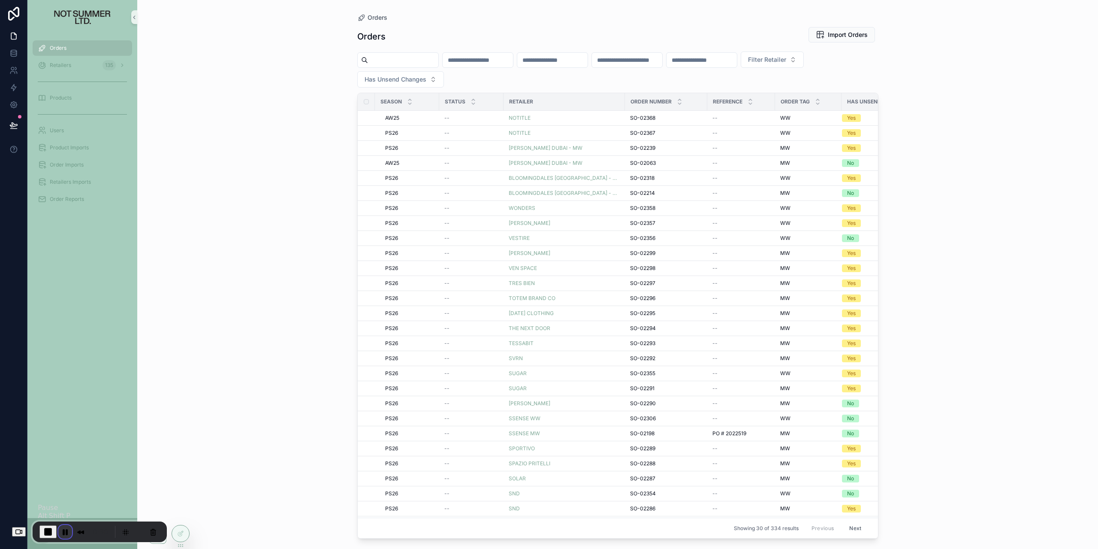
click at [71, 536] on button "Pause Recording" at bounding box center [65, 532] width 14 height 14
click at [65, 532] on span "Play Recording" at bounding box center [69, 531] width 10 height 10
drag, startPoint x: 241, startPoint y: 245, endPoint x: 321, endPoint y: 110, distance: 156.6
click at [243, 239] on div "Orders Orders Import Orders Filter Retailer Has Unsend Changes Season Status Re…" at bounding box center [617, 274] width 961 height 549
click at [513, 64] on input "scrollable content" at bounding box center [478, 60] width 70 height 12
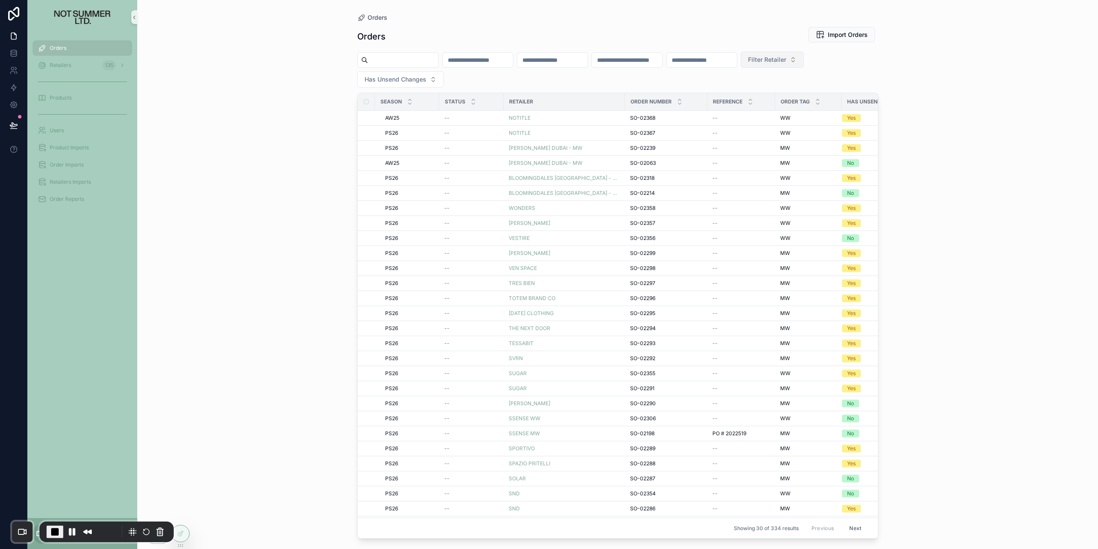
click at [741, 68] on button "Filter Retailer" at bounding box center [772, 59] width 63 height 16
click at [376, 98] on input "scrollable content" at bounding box center [394, 96] width 86 height 15
type input "**********"
click at [383, 114] on span "DOVER STREET MARKET LONDON" at bounding box center [371, 113] width 61 height 9
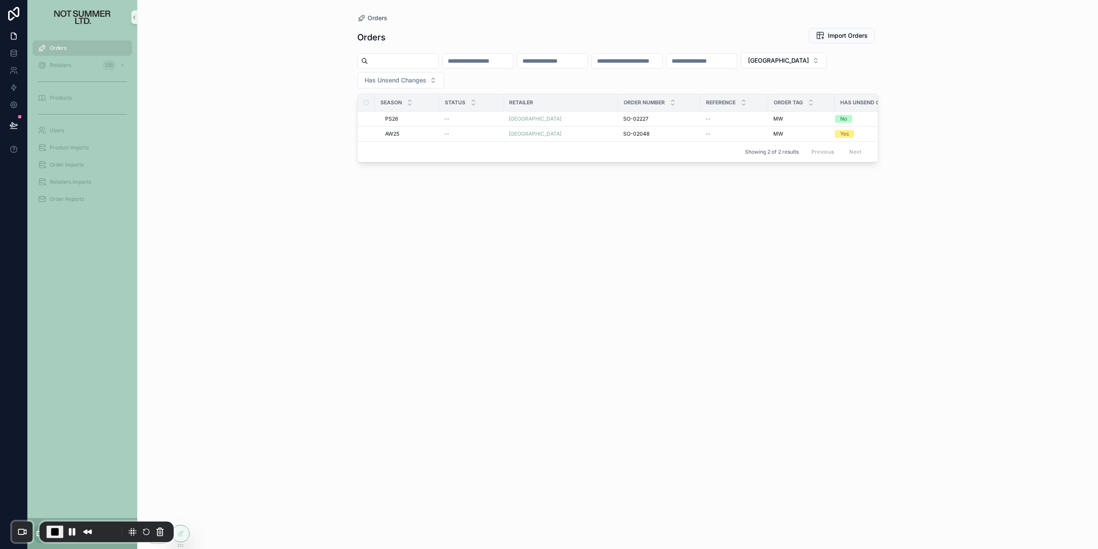
click at [299, 164] on div "Orders Orders Import Orders DOVER STREET MARKET LONDON Has Unsend Changes Seaso…" at bounding box center [617, 274] width 961 height 549
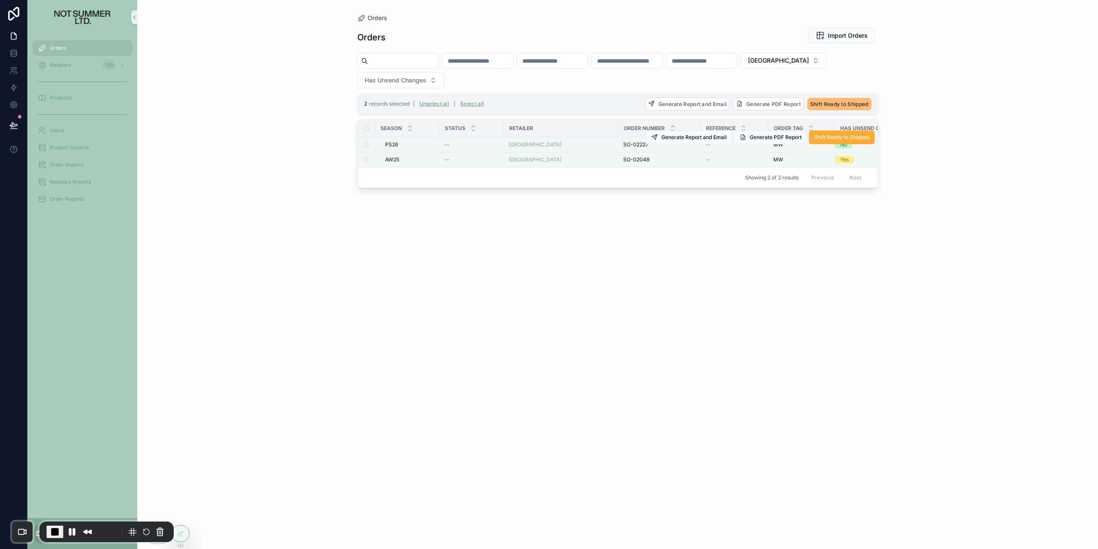
click at [363, 148] on td "scrollable content" at bounding box center [366, 144] width 17 height 15
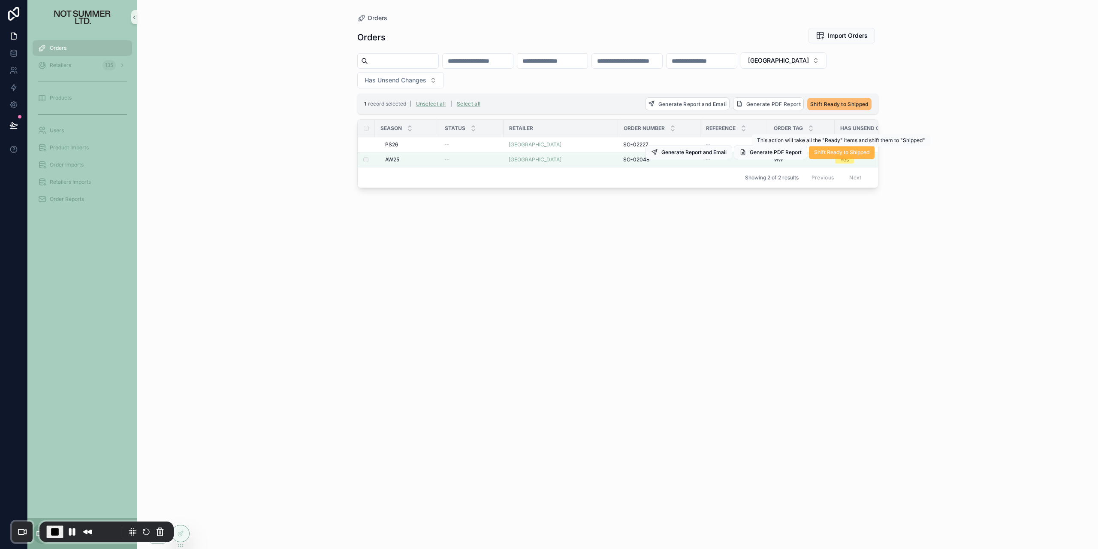
click at [827, 157] on button "Shift Ready to Shipped" at bounding box center [842, 152] width 66 height 14
drag, startPoint x: 729, startPoint y: 245, endPoint x: 644, endPoint y: 215, distance: 90.7
click at [724, 245] on div "Orders Import Orders DOVER STREET MARKET LONDON Has Unsend Changes 1 record sel…" at bounding box center [617, 280] width 521 height 516
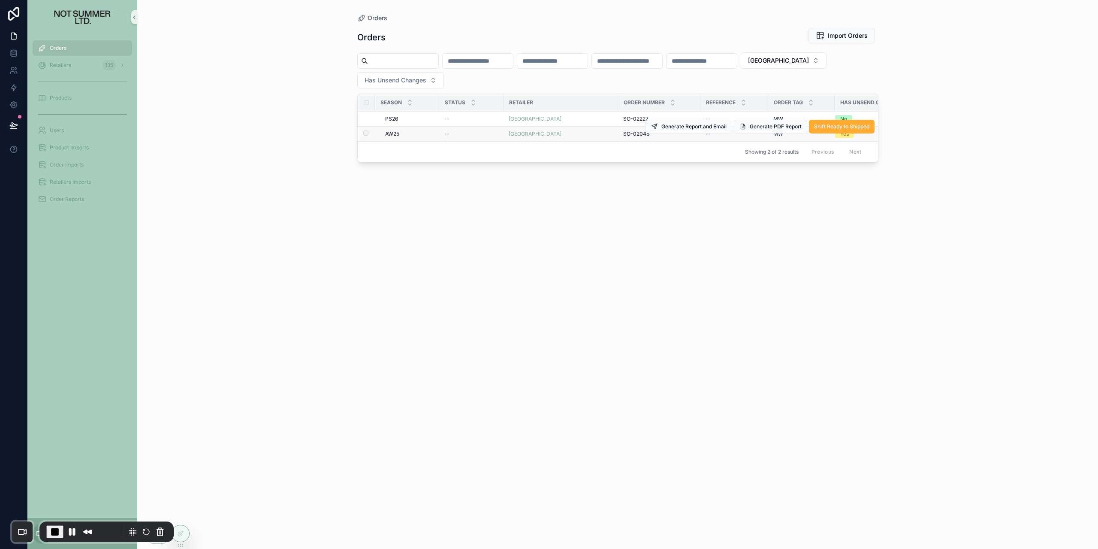
click at [469, 136] on div "--" at bounding box center [472, 133] width 54 height 7
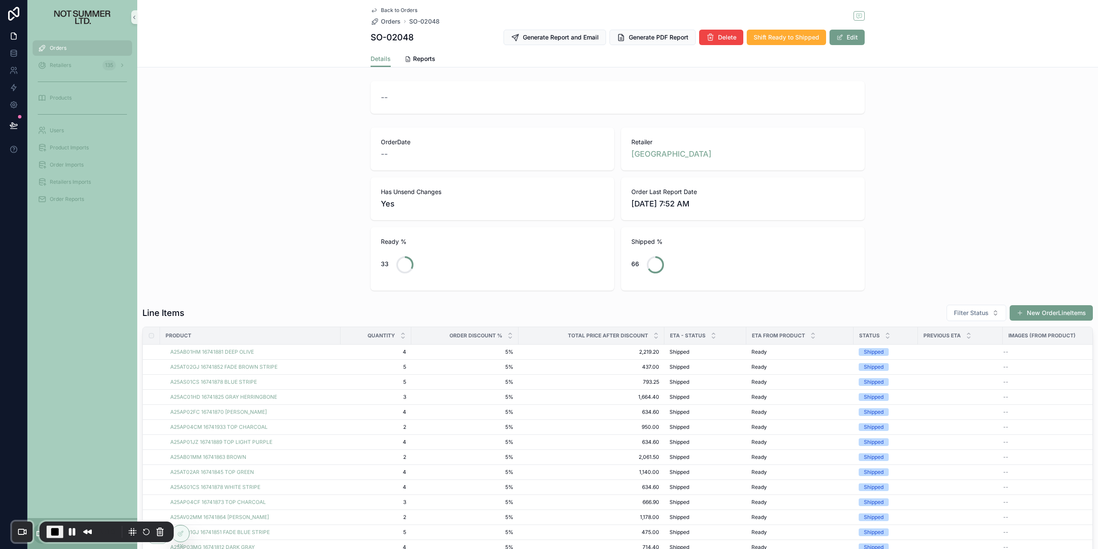
click at [366, 188] on div "OrderDate -- Retailer DOVER STREET MARKET LONDON Has Unsend Changes Yes Order L…" at bounding box center [617, 209] width 961 height 170
click at [68, 535] on button "Pause Recording" at bounding box center [72, 532] width 14 height 14
click at [13, 87] on icon at bounding box center [13, 87] width 9 height 9
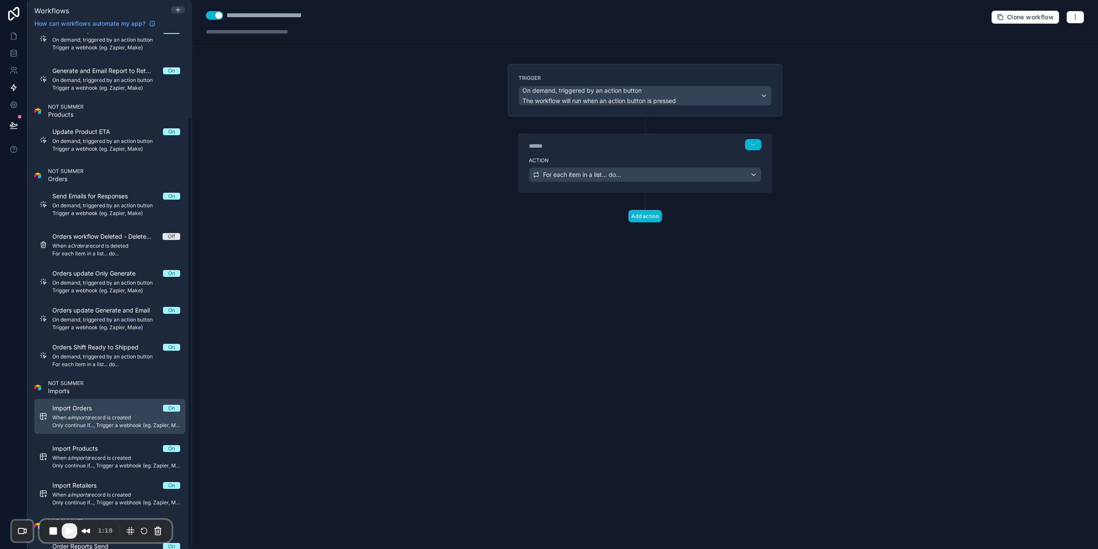
scroll to position [100, 0]
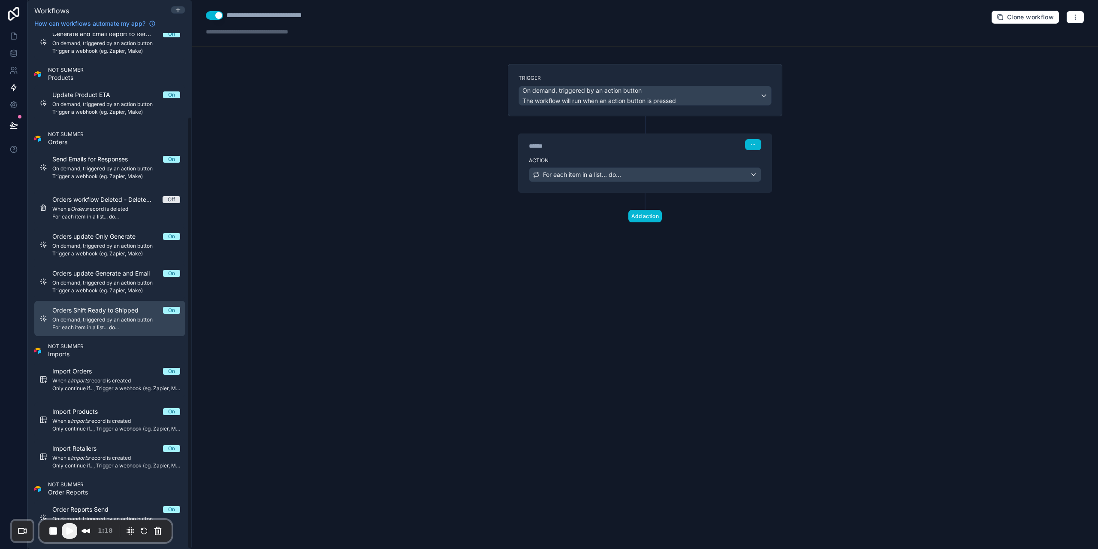
click at [114, 315] on div "Orders Shift Ready to Shipped On On demand, triggered by an action button For e…" at bounding box center [116, 318] width 128 height 25
click at [637, 217] on button "Add action" at bounding box center [645, 216] width 33 height 12
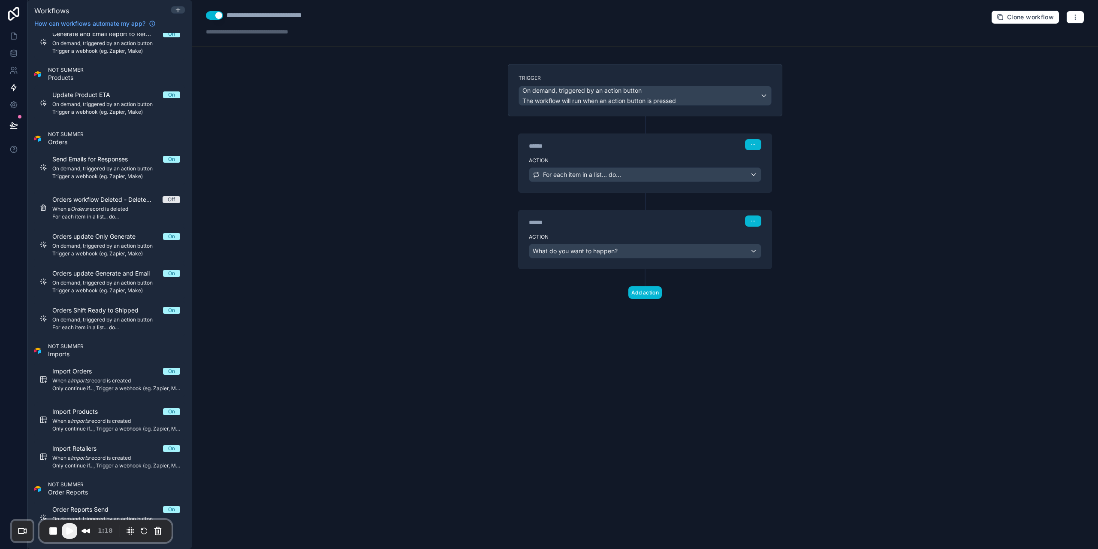
click at [581, 142] on div "******" at bounding box center [593, 146] width 129 height 9
click at [586, 155] on div "Action For each item in a list... do..." at bounding box center [645, 173] width 253 height 39
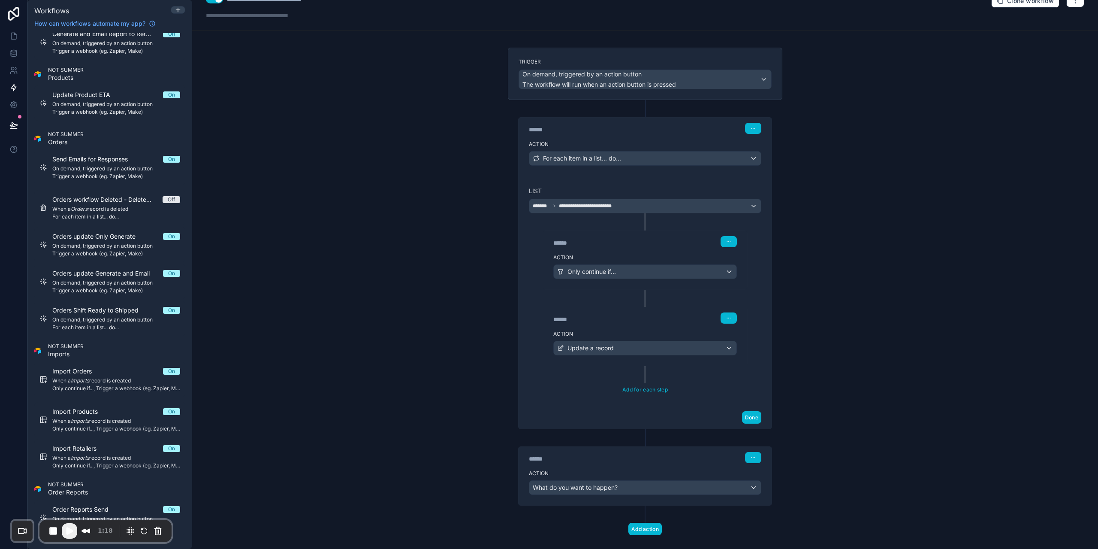
scroll to position [30, 0]
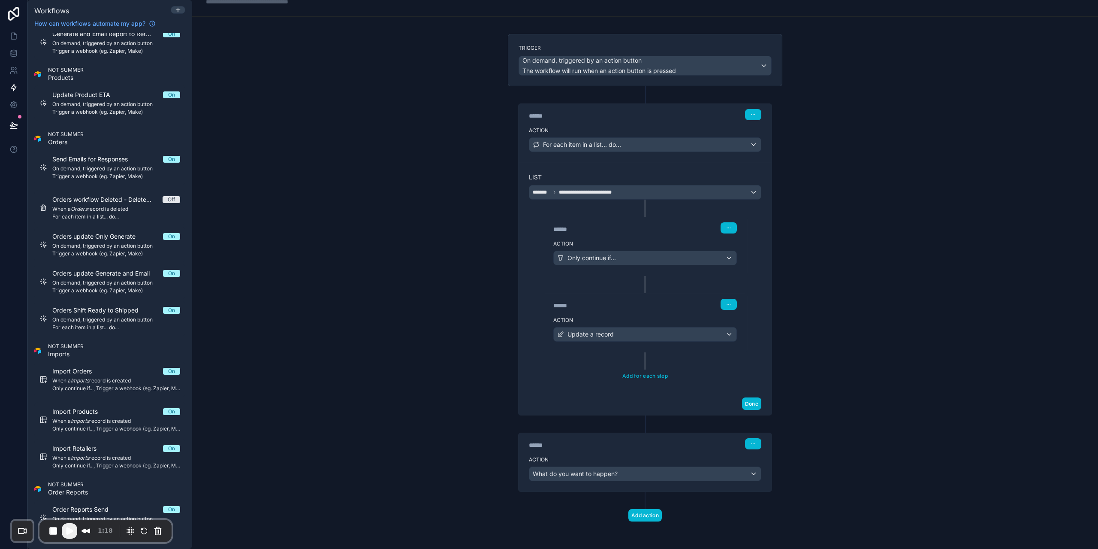
click at [661, 452] on div "****** Step 2" at bounding box center [645, 443] width 253 height 20
click at [658, 473] on div "What do you want to happen?" at bounding box center [645, 474] width 232 height 14
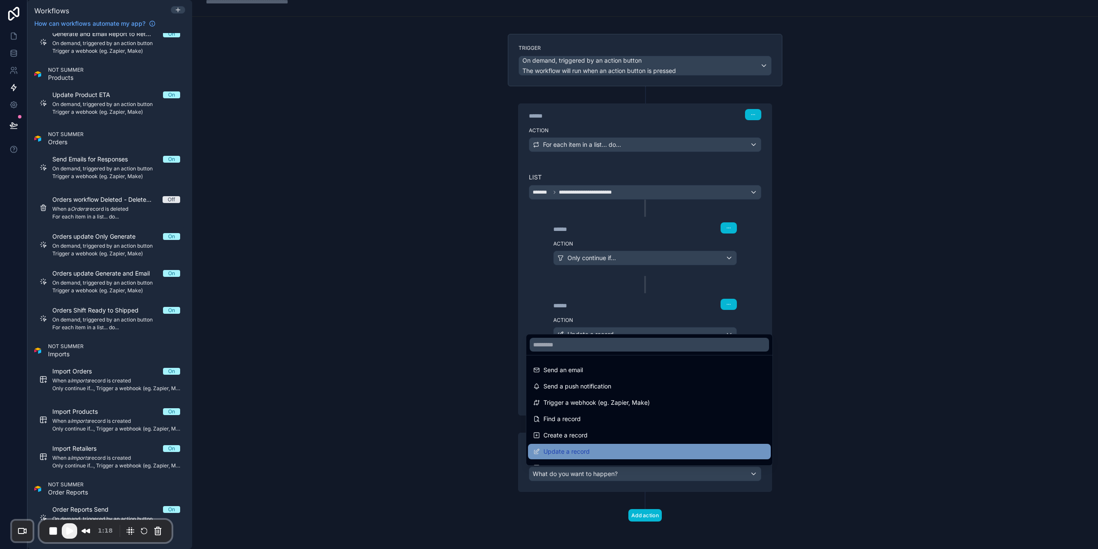
click at [594, 450] on div "Update a record" at bounding box center [649, 451] width 233 height 10
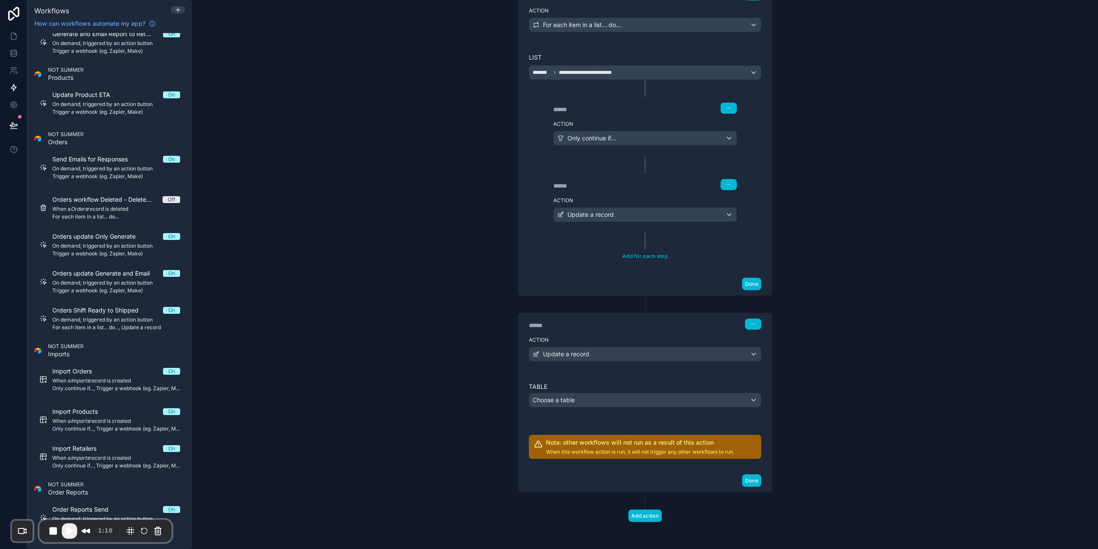
scroll to position [150, 0]
click at [586, 395] on div "Choose a table" at bounding box center [645, 400] width 232 height 14
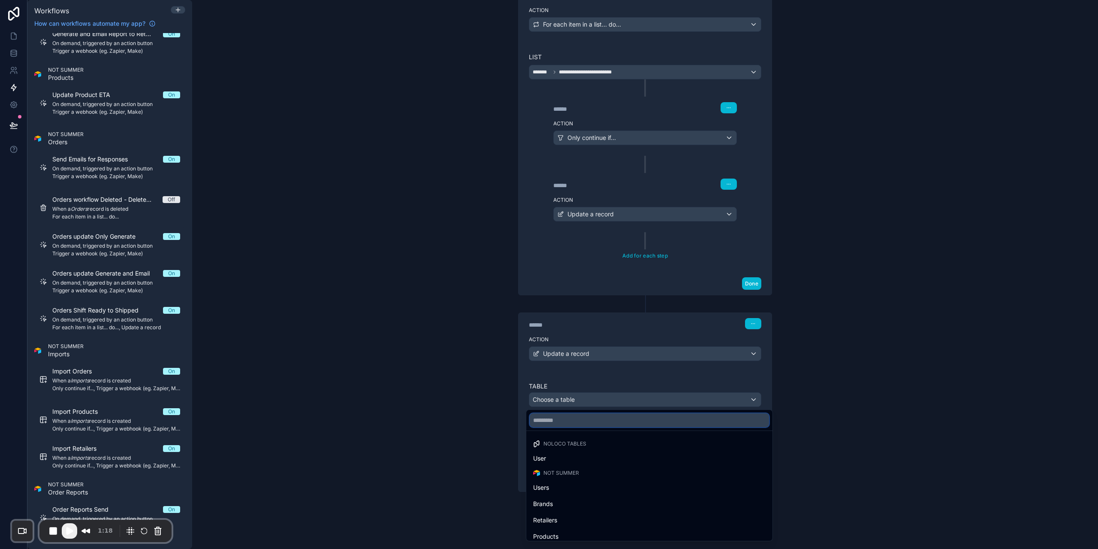
click at [575, 421] on input "text" at bounding box center [649, 420] width 239 height 14
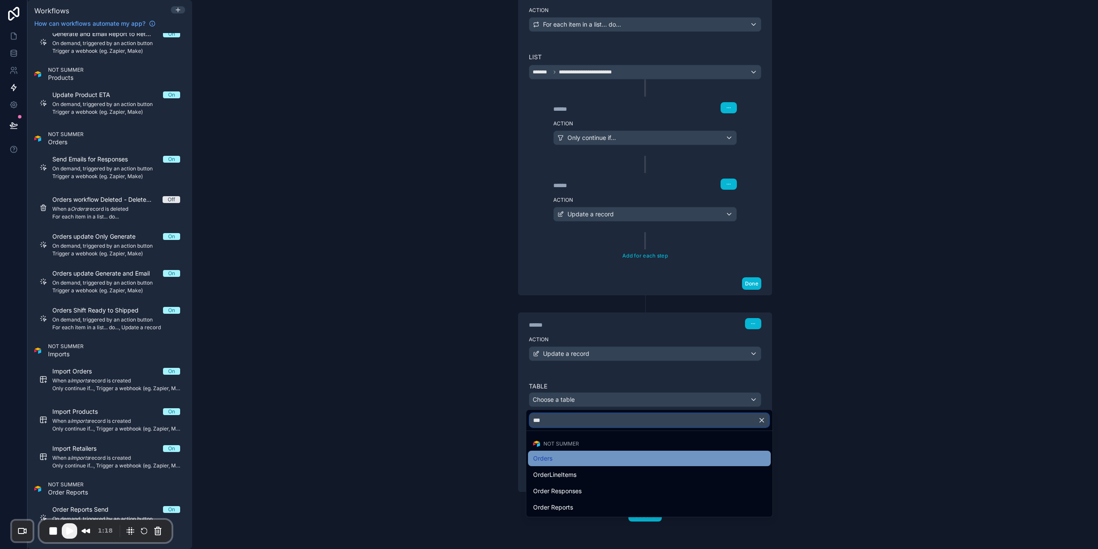
type input "***"
click at [566, 458] on div "Orders" at bounding box center [649, 458] width 233 height 10
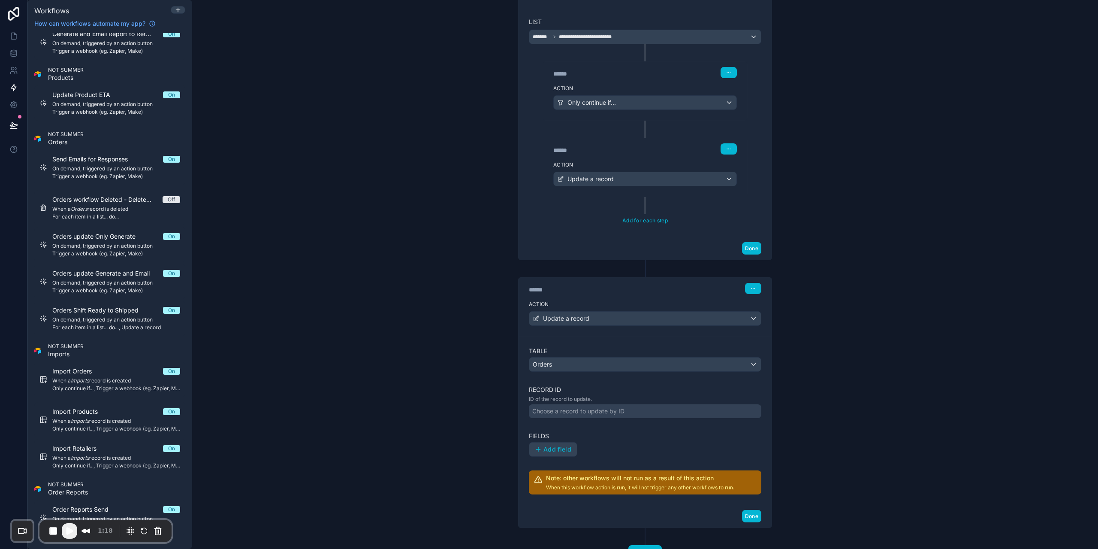
scroll to position [221, 0]
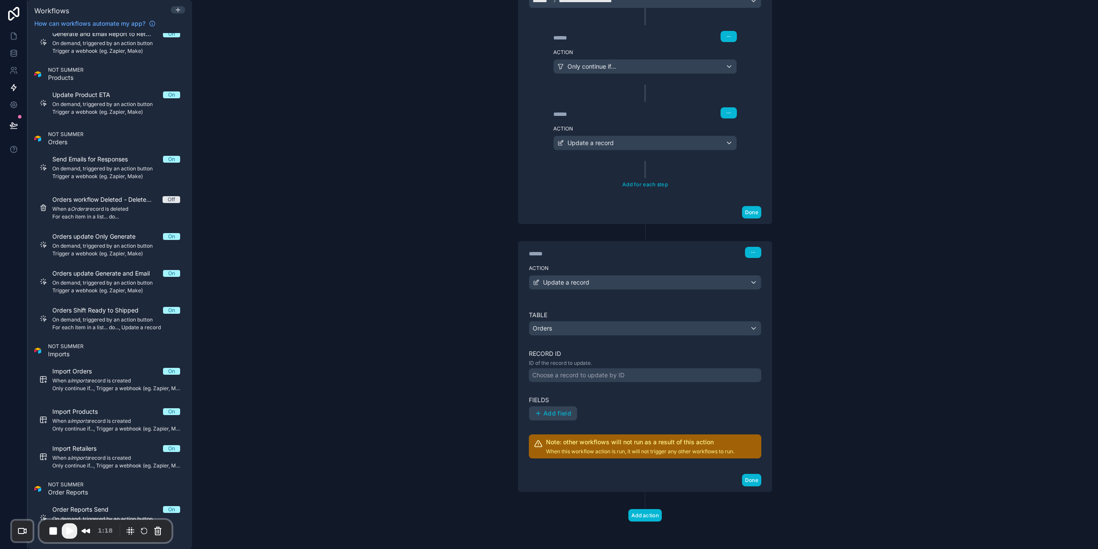
click at [585, 371] on div "Choose a record to update by ID" at bounding box center [579, 375] width 92 height 9
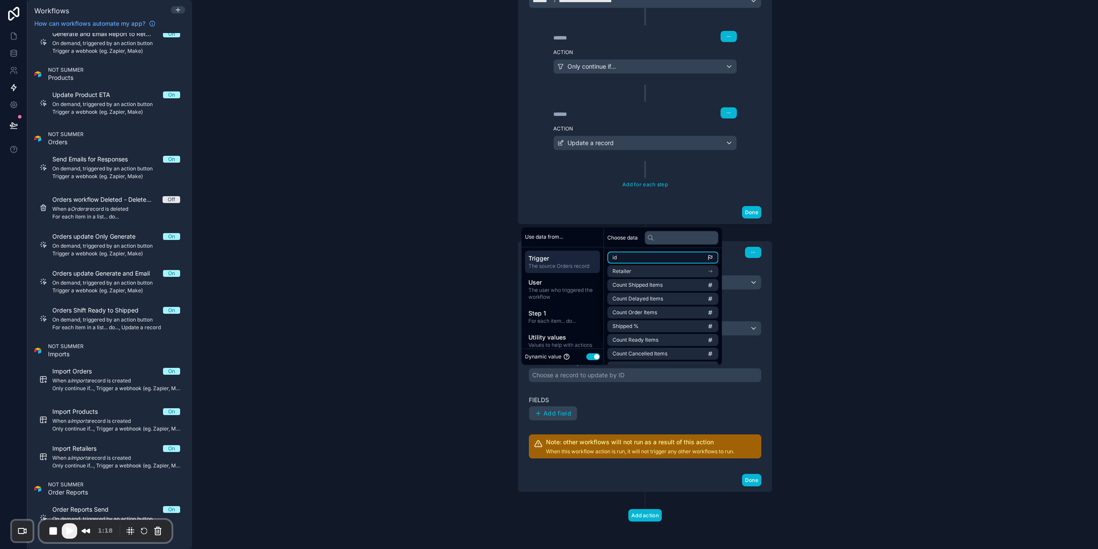
click at [640, 258] on li "id" at bounding box center [663, 257] width 111 height 12
click at [609, 395] on div "Table Orders Record ID ID of the record to update. ******* Fields Add field Not…" at bounding box center [645, 385] width 233 height 148
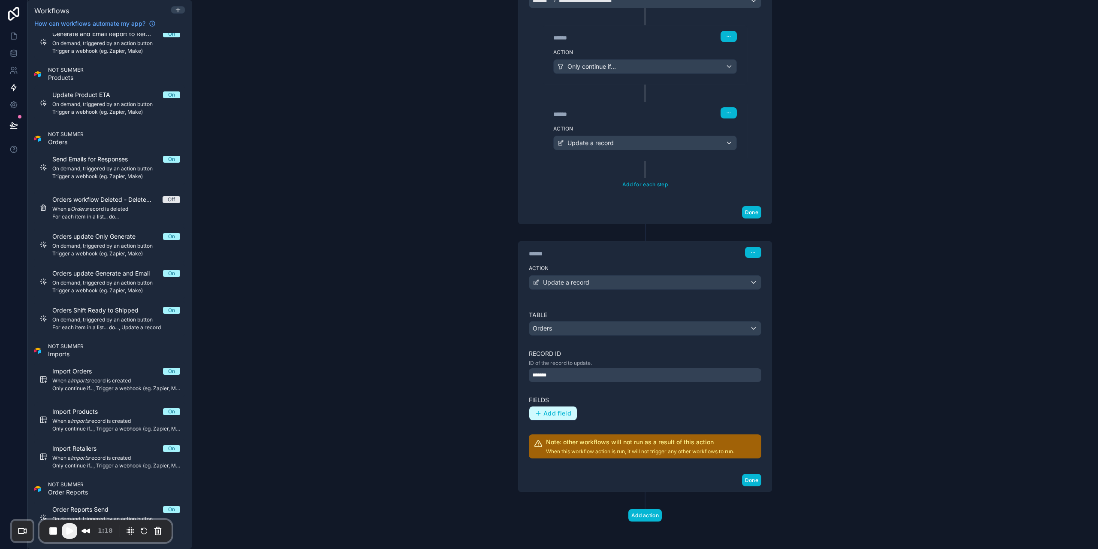
click at [544, 412] on span "Add field" at bounding box center [558, 413] width 28 height 8
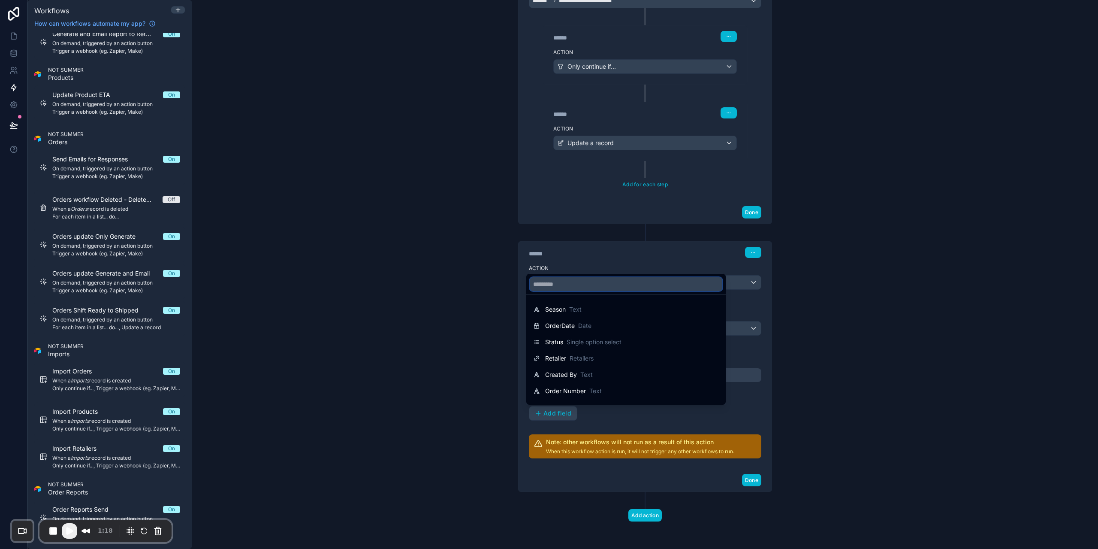
click at [588, 286] on input "text" at bounding box center [626, 284] width 193 height 14
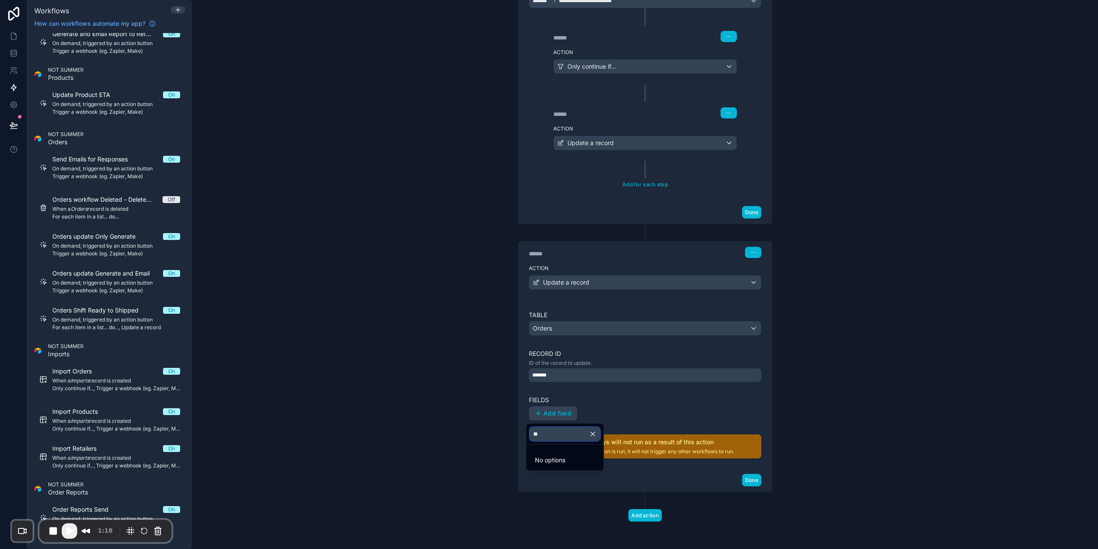
type input "*"
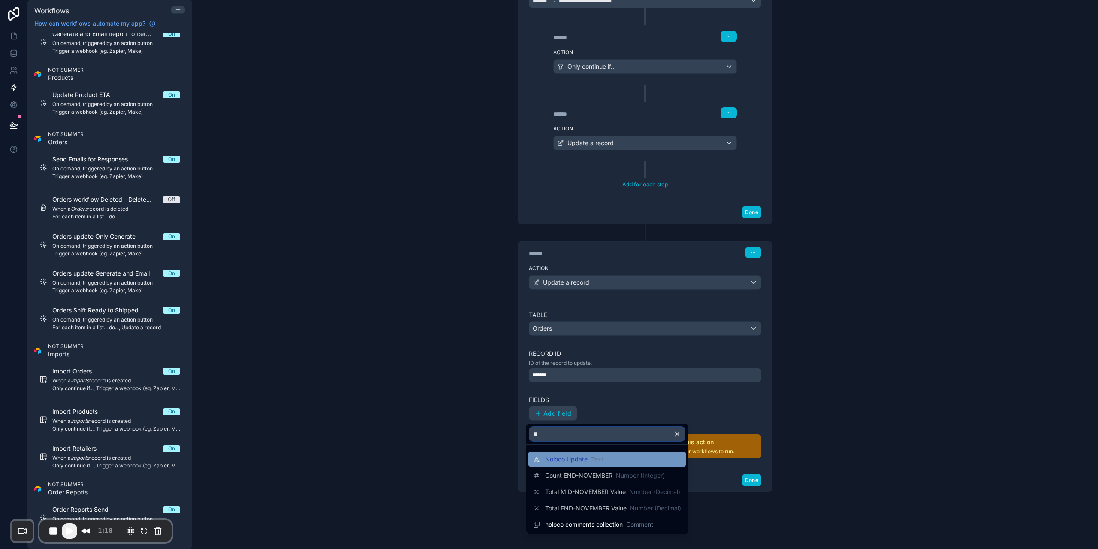
type input "**"
click at [549, 462] on span "Noloco Update" at bounding box center [566, 459] width 42 height 9
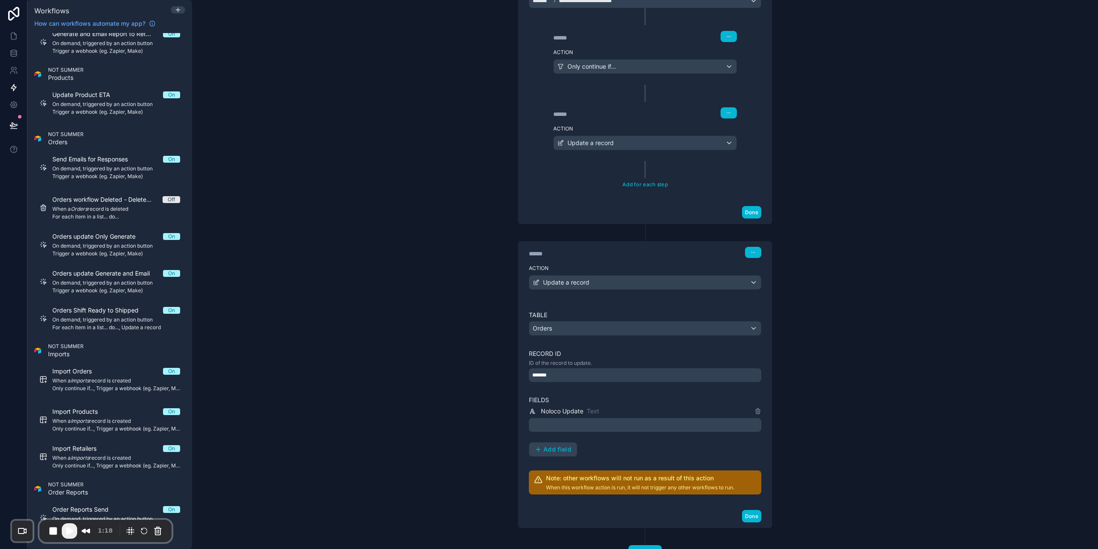
click at [559, 429] on p "﻿" at bounding box center [646, 425] width 227 height 10
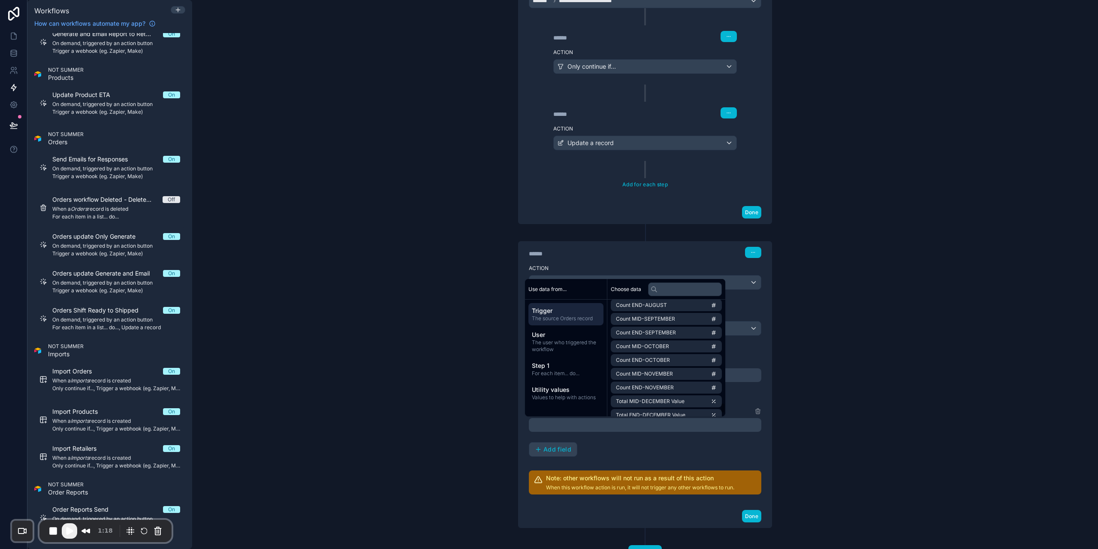
scroll to position [1179, 0]
click at [583, 390] on span "Utility values" at bounding box center [566, 389] width 68 height 9
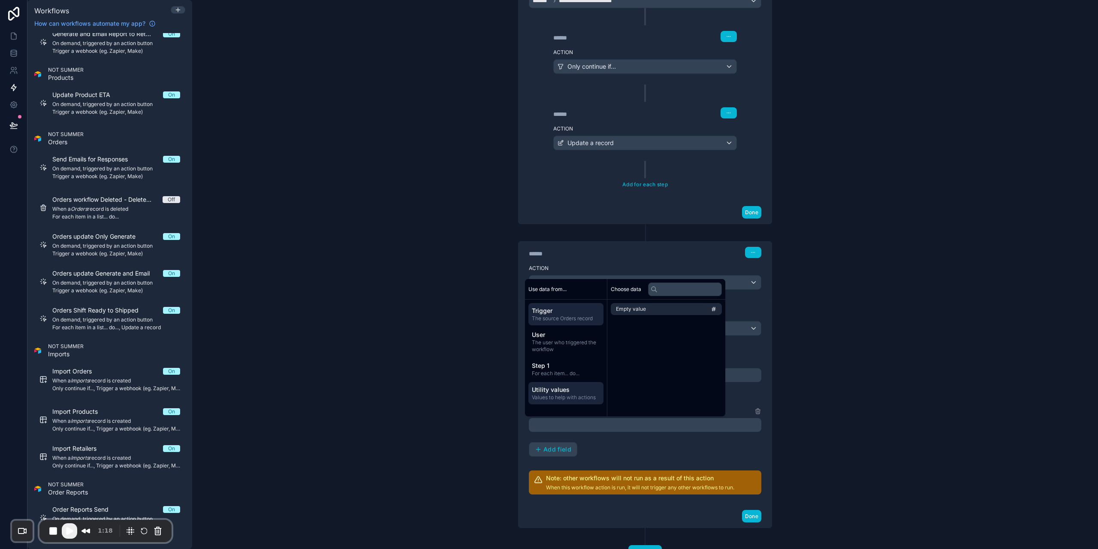
click at [572, 307] on span "Trigger" at bounding box center [566, 310] width 68 height 9
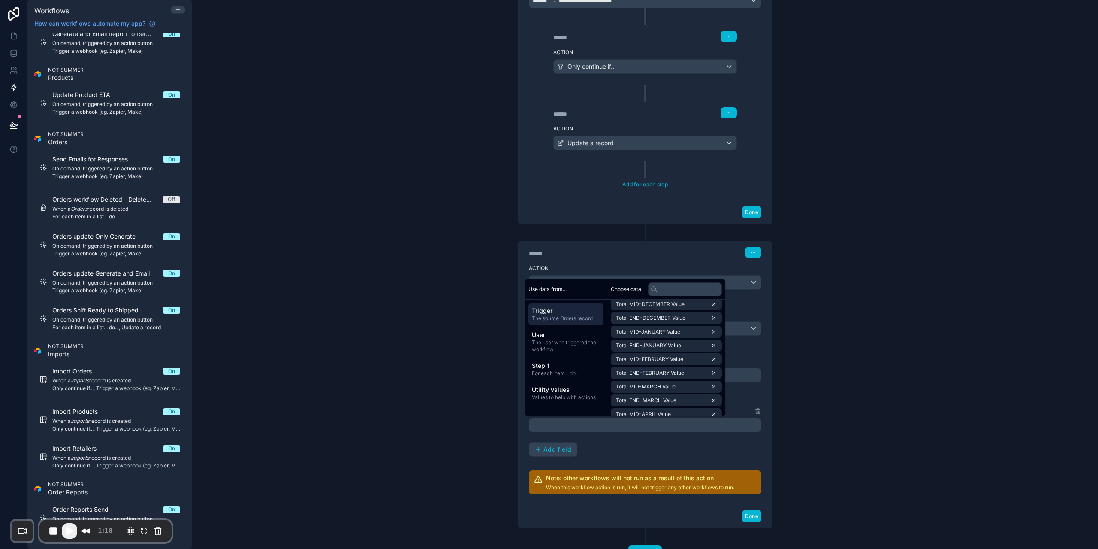
scroll to position [1179, 0]
click at [643, 405] on li "uuid" at bounding box center [666, 407] width 111 height 12
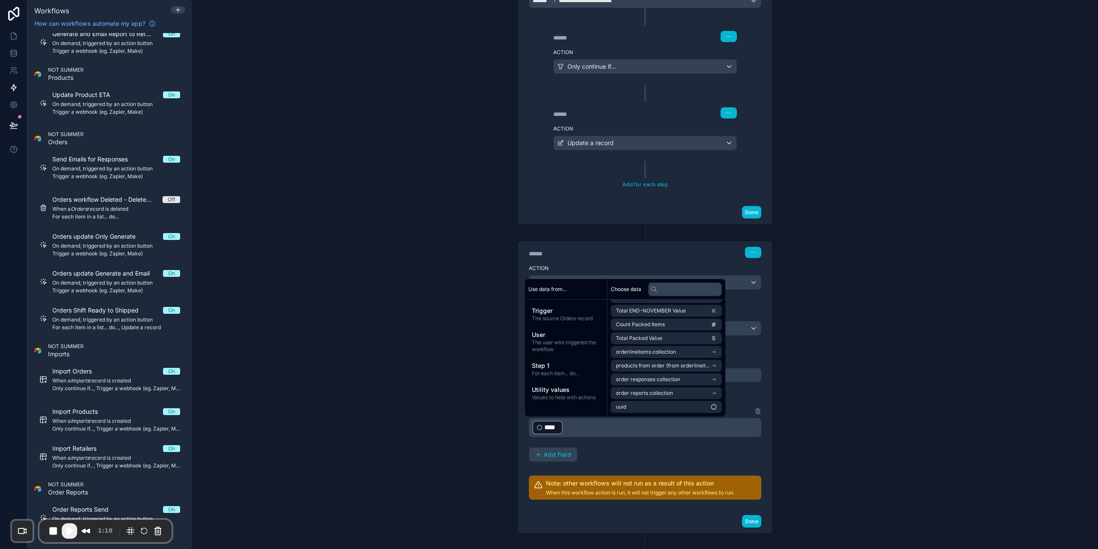
click at [690, 440] on div "Noloco Update Text ﻿ **** ﻿ ﻿ Add field" at bounding box center [645, 434] width 233 height 56
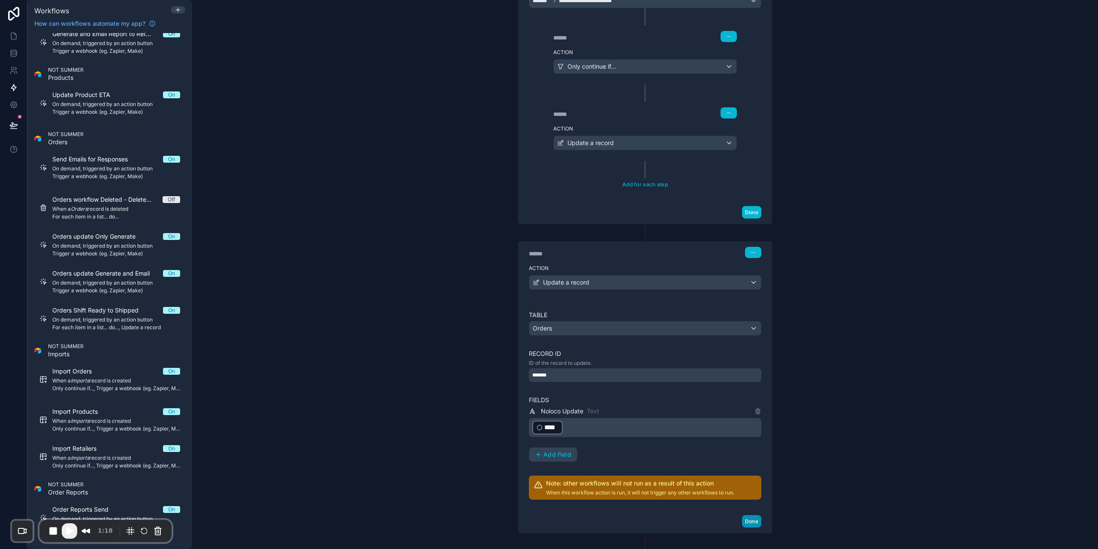
click at [756, 520] on button "Done" at bounding box center [751, 521] width 19 height 12
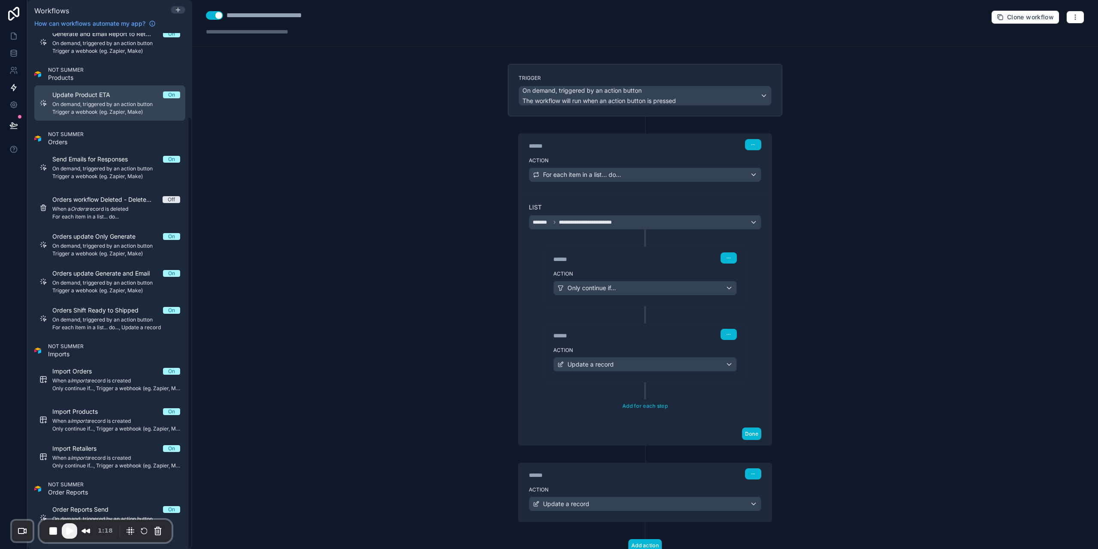
scroll to position [30, 0]
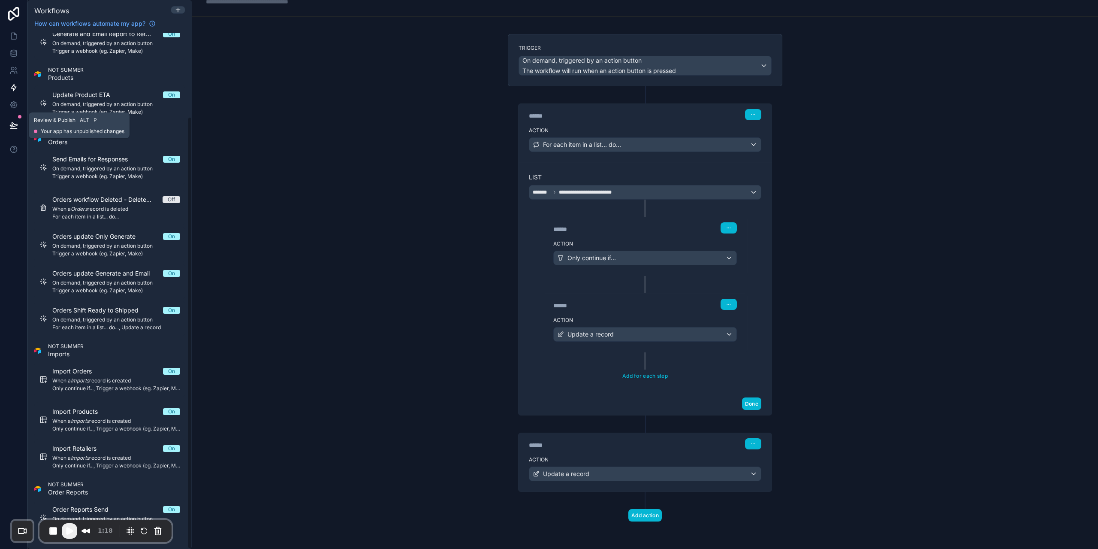
click at [12, 125] on icon at bounding box center [13, 125] width 9 height 9
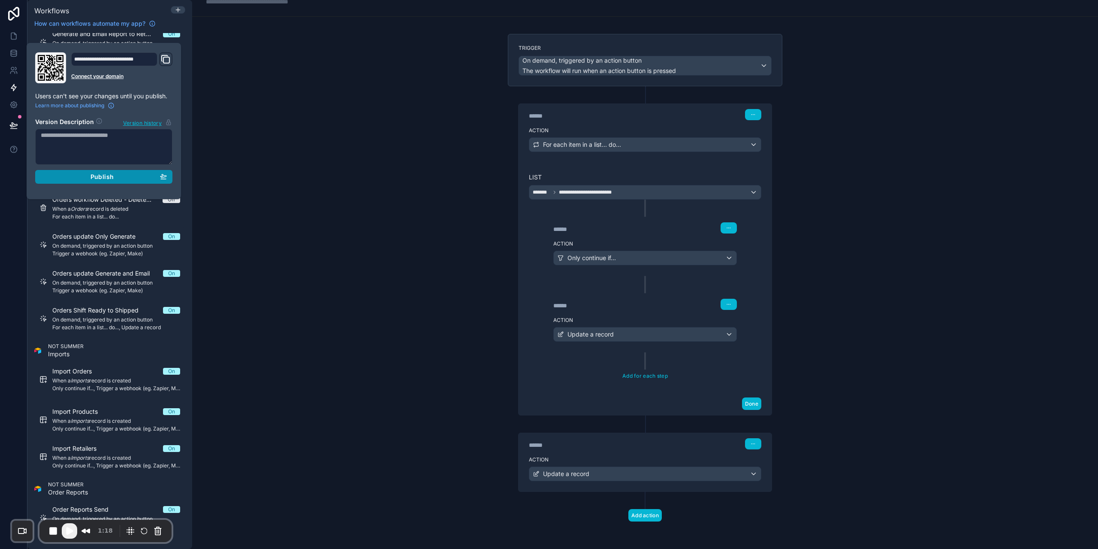
click at [88, 176] on div "Publish" at bounding box center [104, 177] width 126 height 8
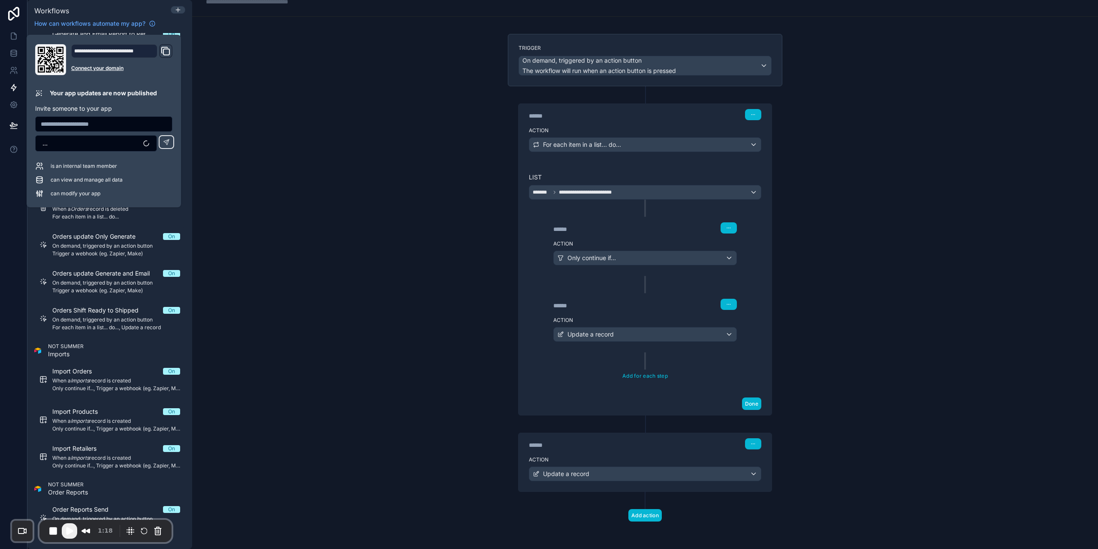
click at [299, 159] on div "**********" at bounding box center [645, 274] width 906 height 549
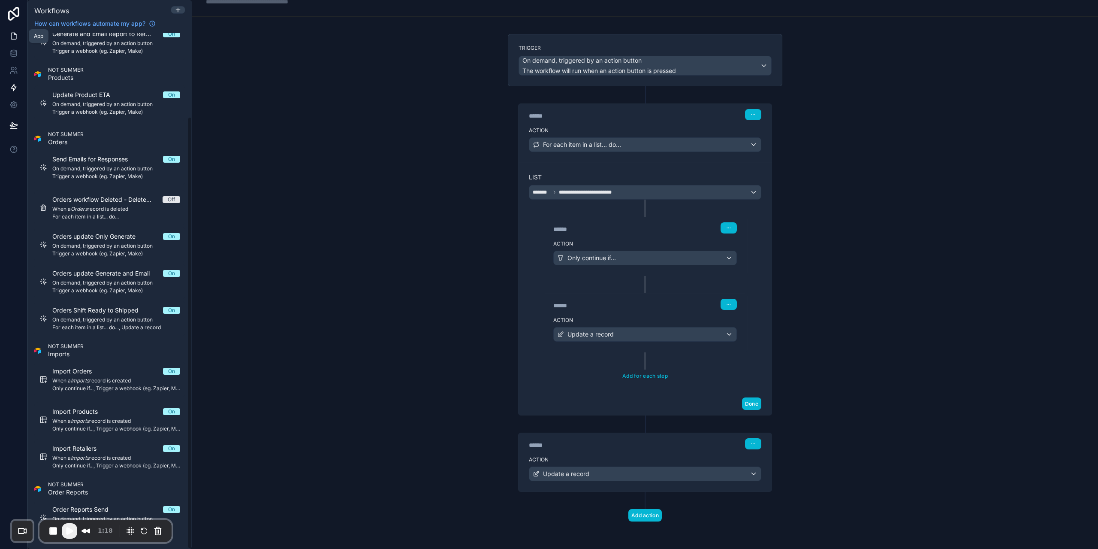
click at [0, 30] on link at bounding box center [13, 35] width 27 height 17
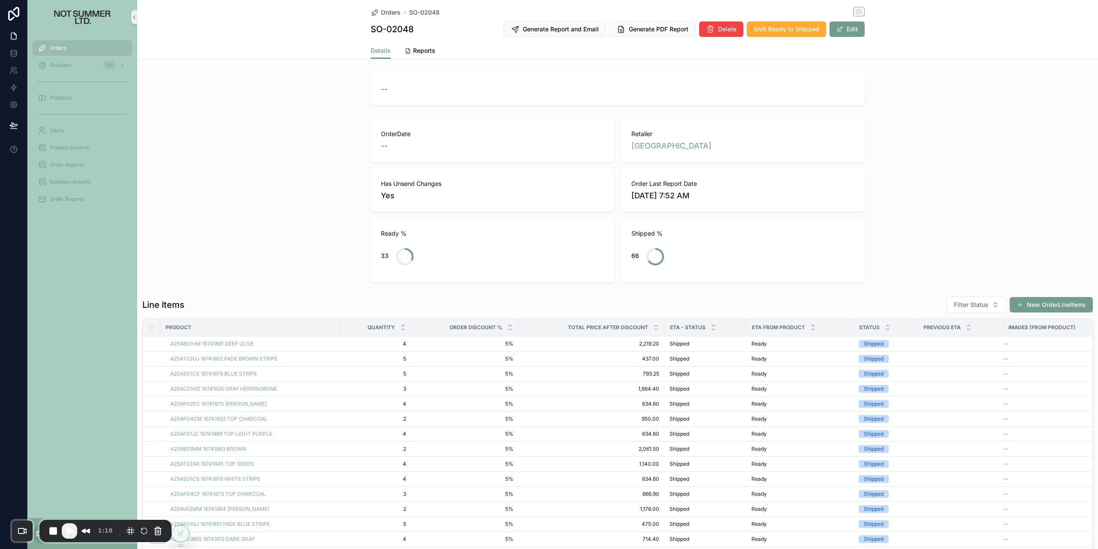
click at [263, 245] on div "OrderDate -- Retailer DOVER STREET MARKET LONDON Has Unsend Changes Yes Order L…" at bounding box center [617, 201] width 961 height 170
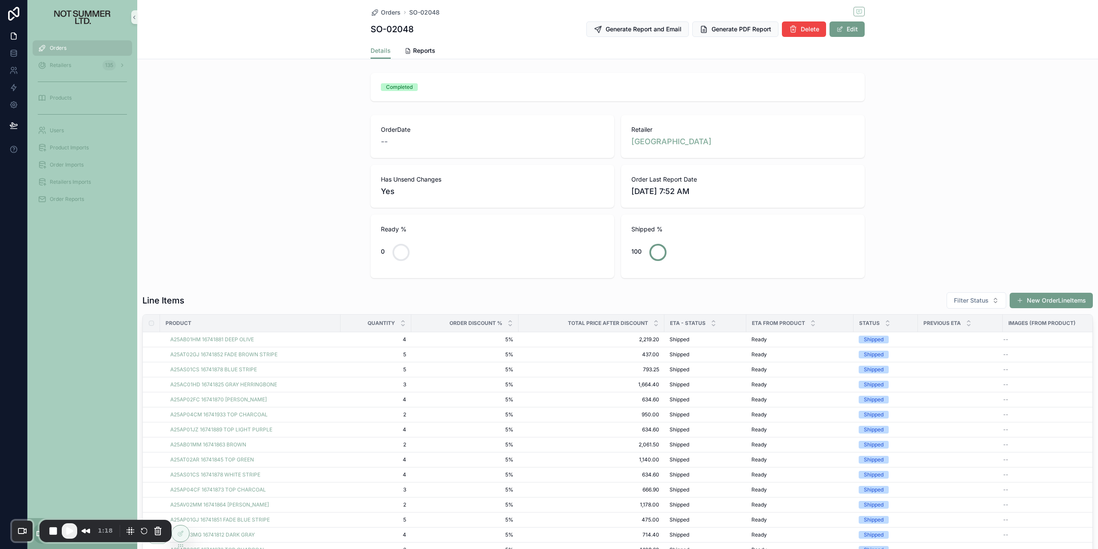
click at [68, 533] on span "Play Recording" at bounding box center [69, 531] width 10 height 10
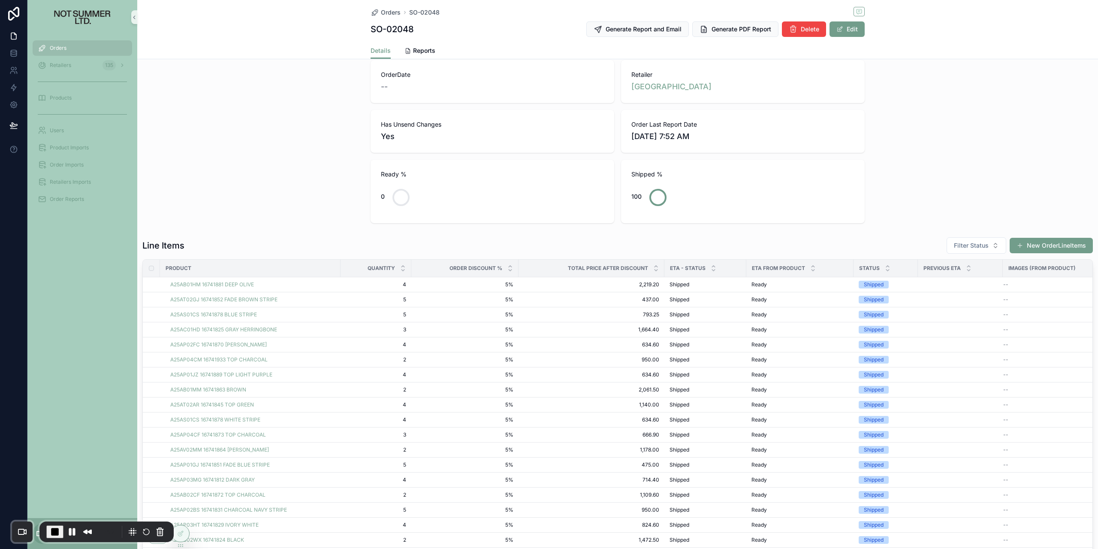
scroll to position [43, 0]
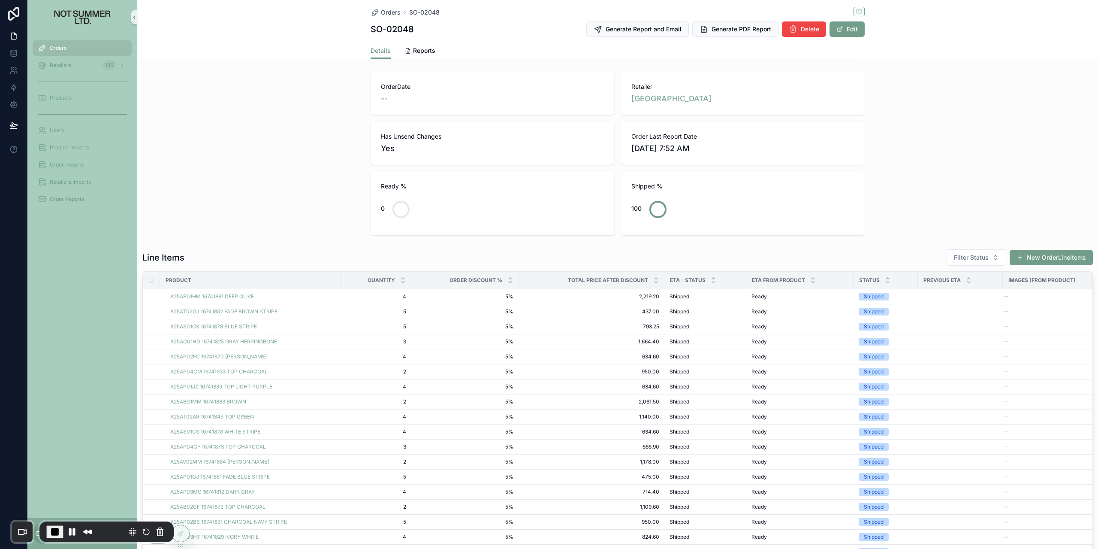
click at [54, 531] on span "End Recording" at bounding box center [55, 531] width 10 height 10
click at [59, 44] on div "Orders" at bounding box center [82, 48] width 89 height 14
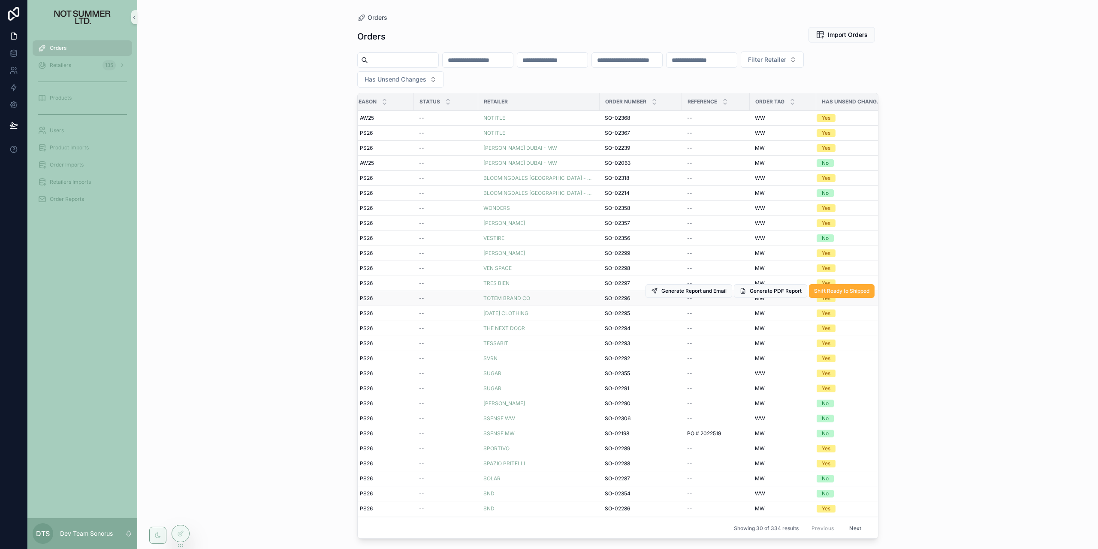
scroll to position [0, 48]
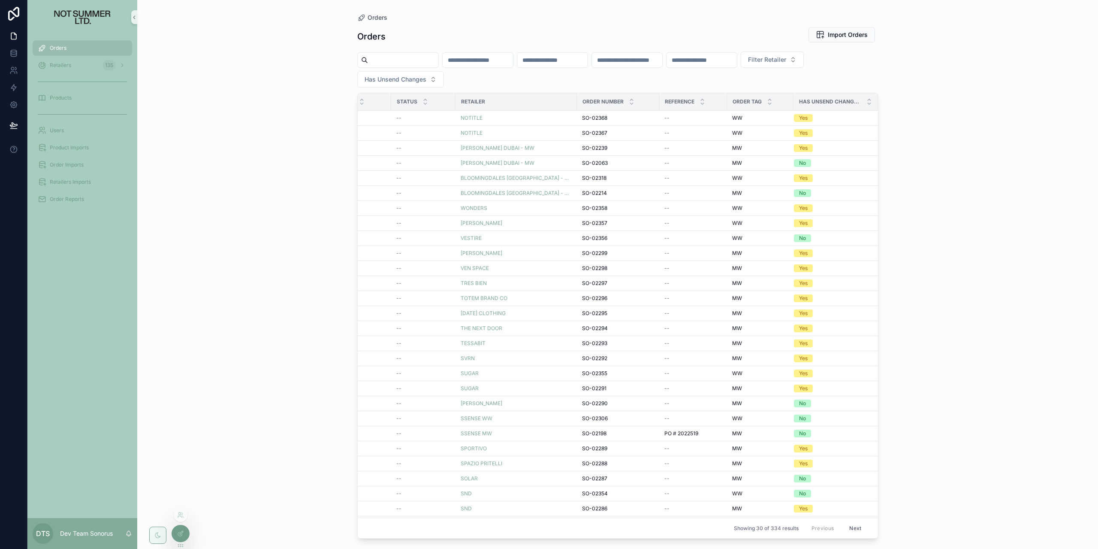
click at [182, 533] on icon at bounding box center [181, 532] width 3 height 3
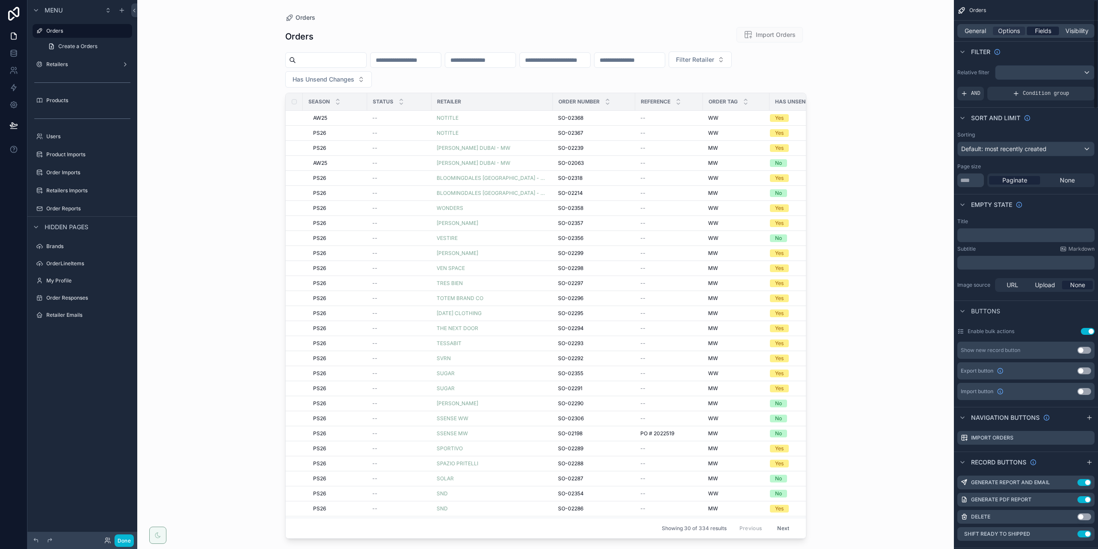
click at [1046, 27] on span "Fields" at bounding box center [1043, 31] width 16 height 9
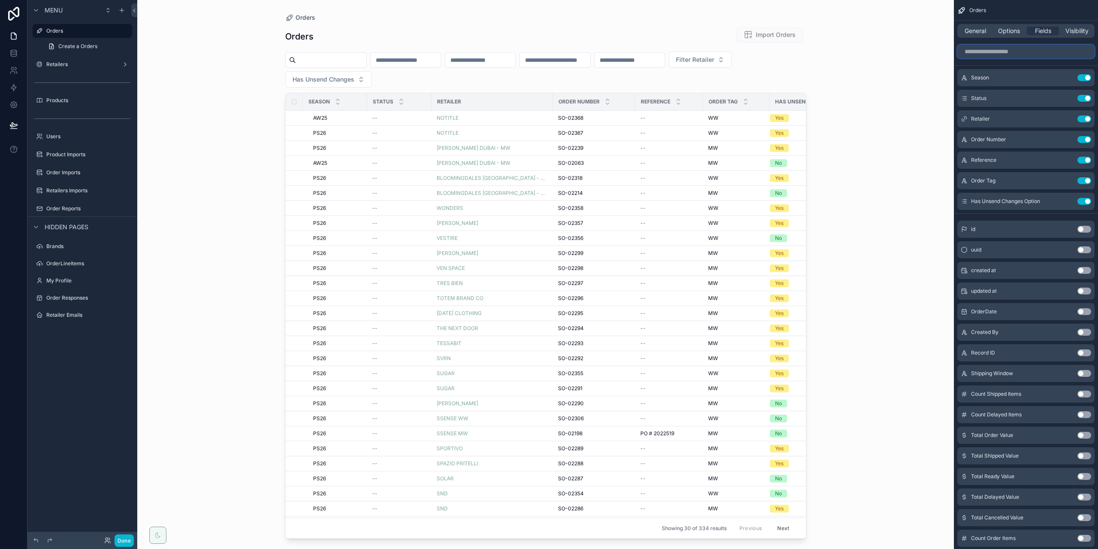
click at [1029, 49] on input "scrollable content" at bounding box center [1026, 52] width 137 height 14
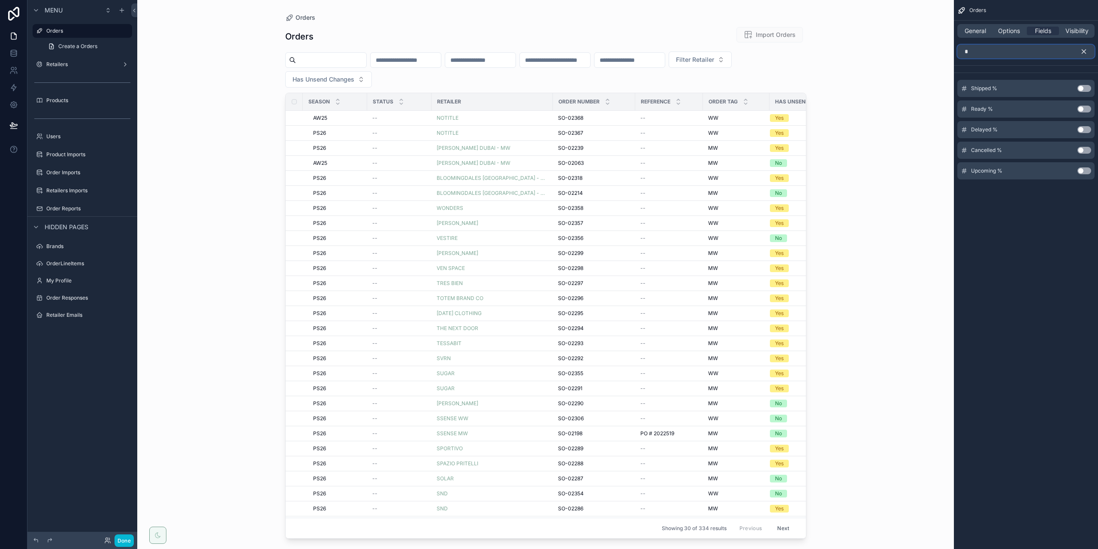
type input "*"
click at [1079, 110] on button "Use setting" at bounding box center [1085, 109] width 14 height 7
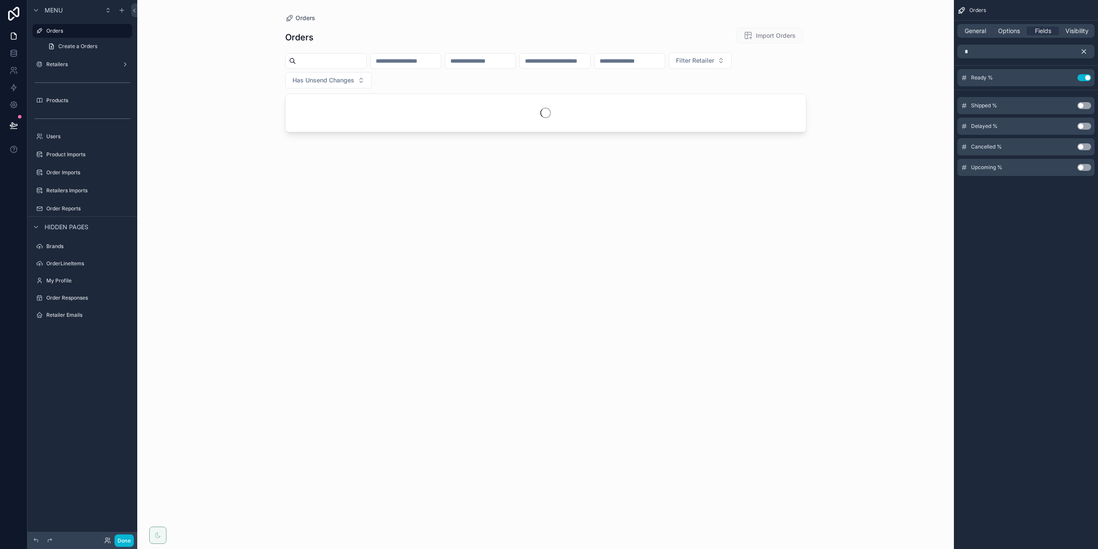
click at [1084, 88] on div "* Ready % Use setting Shipped % Use setting Delayed % Use setting Cancelled % U…" at bounding box center [1026, 113] width 144 height 145
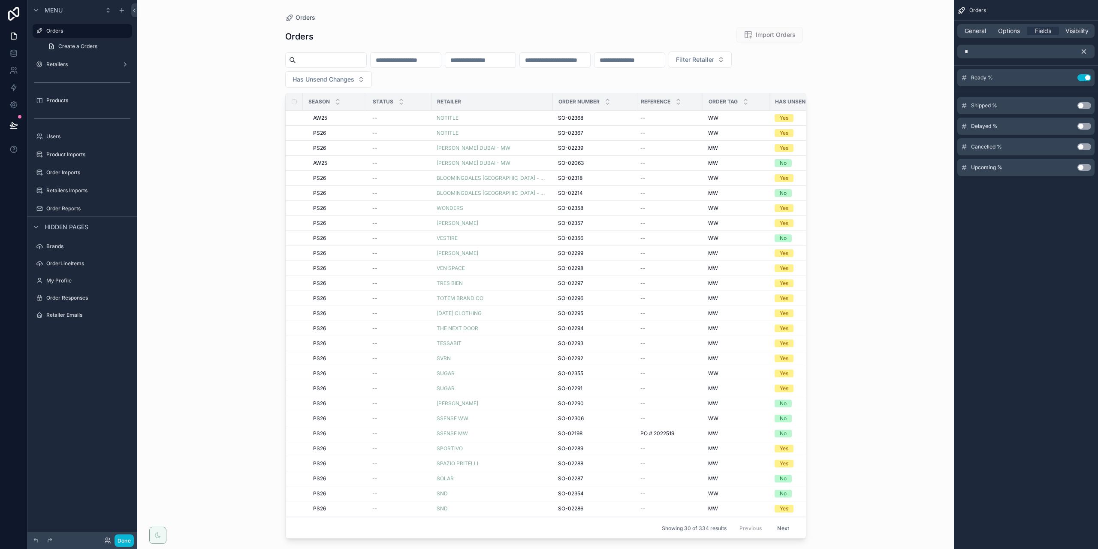
click at [1080, 106] on button "Use setting" at bounding box center [1085, 105] width 14 height 7
click at [893, 239] on div "Orders Orders Import Orders Filter Retailer Has Unsend Changes Season Status Re…" at bounding box center [545, 274] width 817 height 549
click at [1084, 52] on icon "scrollable content" at bounding box center [1085, 52] width 4 height 4
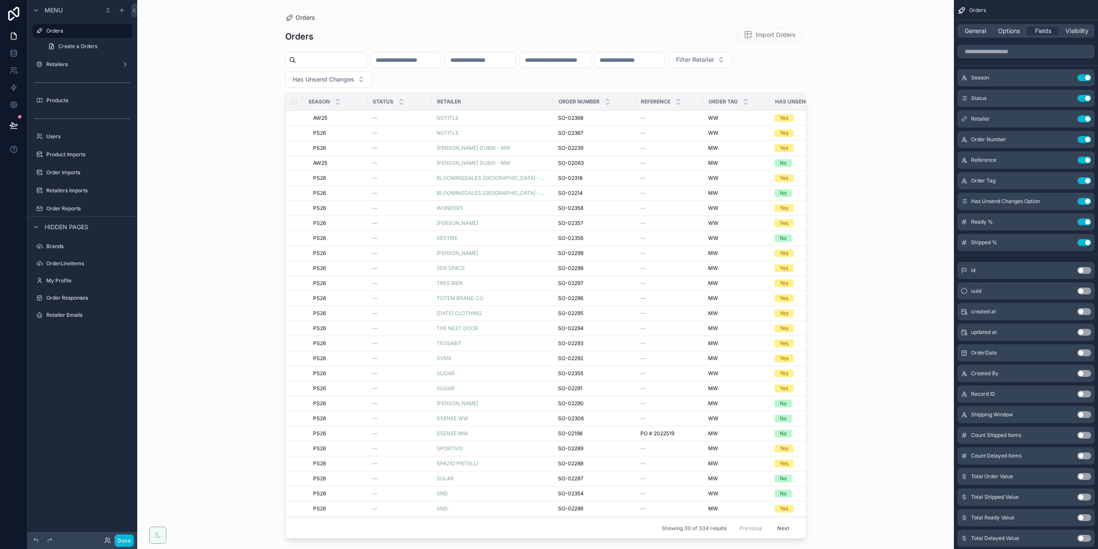
drag, startPoint x: 581, startPoint y: 536, endPoint x: 589, endPoint y: 534, distance: 8.3
click at [589, 534] on div "scrollable content" at bounding box center [546, 269] width 549 height 539
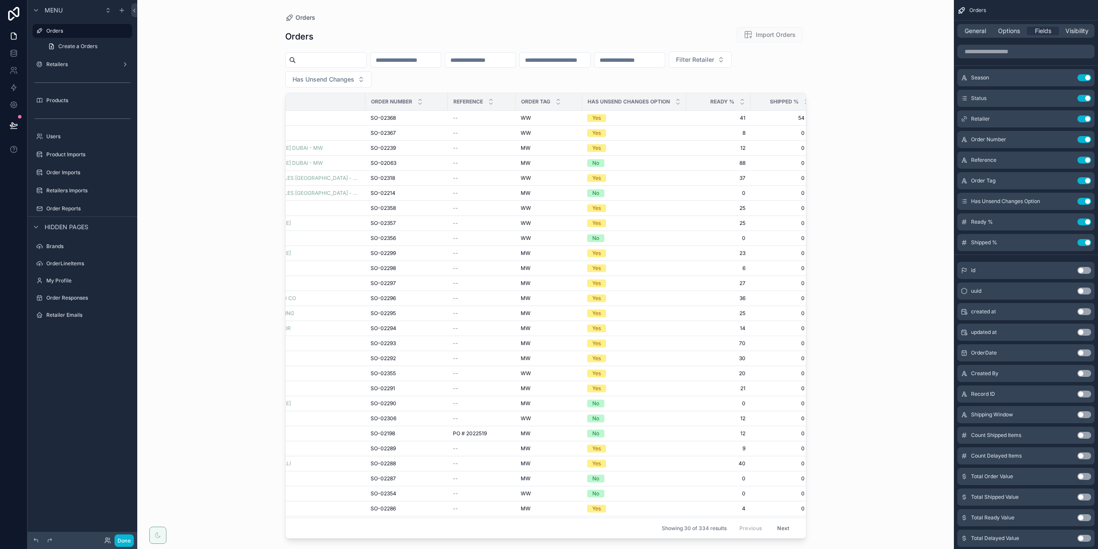
scroll to position [0, 197]
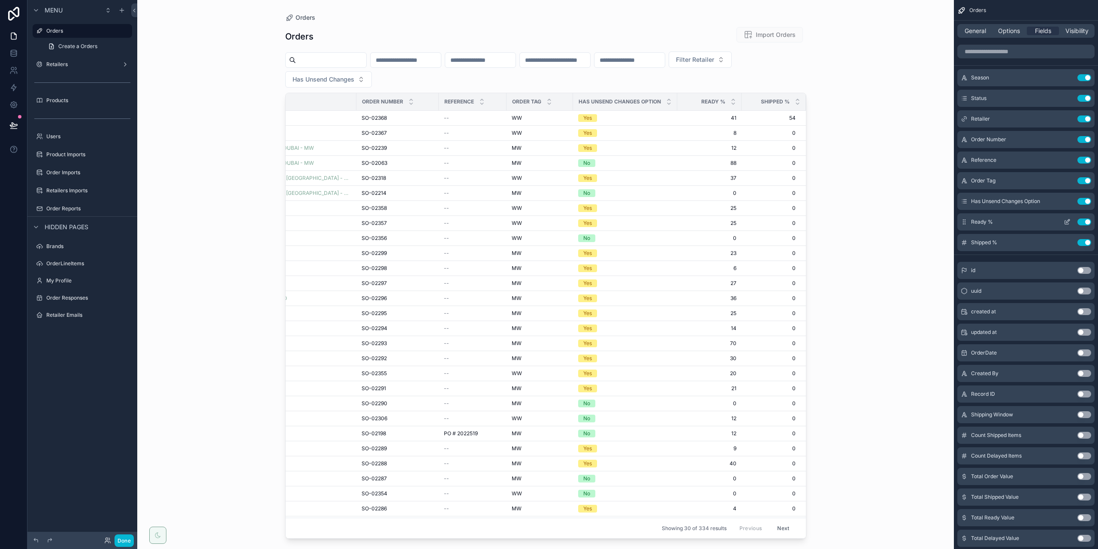
click at [1065, 222] on icon "scrollable content" at bounding box center [1067, 221] width 7 height 7
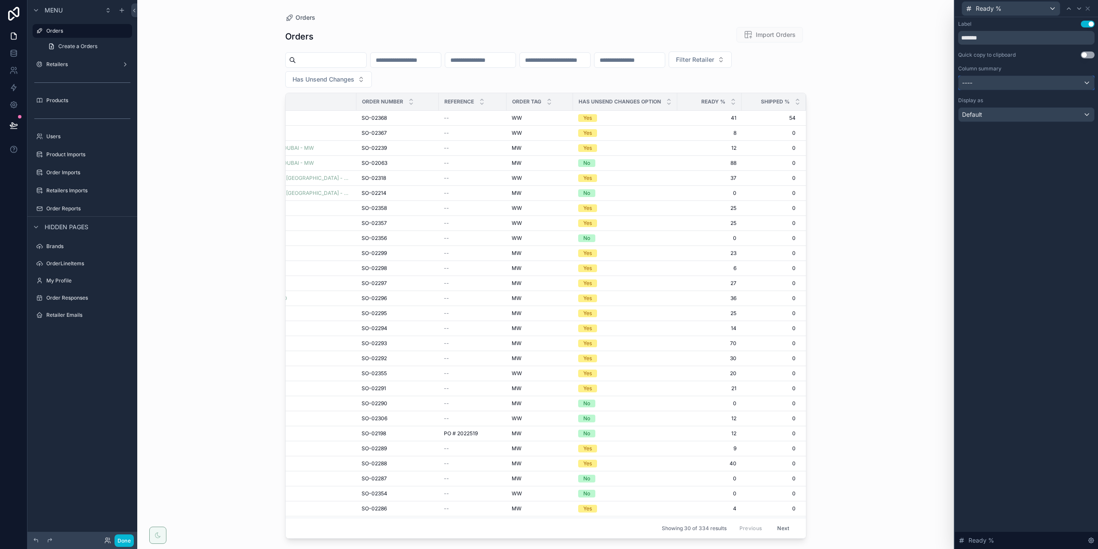
click at [1032, 84] on div "----" at bounding box center [1027, 83] width 136 height 14
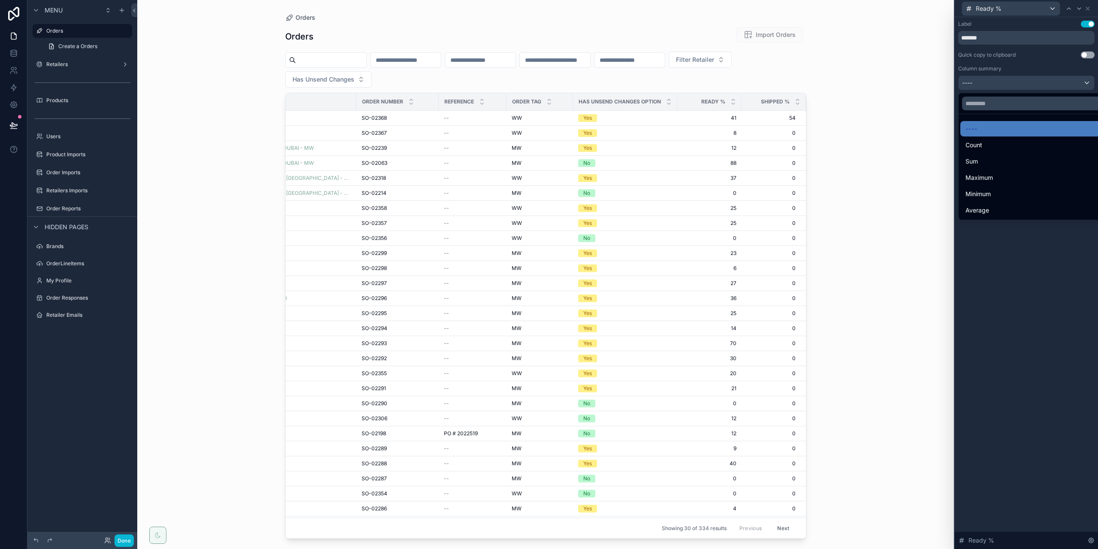
click at [1008, 86] on div at bounding box center [1026, 274] width 143 height 549
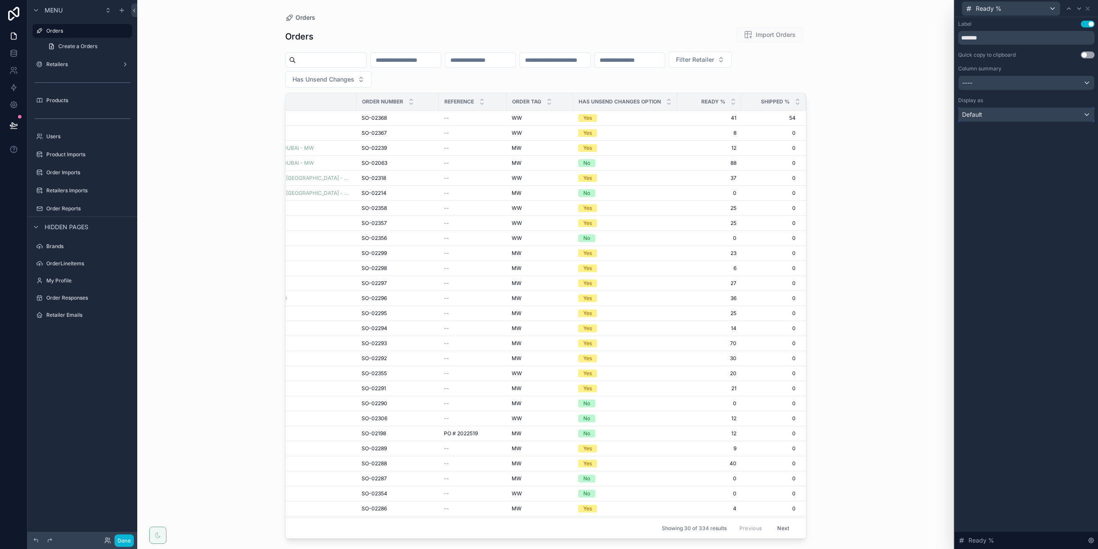
click at [1009, 119] on div "Default" at bounding box center [1027, 115] width 136 height 14
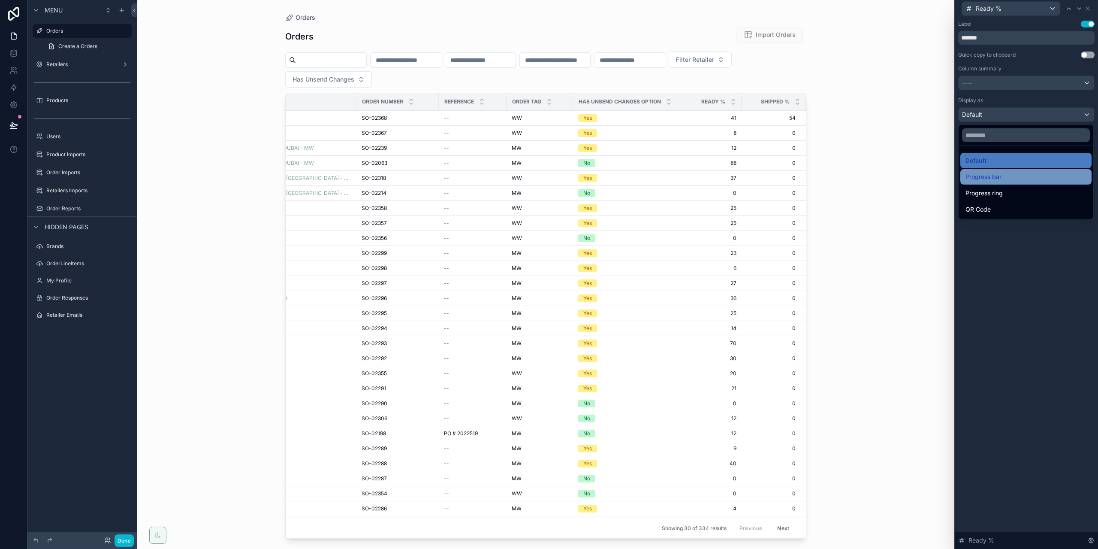
click at [1005, 181] on div "Progress bar" at bounding box center [1026, 177] width 121 height 10
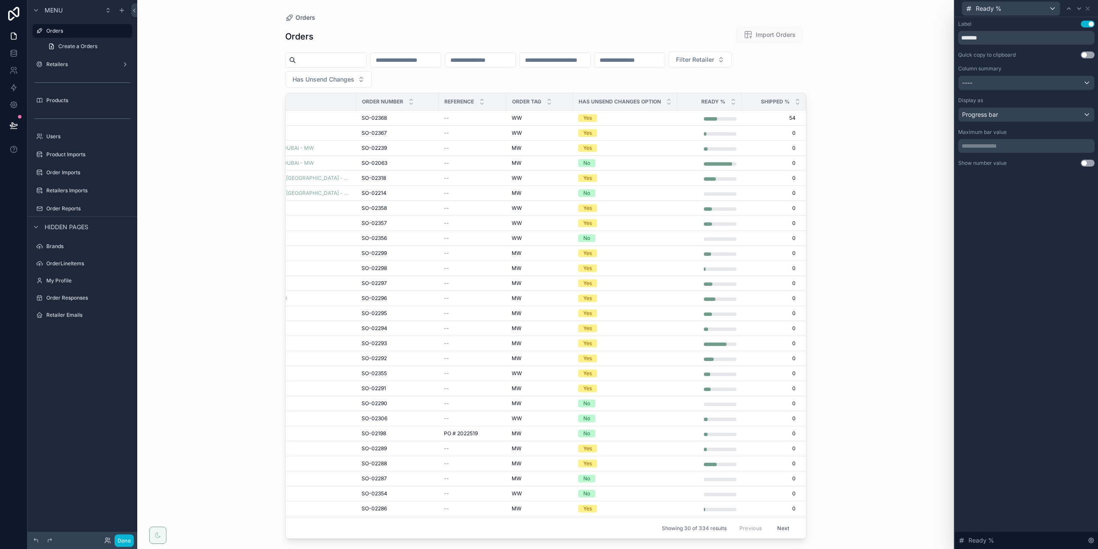
click at [1087, 164] on button "Use setting" at bounding box center [1088, 163] width 14 height 7
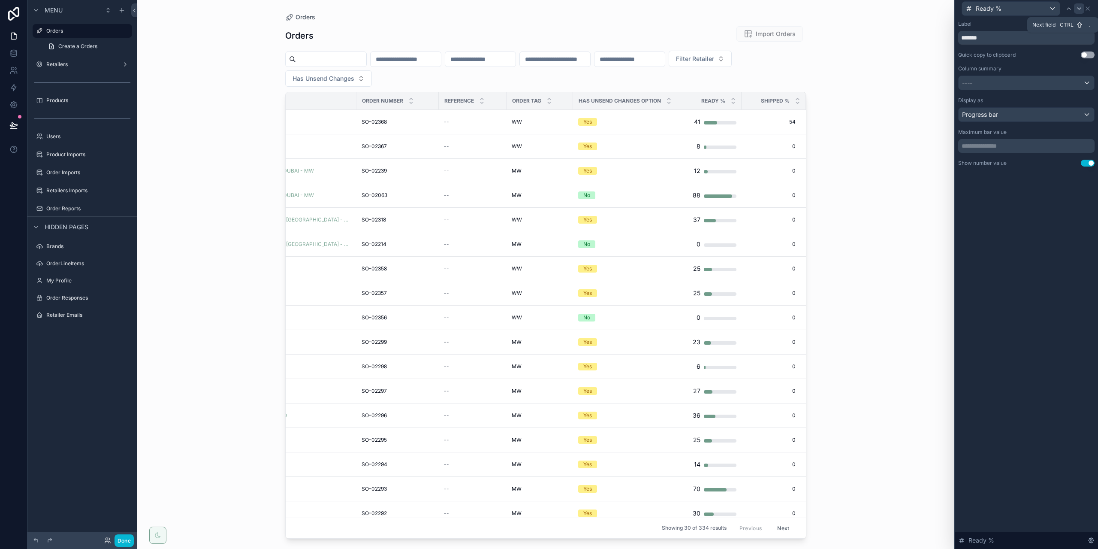
click at [1081, 6] on icon at bounding box center [1079, 8] width 7 height 7
click at [1072, 91] on div "Label Use setting ********* Quick copy to clipboard Use setting Column summary …" at bounding box center [1027, 71] width 136 height 101
click at [1015, 87] on div "----" at bounding box center [1027, 83] width 136 height 14
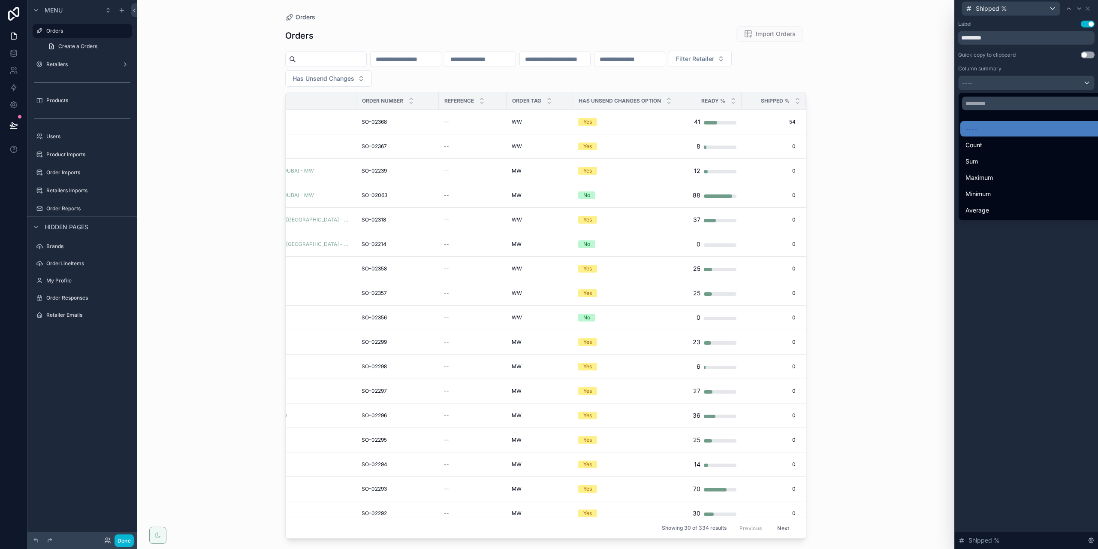
click at [1001, 73] on div at bounding box center [1026, 274] width 143 height 549
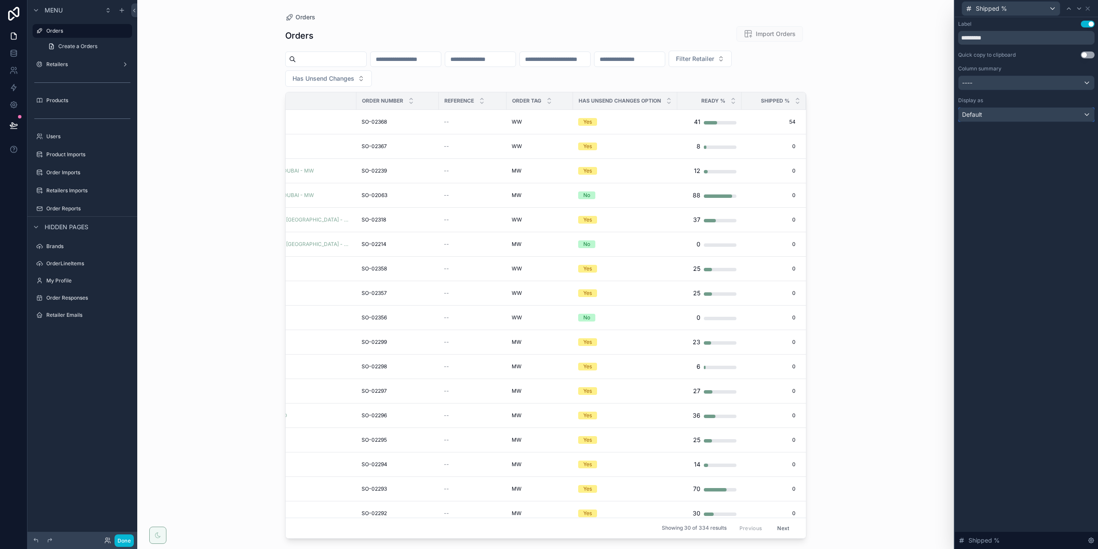
click at [996, 109] on div "Default" at bounding box center [1027, 115] width 136 height 14
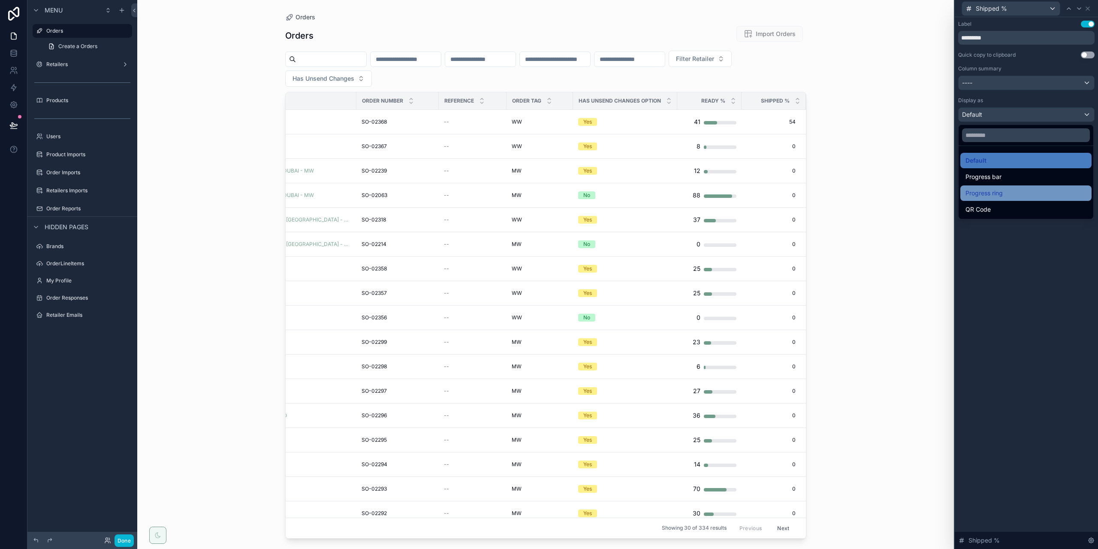
click at [986, 193] on span "Progress ring" at bounding box center [984, 193] width 37 height 10
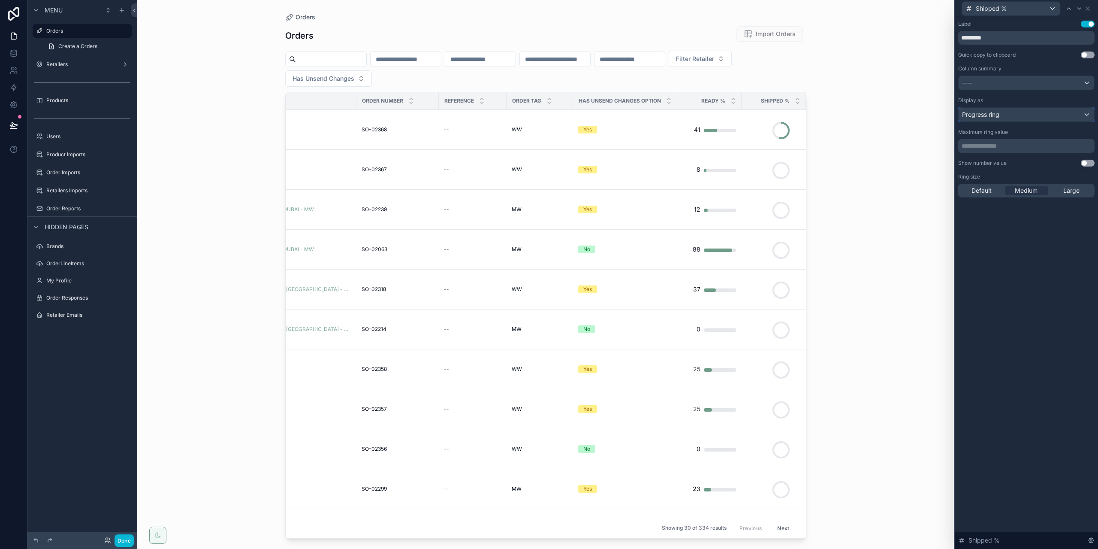
click at [1029, 113] on div "Progress ring" at bounding box center [1027, 115] width 136 height 14
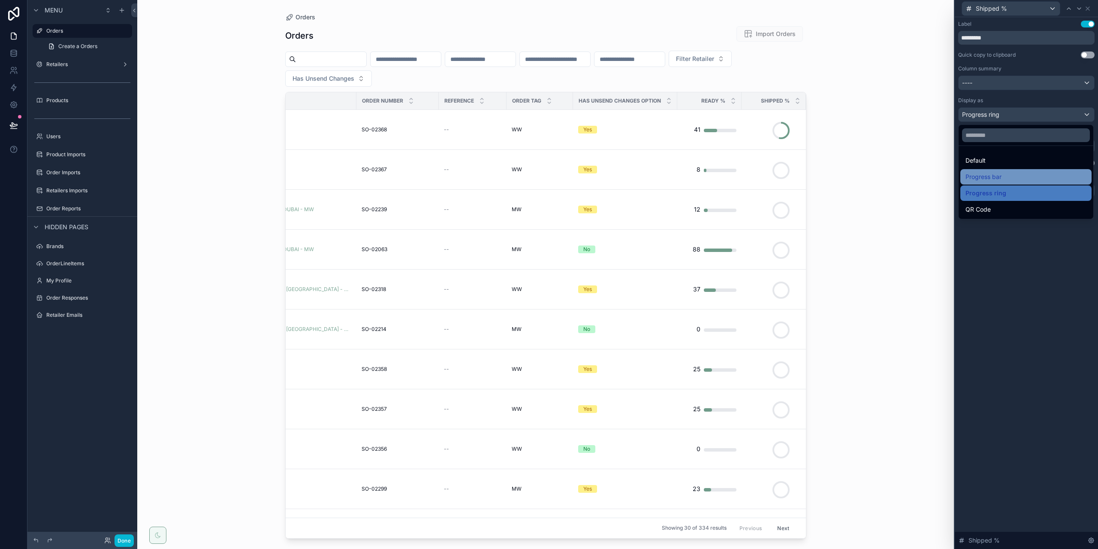
click at [1002, 181] on div "Progress bar" at bounding box center [1026, 177] width 121 height 10
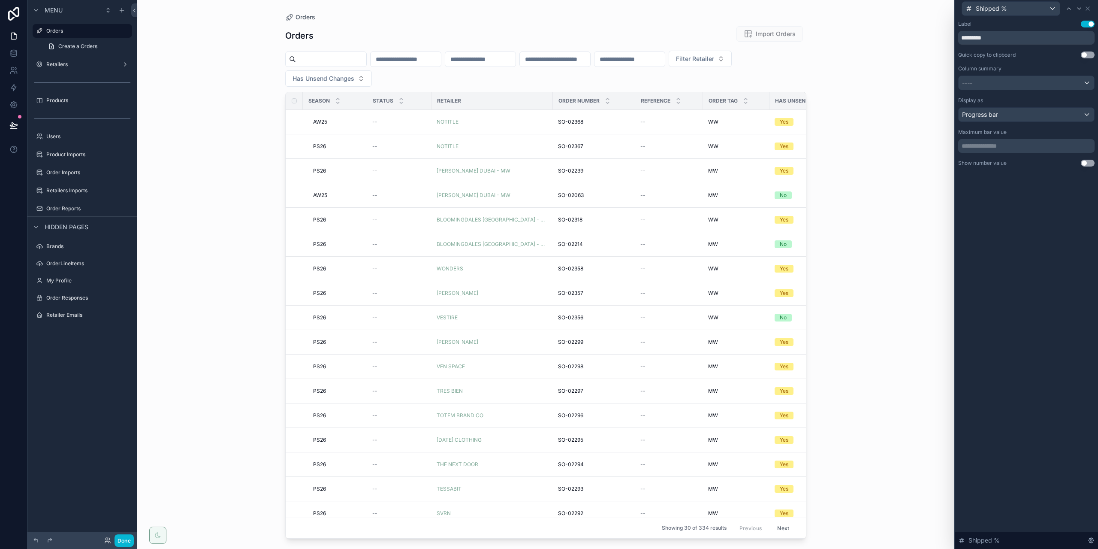
click at [1089, 166] on button "Use setting" at bounding box center [1088, 163] width 14 height 7
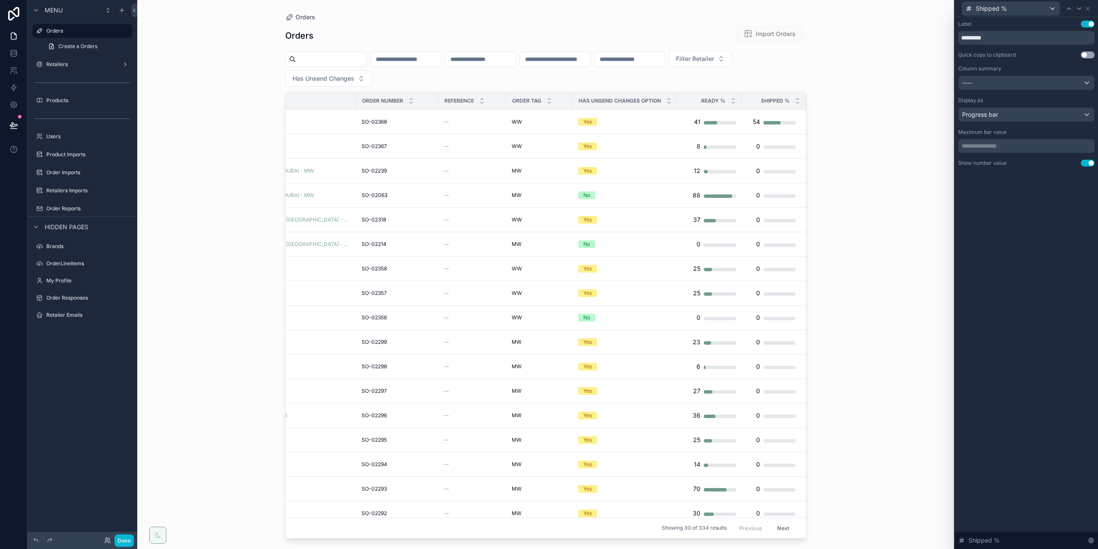
click at [909, 109] on div "Orders Orders Import Orders Filter Retailer Has Unsend Changes Season Status Re…" at bounding box center [545, 274] width 817 height 549
click at [1045, 75] on div "Column summary ----" at bounding box center [1027, 77] width 136 height 25
click at [1041, 76] on div "----" at bounding box center [1027, 83] width 136 height 14
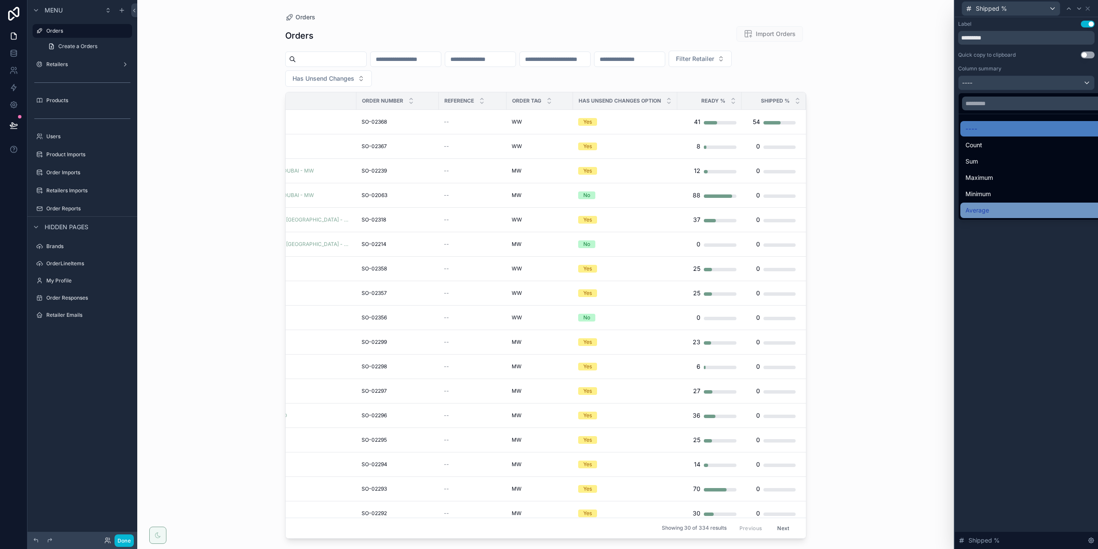
click at [987, 205] on span "Average" at bounding box center [978, 210] width 24 height 10
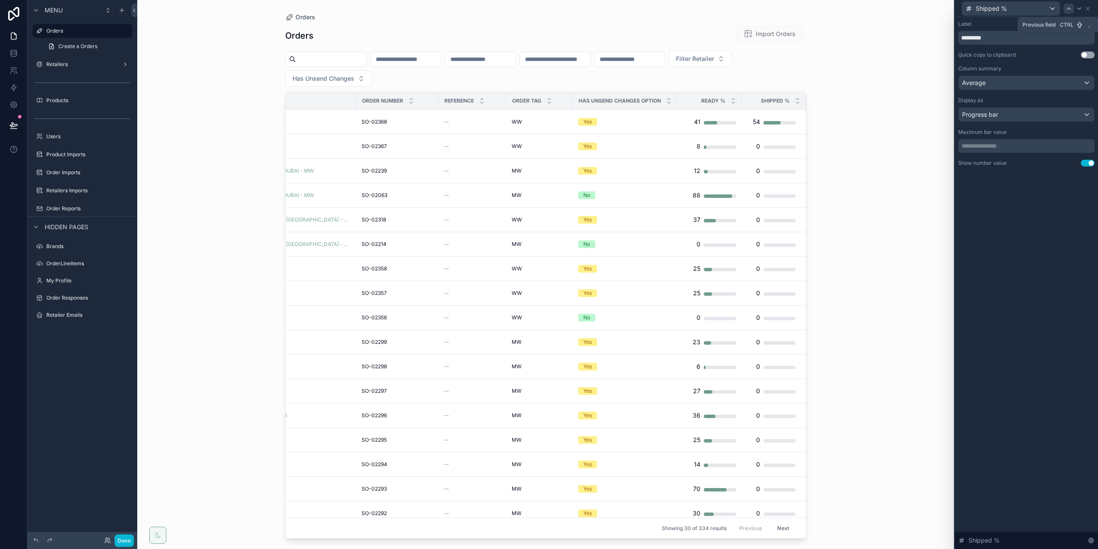
click at [1068, 5] on icon at bounding box center [1069, 8] width 7 height 7
click at [1017, 84] on div "----" at bounding box center [1027, 83] width 136 height 14
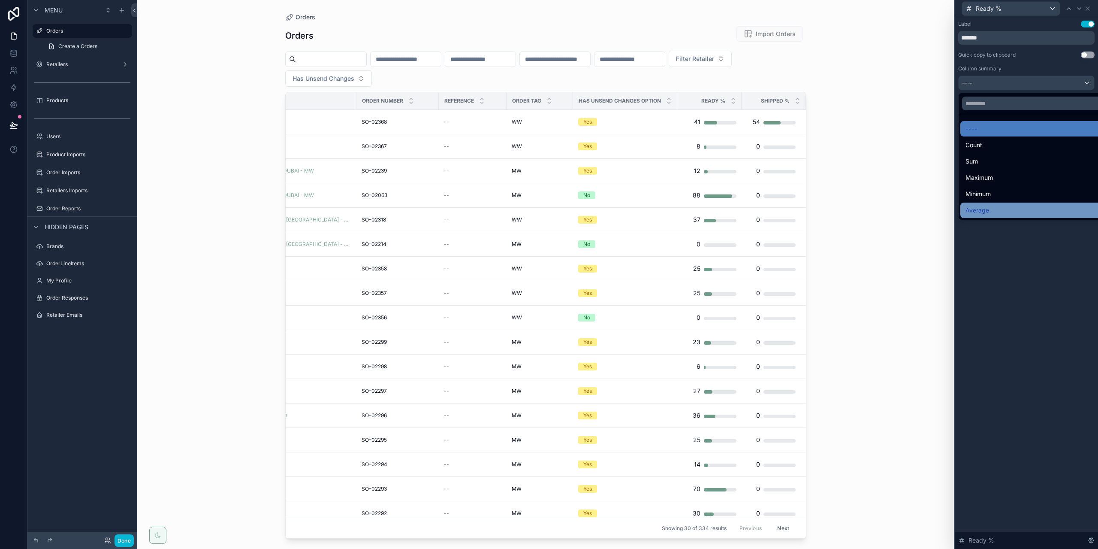
click at [989, 209] on div "Average" at bounding box center [1037, 210] width 142 height 10
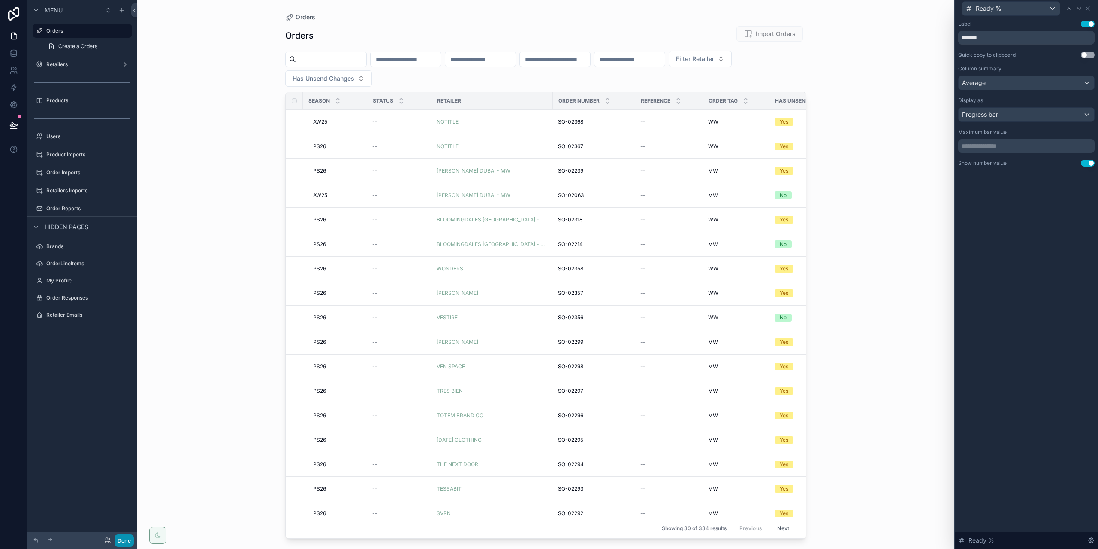
click at [122, 536] on button "Done" at bounding box center [124, 540] width 19 height 12
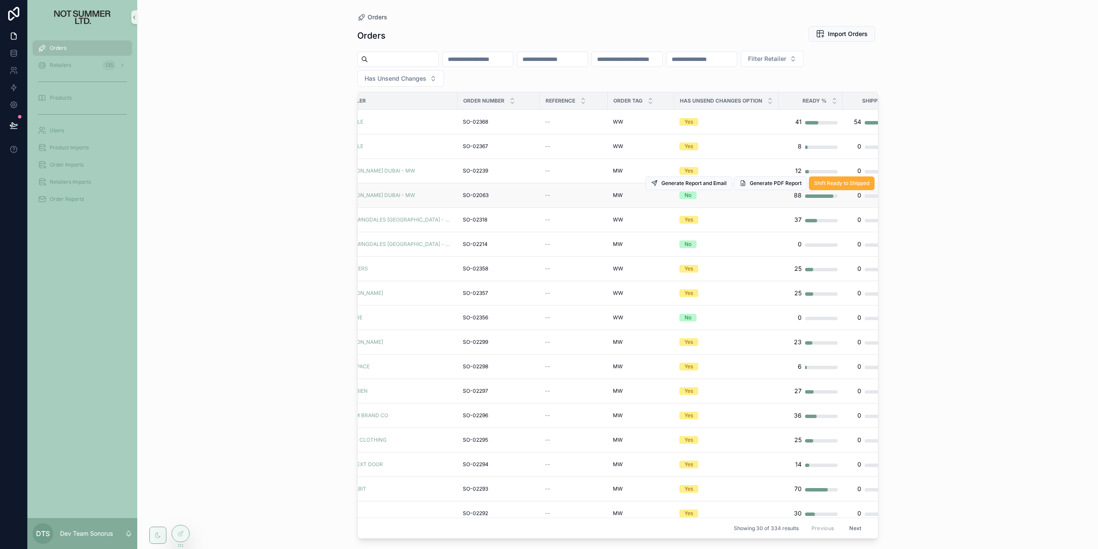
scroll to position [0, 111]
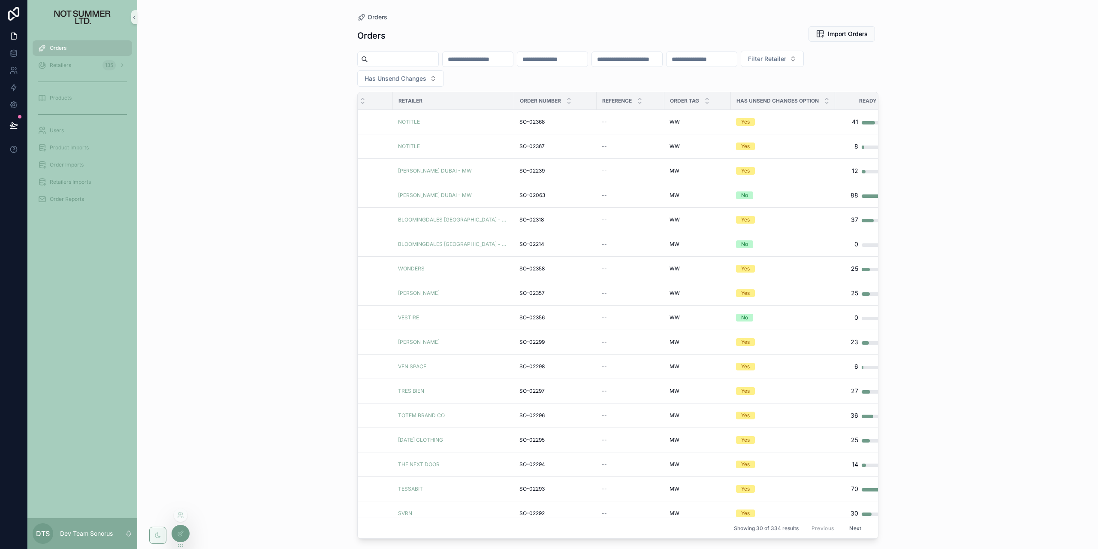
click at [182, 541] on div at bounding box center [180, 533] width 17 height 16
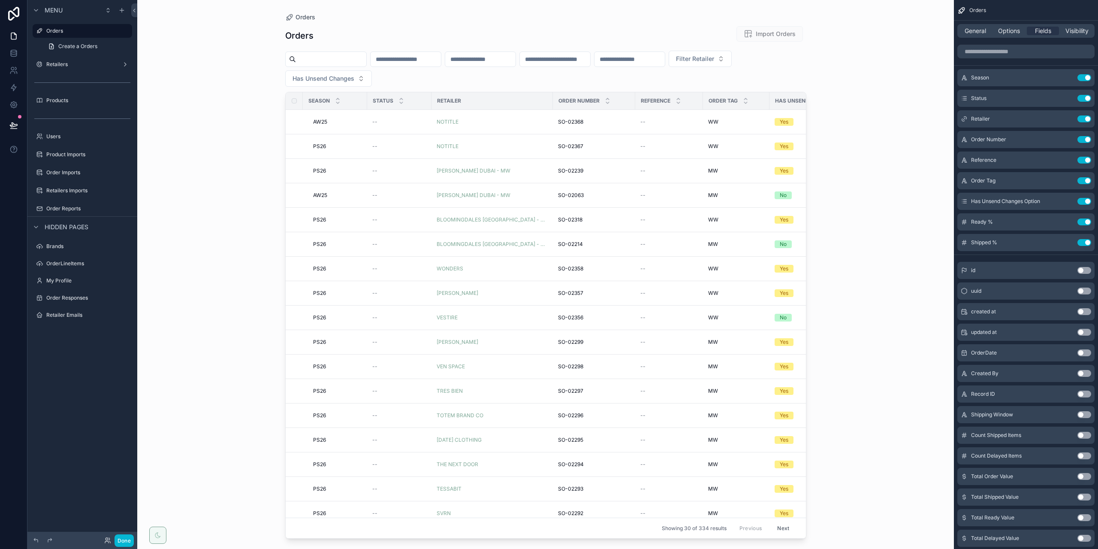
click at [470, 44] on div "scrollable content" at bounding box center [546, 269] width 549 height 539
click at [965, 31] on span "General" at bounding box center [975, 31] width 21 height 9
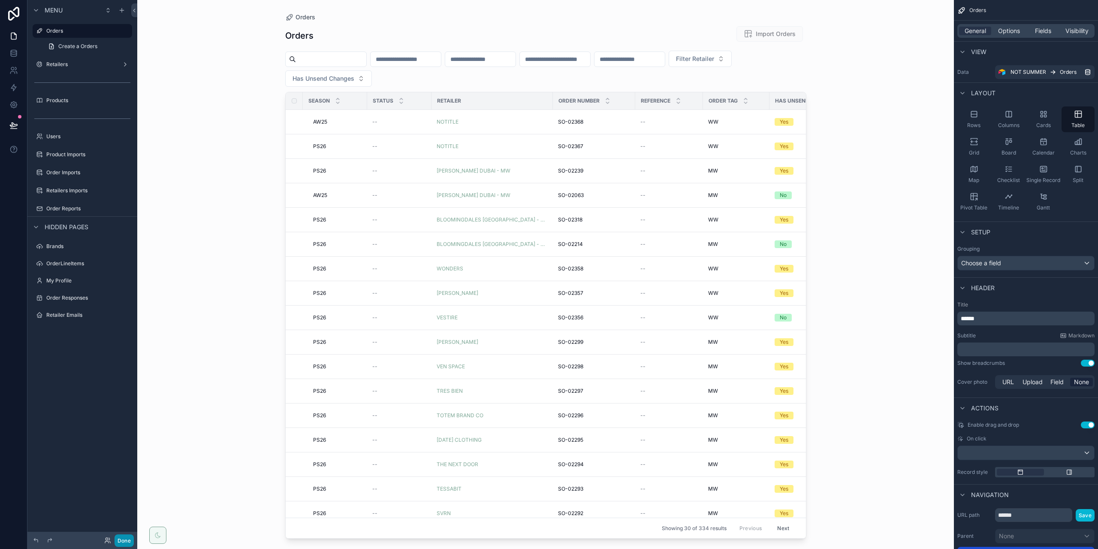
click at [115, 540] on button "Done" at bounding box center [124, 540] width 19 height 12
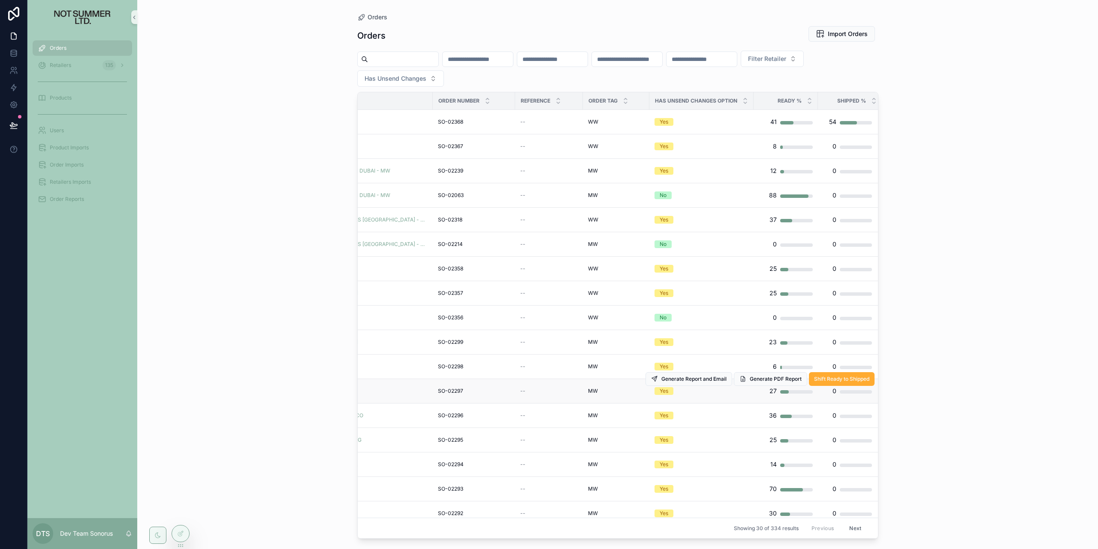
scroll to position [0, 197]
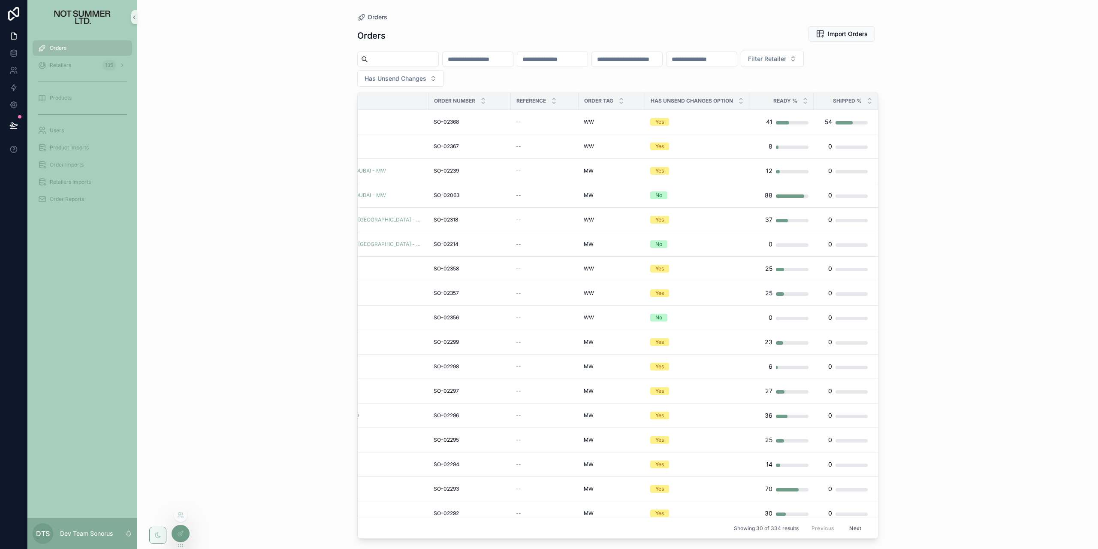
click at [175, 528] on div at bounding box center [180, 533] width 17 height 16
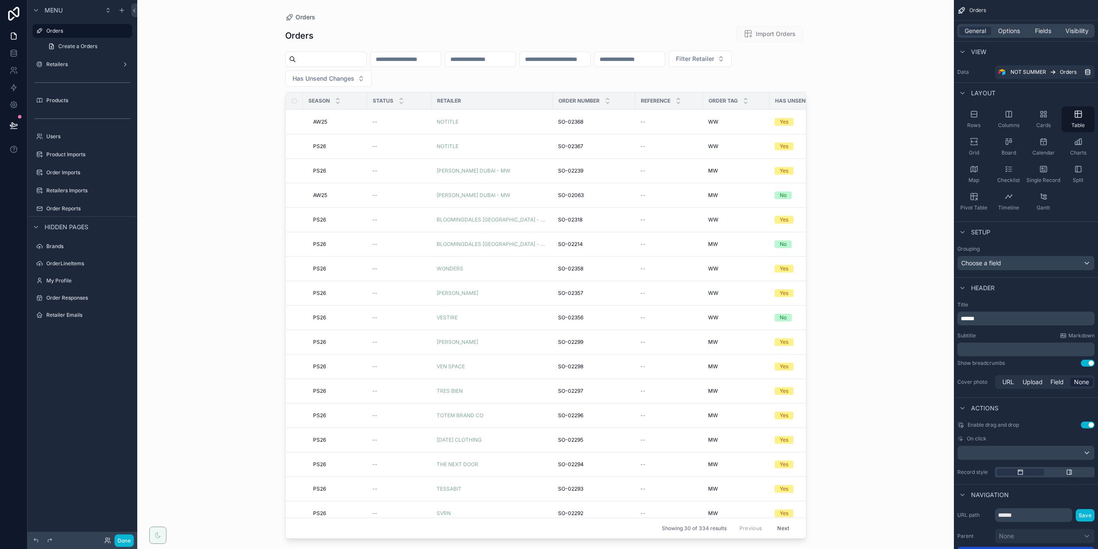
click at [721, 81] on div "scrollable content" at bounding box center [546, 269] width 549 height 539
click at [1031, 30] on div "Fields" at bounding box center [1043, 31] width 32 height 9
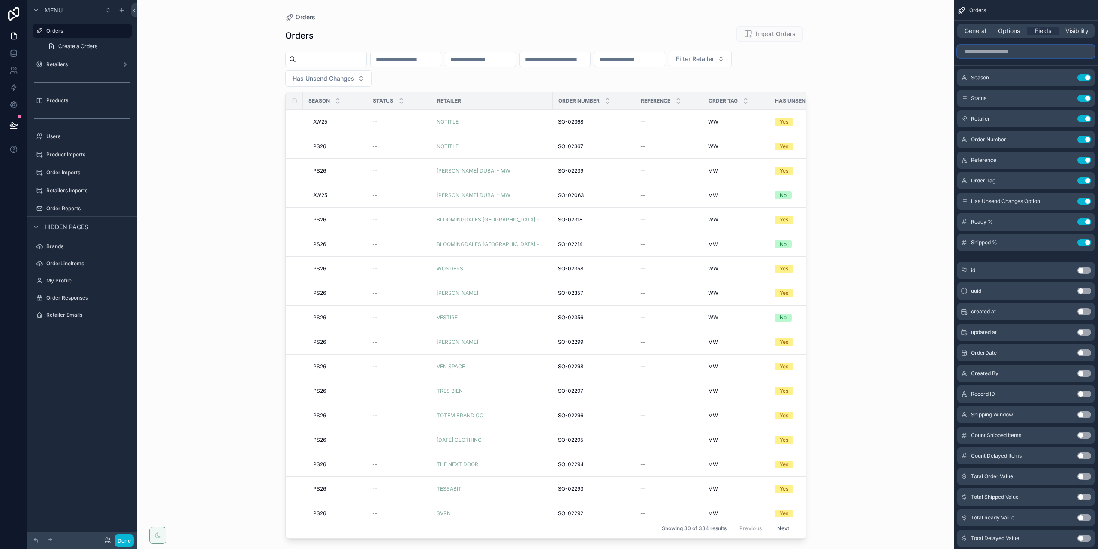
click at [1037, 47] on input "scrollable content" at bounding box center [1026, 52] width 137 height 14
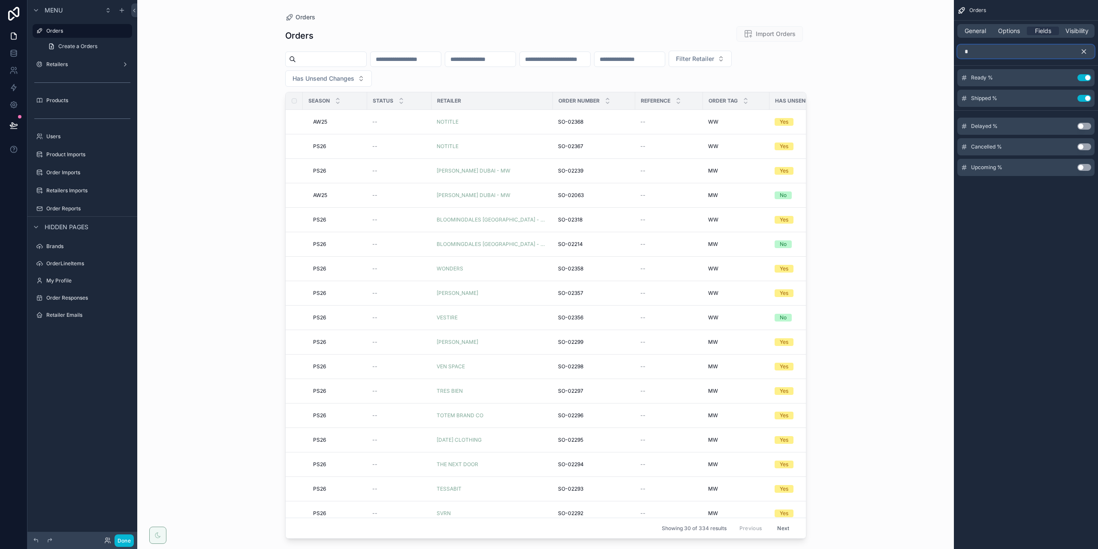
type input "*"
